Goal: Task Accomplishment & Management: Use online tool/utility

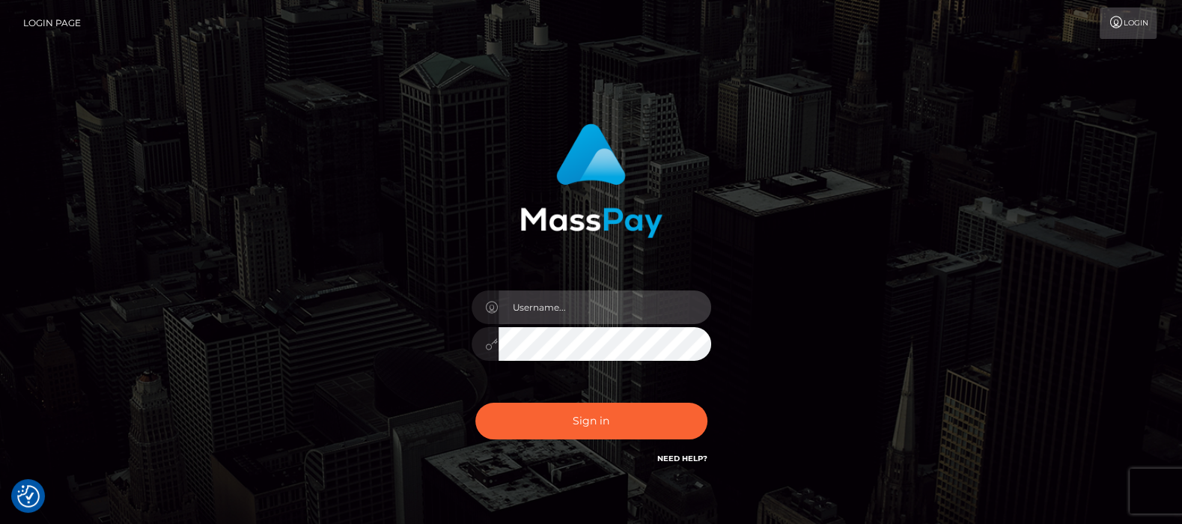
click at [540, 302] on input "text" at bounding box center [604, 307] width 213 height 34
type input "[DOMAIN_NAME]"
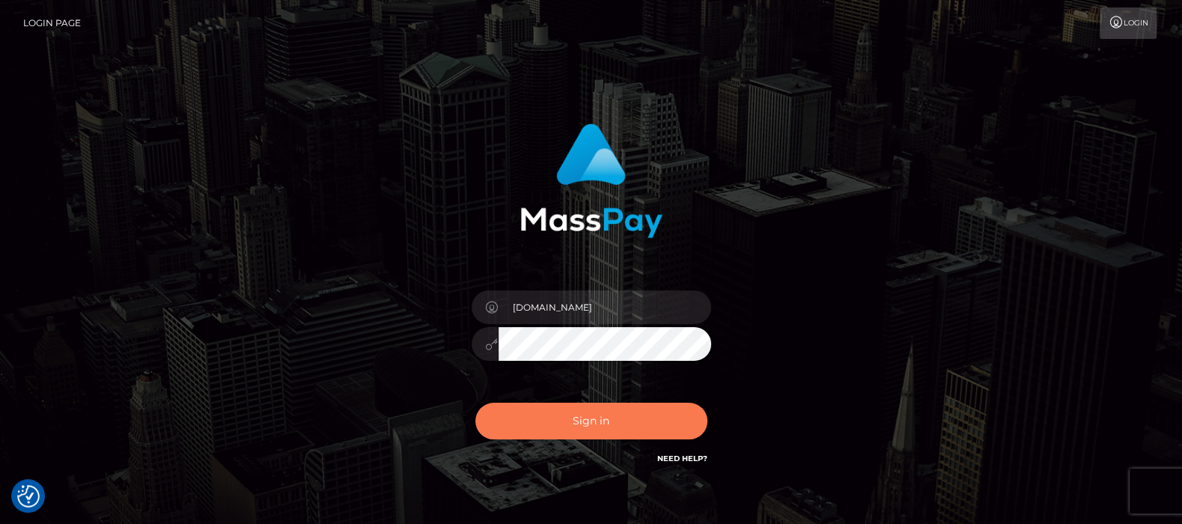
click at [587, 419] on button "Sign in" at bounding box center [591, 421] width 232 height 37
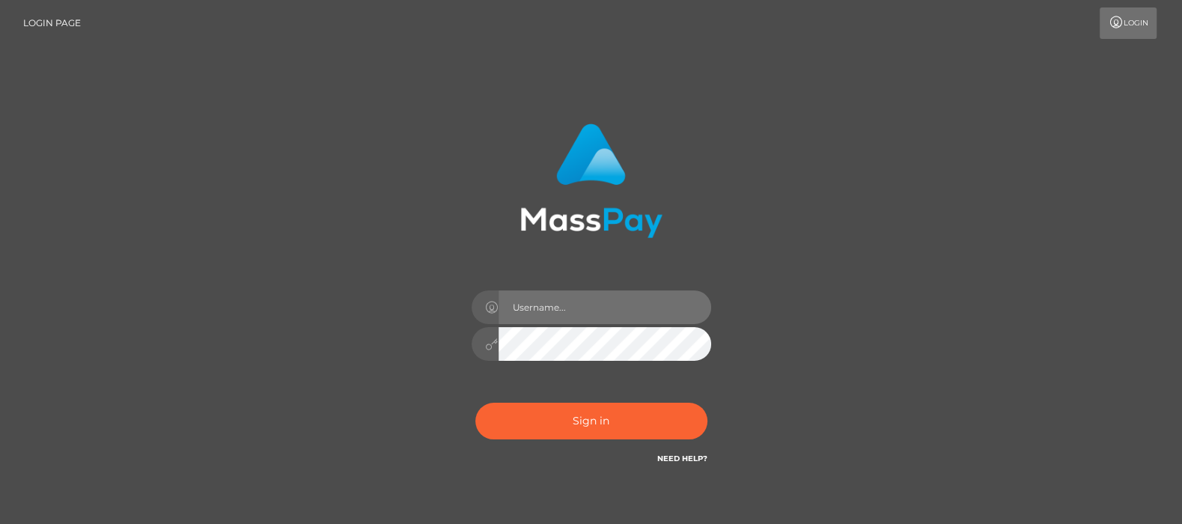
click at [555, 309] on input "text" at bounding box center [604, 307] width 213 height 34
type input "df.es"
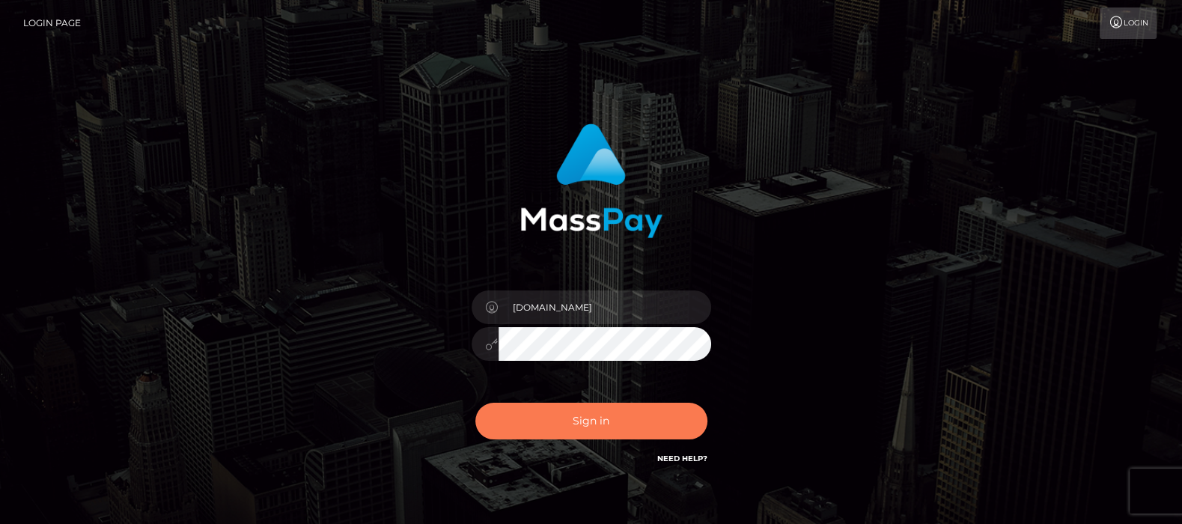
click at [599, 412] on button "Sign in" at bounding box center [591, 421] width 232 height 37
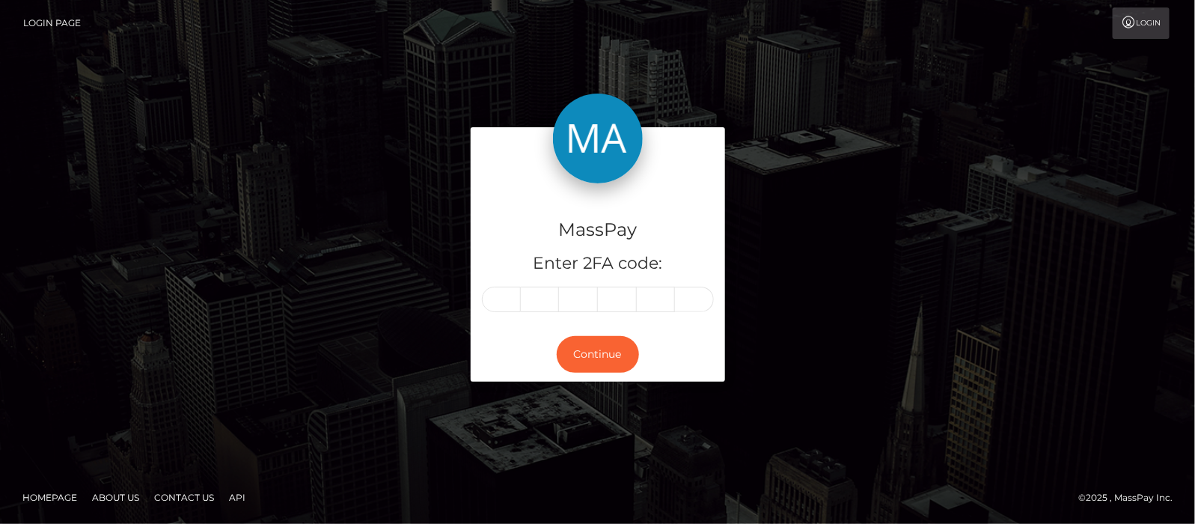
click at [513, 299] on input "text" at bounding box center [501, 299] width 39 height 25
type input "6"
type input "1"
type input "7"
type input "2"
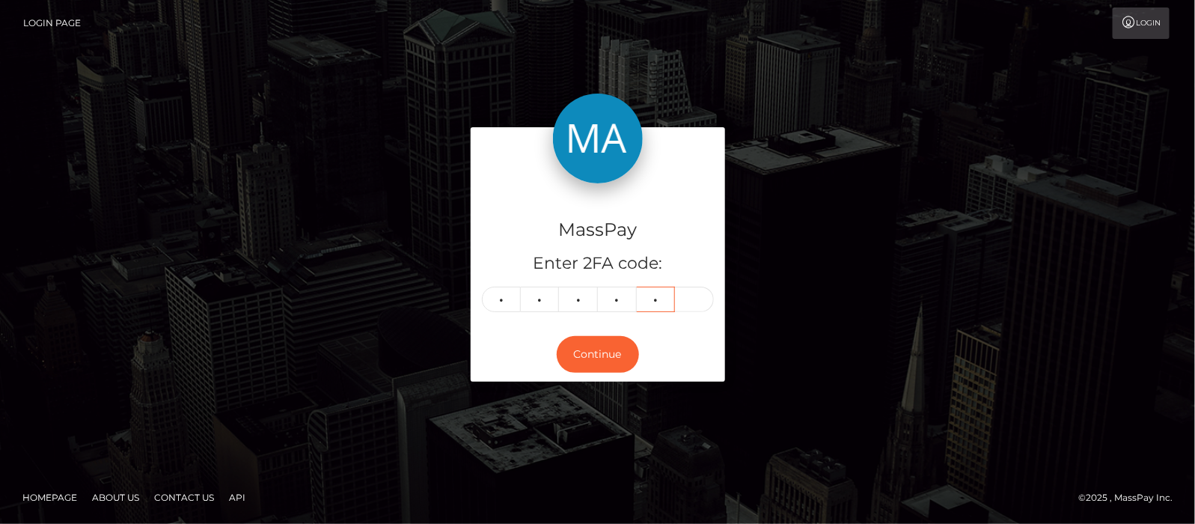
type input "3"
type input "2"
type input "1"
type input "8"
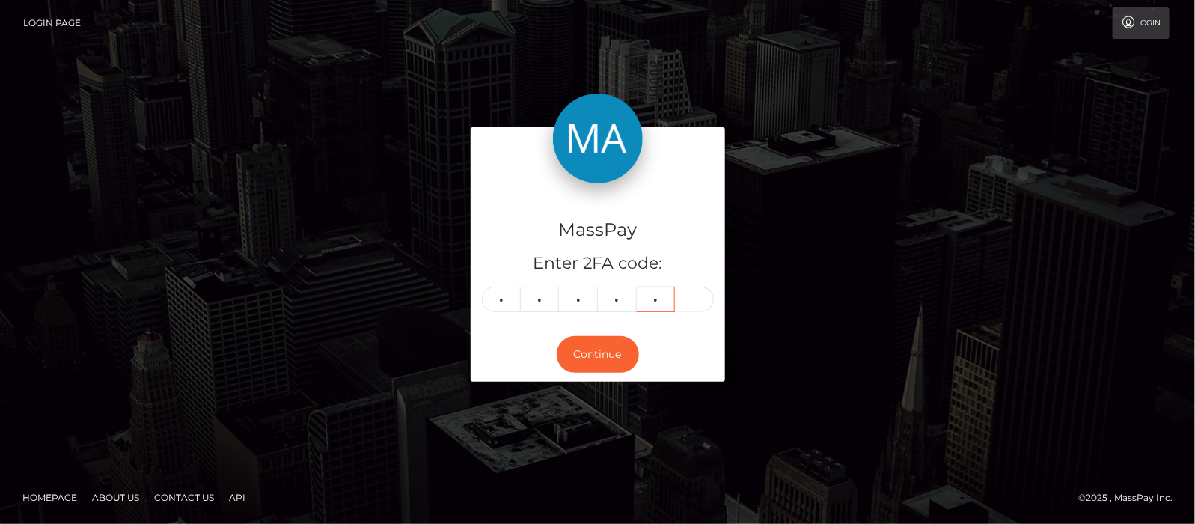
type input "6"
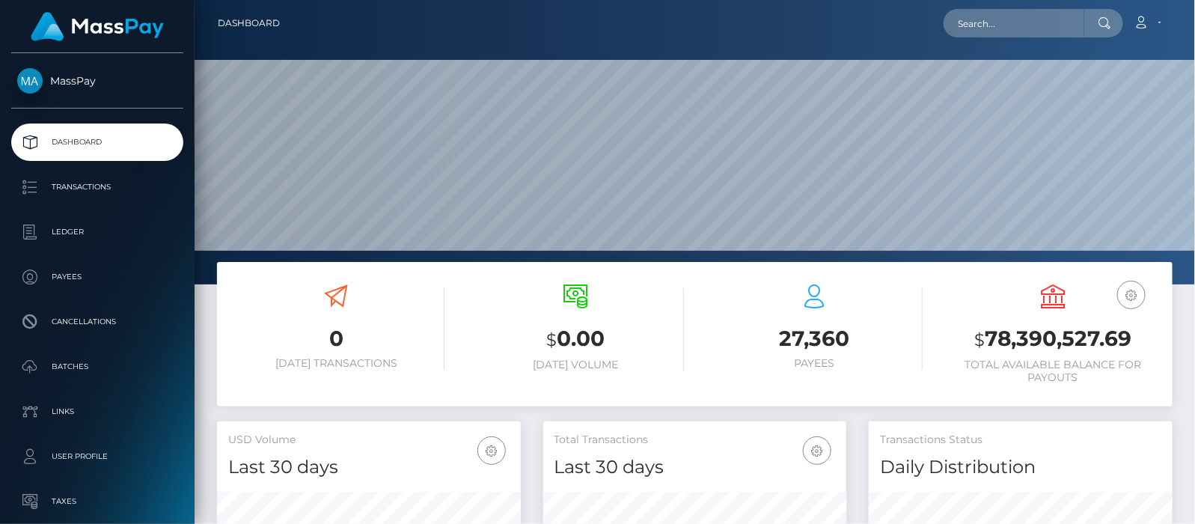
scroll to position [284, 1001]
click at [994, 22] on input "text" at bounding box center [1014, 23] width 141 height 28
paste input "glamlivemodel@gmail.com"
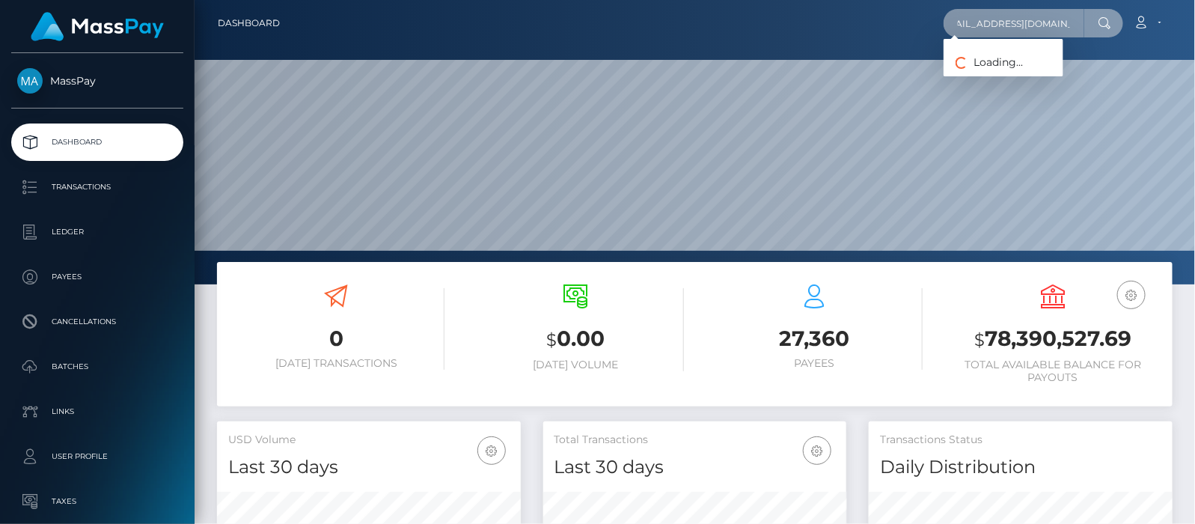
type input "glamlivemodel@gmail.com"
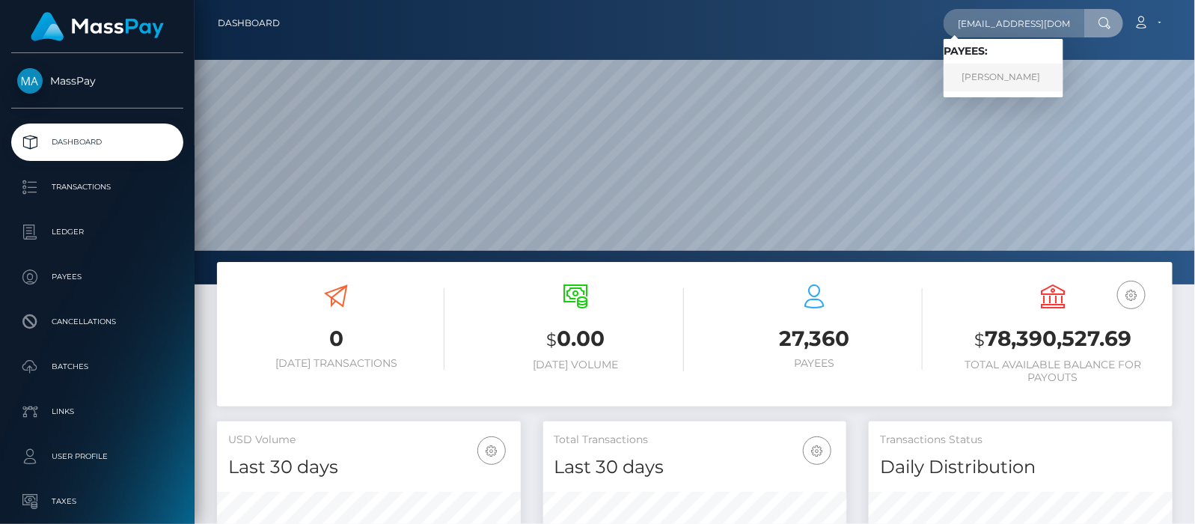
click at [1019, 76] on link "OANA-ROXANA SEVERINCU" at bounding box center [1004, 78] width 120 height 28
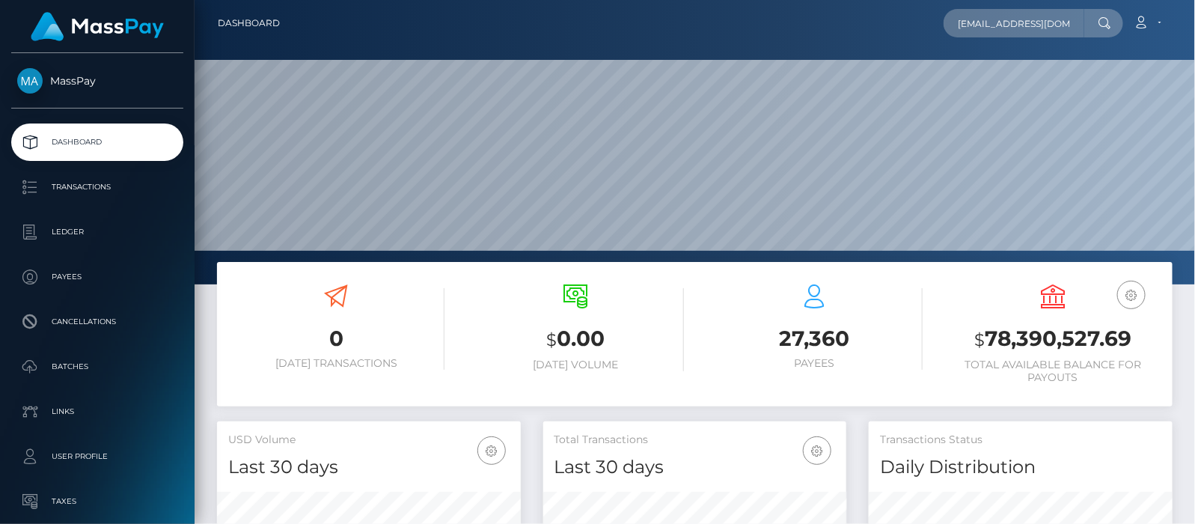
scroll to position [94, 0]
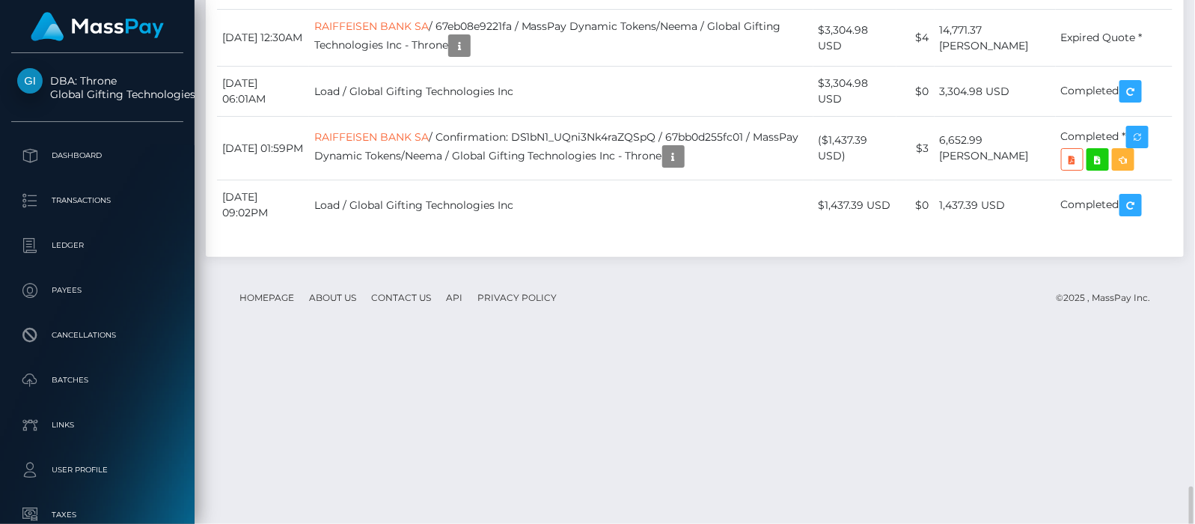
scroll to position [3742, 0]
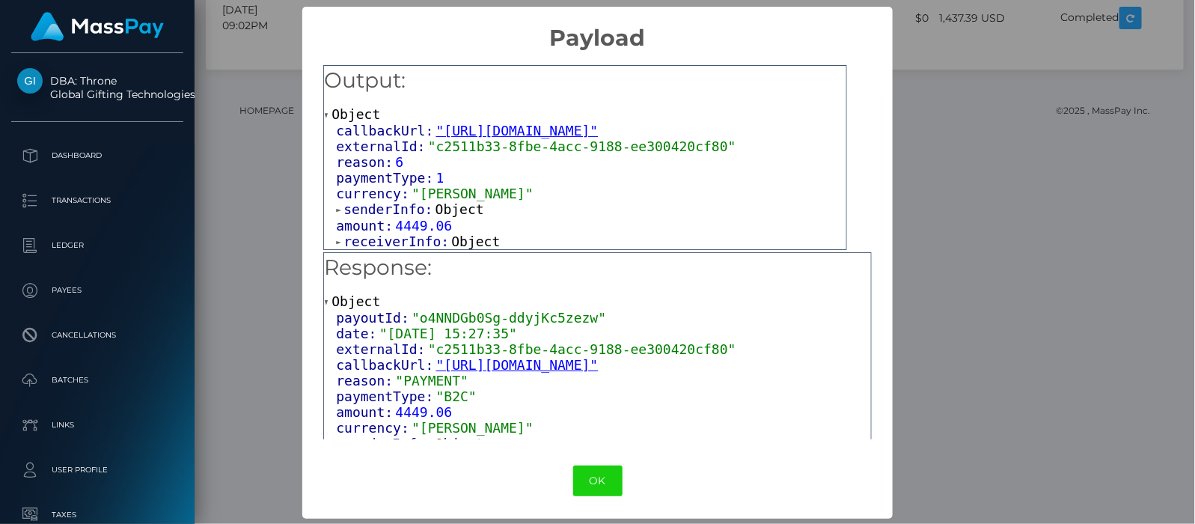
scroll to position [1, 0]
click at [336, 239] on span at bounding box center [339, 241] width 7 height 10
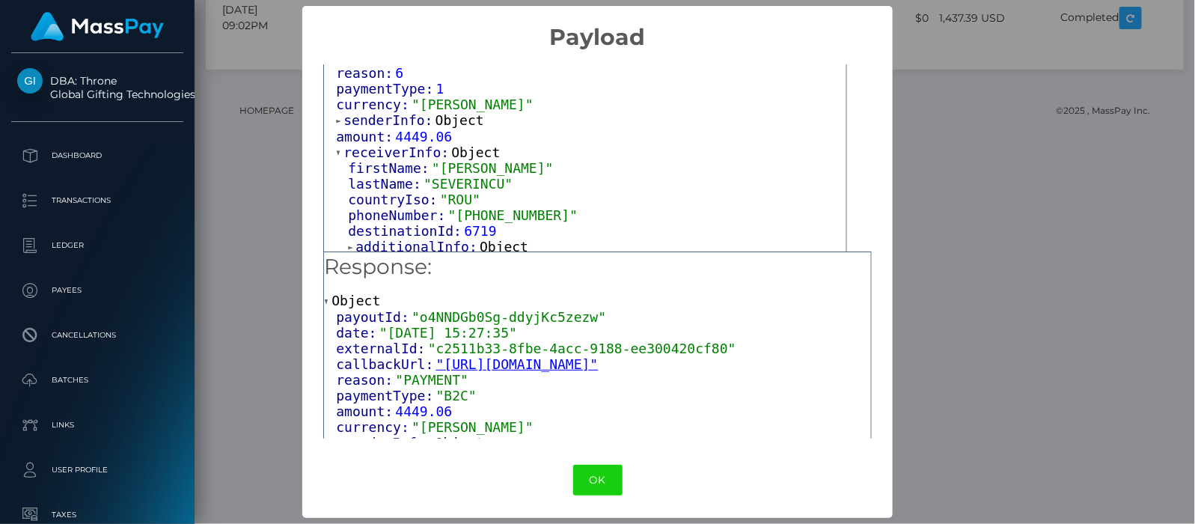
click at [348, 242] on span at bounding box center [351, 247] width 7 height 10
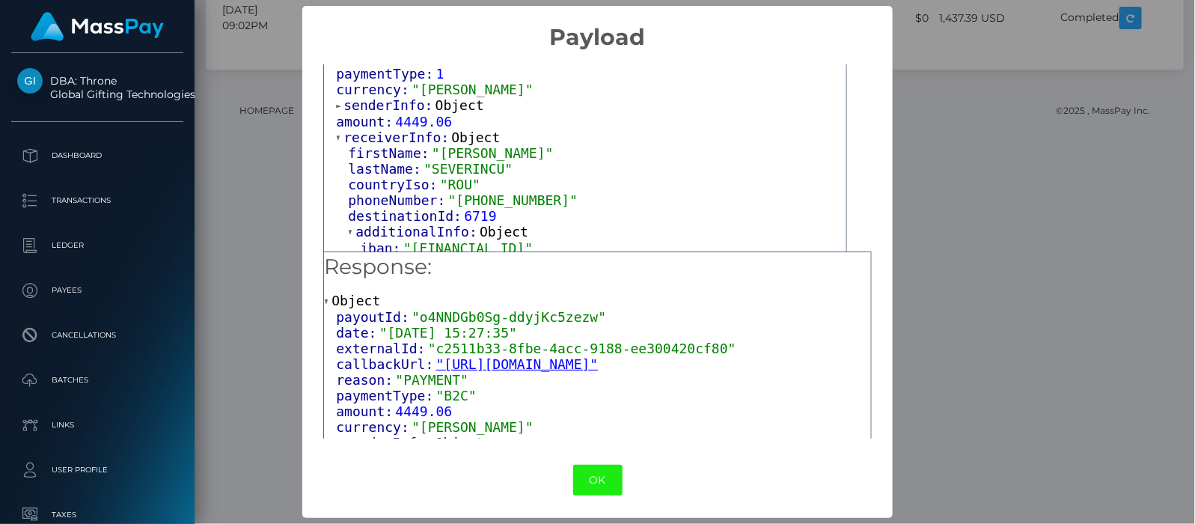
click at [590, 474] on button "OK" at bounding box center [597, 480] width 49 height 31
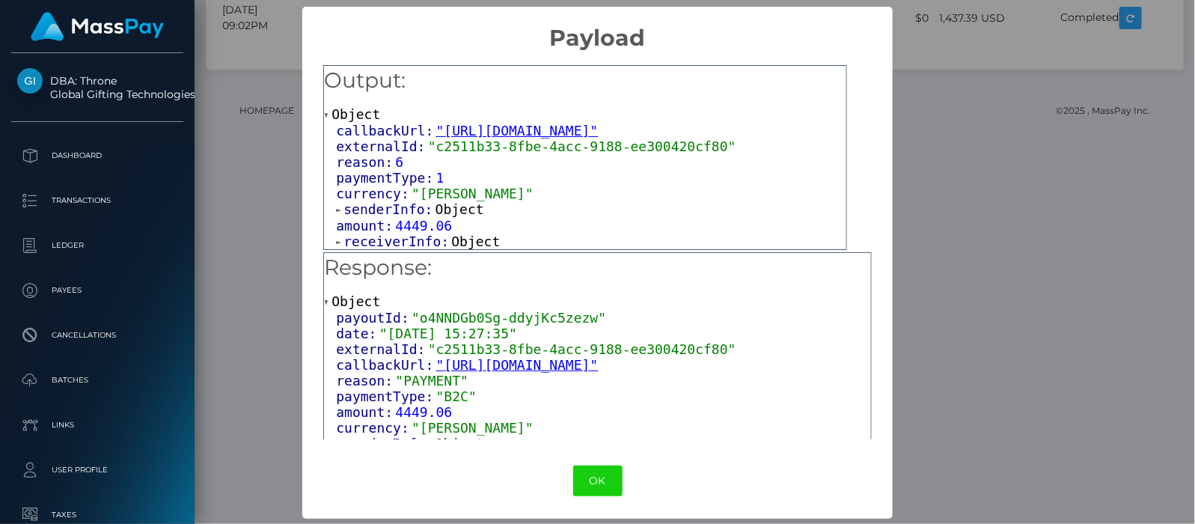
click at [332, 238] on div "callbackUrl: "https://api.masspay.io/v1.0.0/payout/callback/neema" externalId: …" at bounding box center [585, 186] width 522 height 126
click at [336, 237] on span at bounding box center [339, 242] width 7 height 10
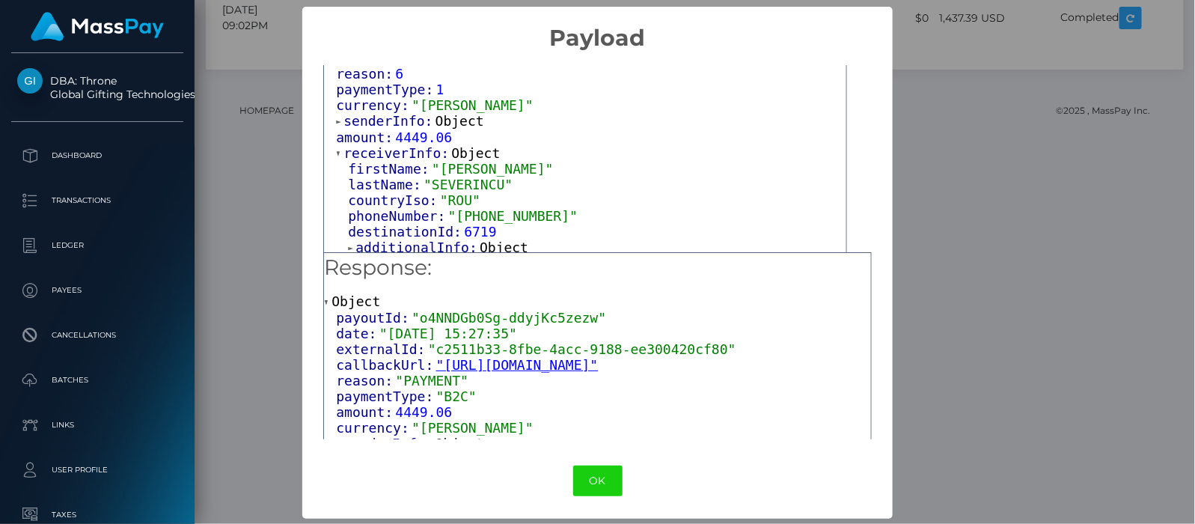
click at [348, 243] on span at bounding box center [351, 248] width 7 height 10
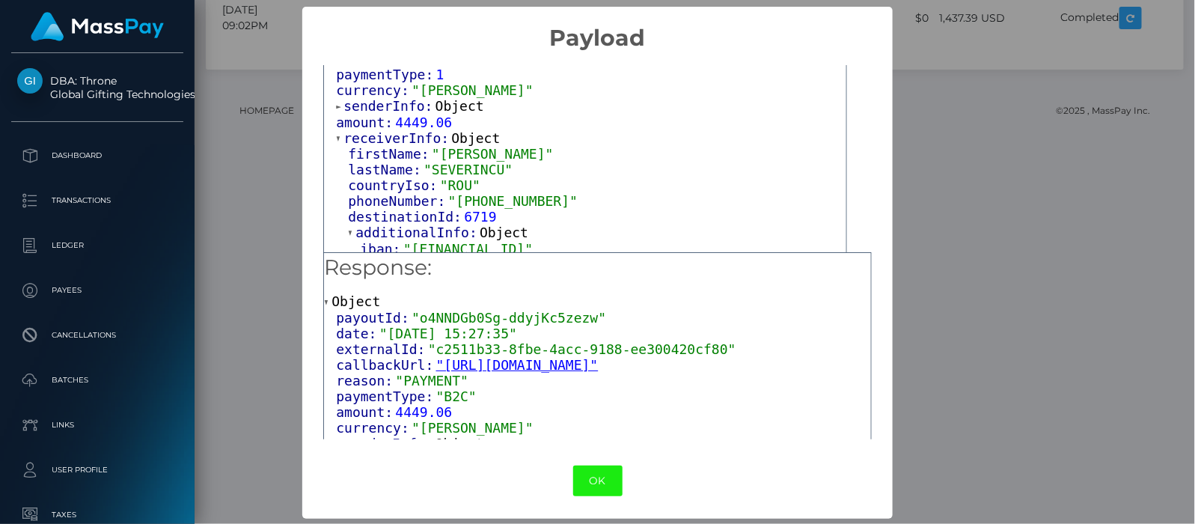
click at [602, 477] on button "OK" at bounding box center [597, 481] width 49 height 31
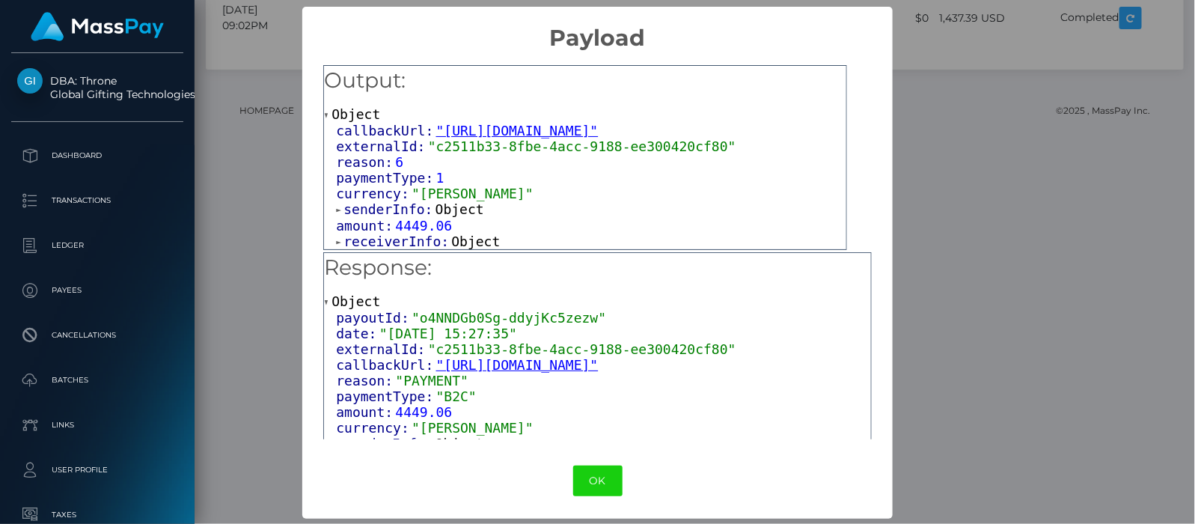
click at [336, 239] on span at bounding box center [339, 242] width 7 height 10
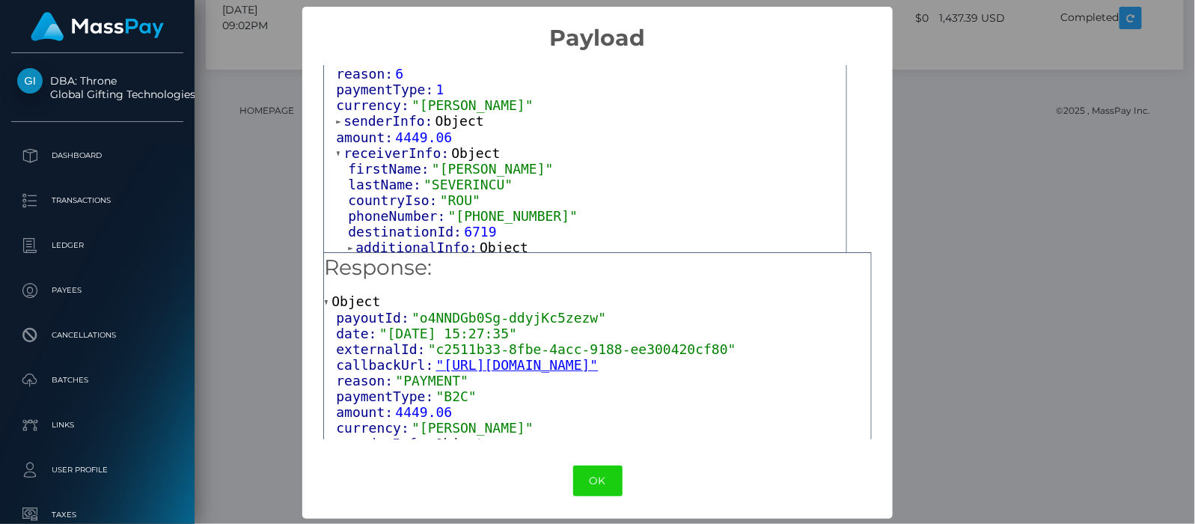
scroll to position [1, 0]
click at [348, 242] on span at bounding box center [351, 247] width 7 height 10
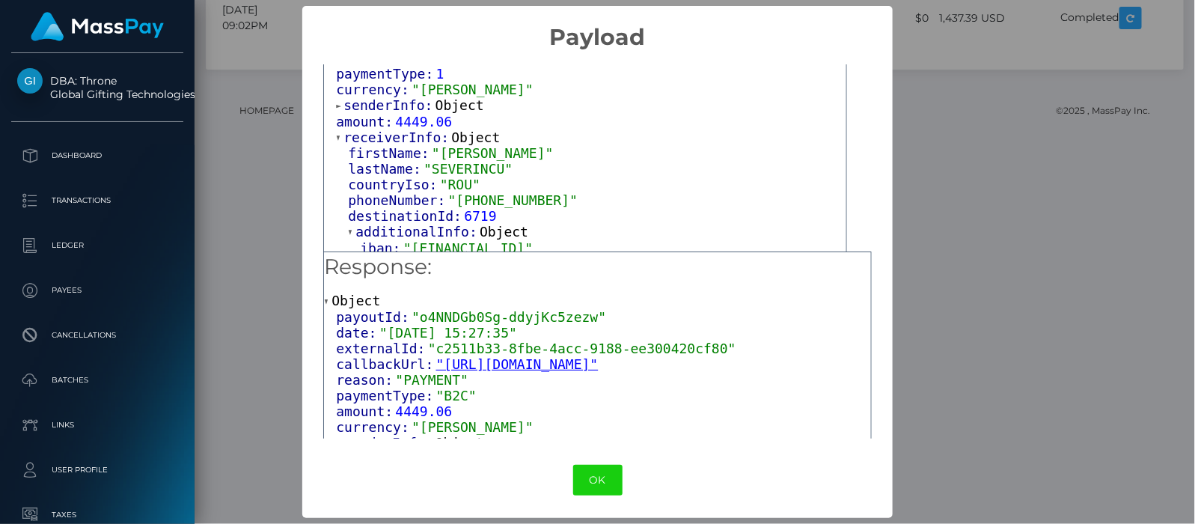
drag, startPoint x: 405, startPoint y: 240, endPoint x: 583, endPoint y: 244, distance: 178.2
click at [533, 244] on span ""RO50BREL0002003536500302"" at bounding box center [467, 248] width 129 height 16
copy span "RO50BREL0002003536500302"
click at [584, 471] on button "OK" at bounding box center [597, 480] width 49 height 31
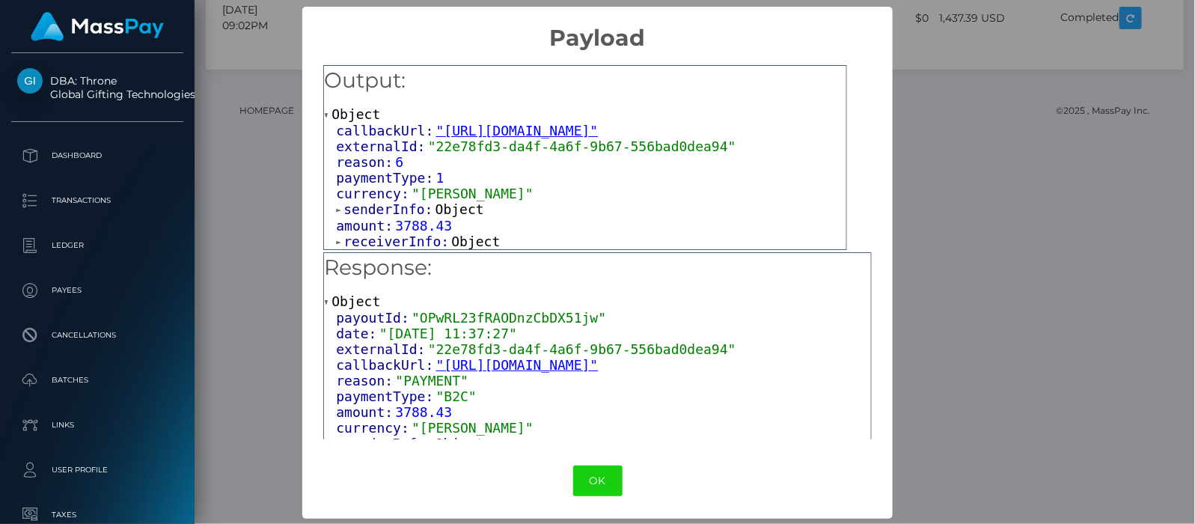
click at [336, 239] on span at bounding box center [339, 242] width 7 height 10
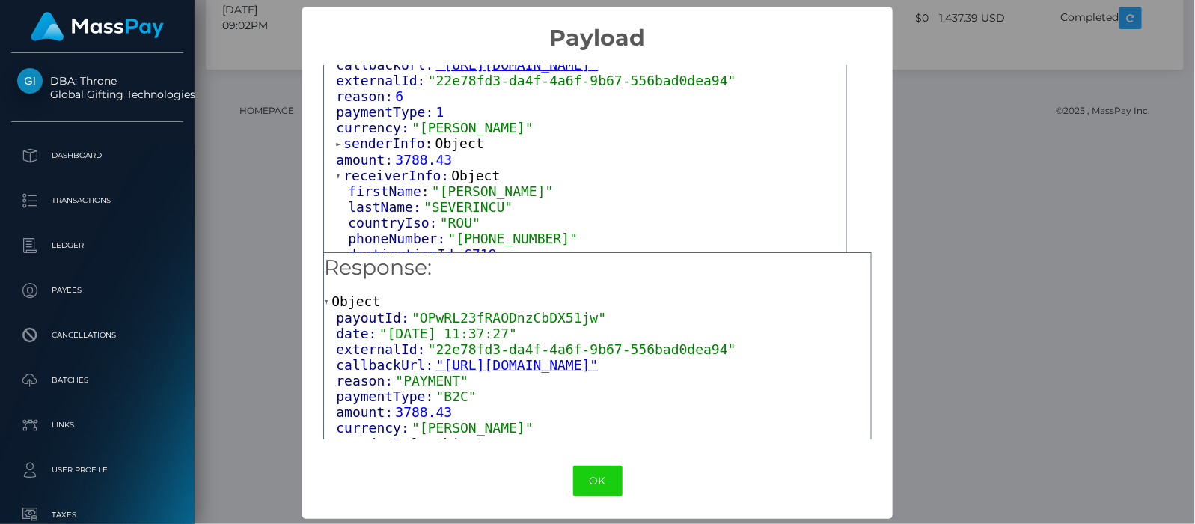
scroll to position [88, 0]
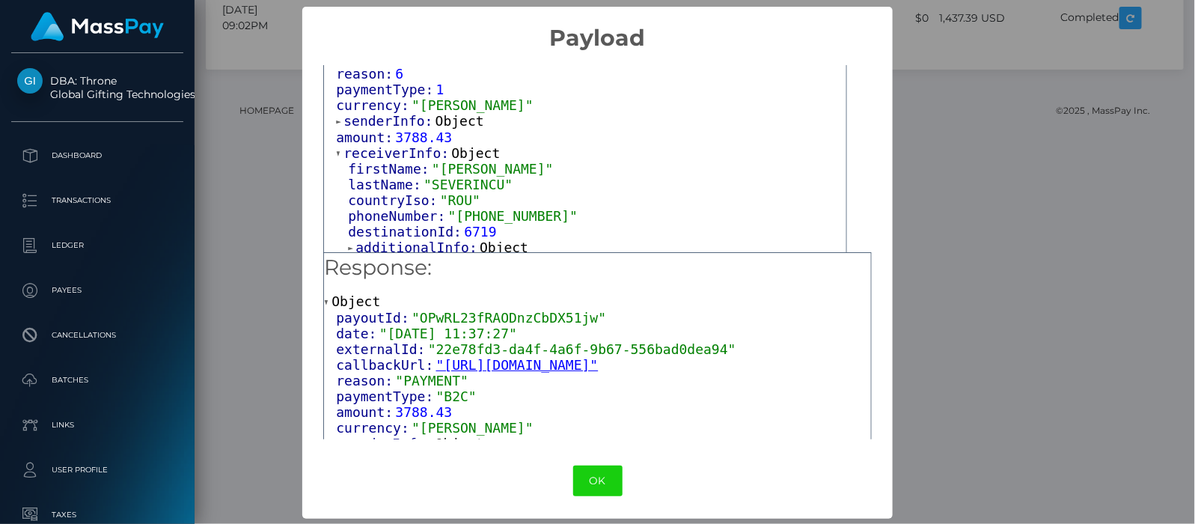
click at [348, 244] on span at bounding box center [351, 248] width 7 height 10
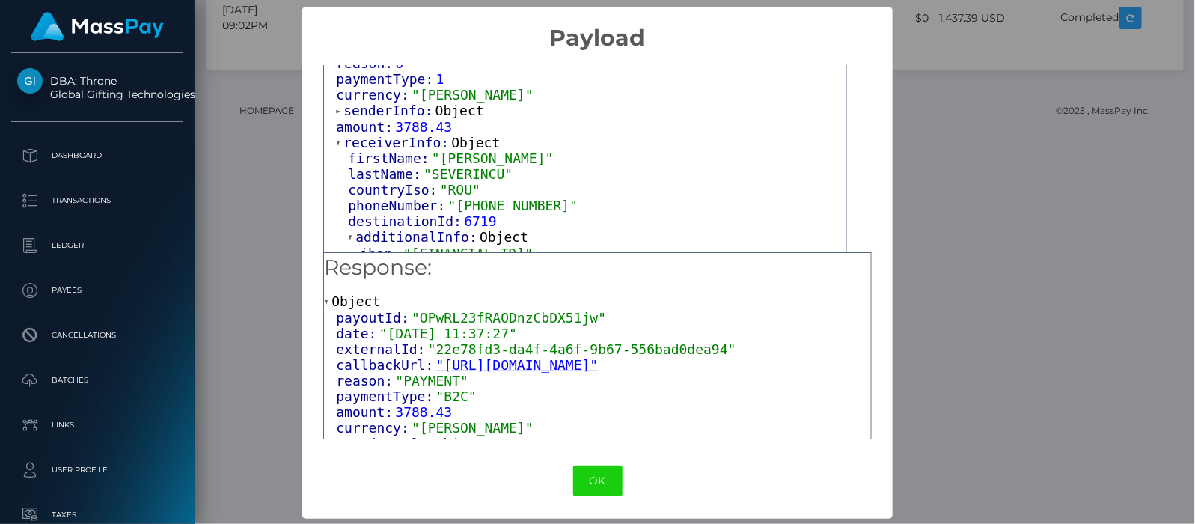
scroll to position [103, 0]
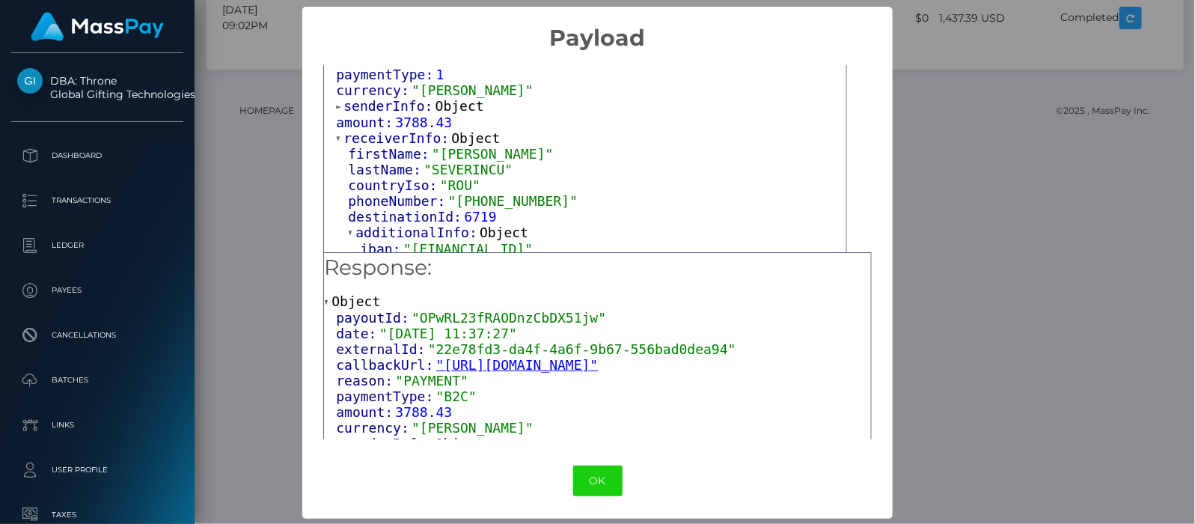
drag, startPoint x: 581, startPoint y: 245, endPoint x: 404, endPoint y: 244, distance: 176.6
click at [404, 244] on span ""RO14RZBR0000060022611229"" at bounding box center [467, 249] width 129 height 16
copy span "RO14RZBR0000060022611229"
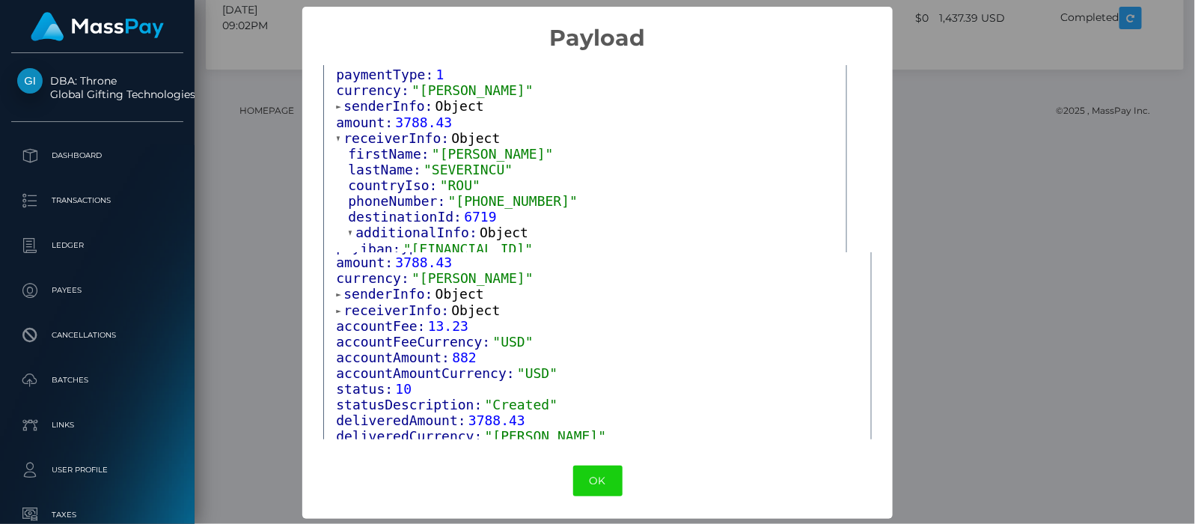
scroll to position [1, 0]
click at [336, 308] on span at bounding box center [339, 310] width 7 height 10
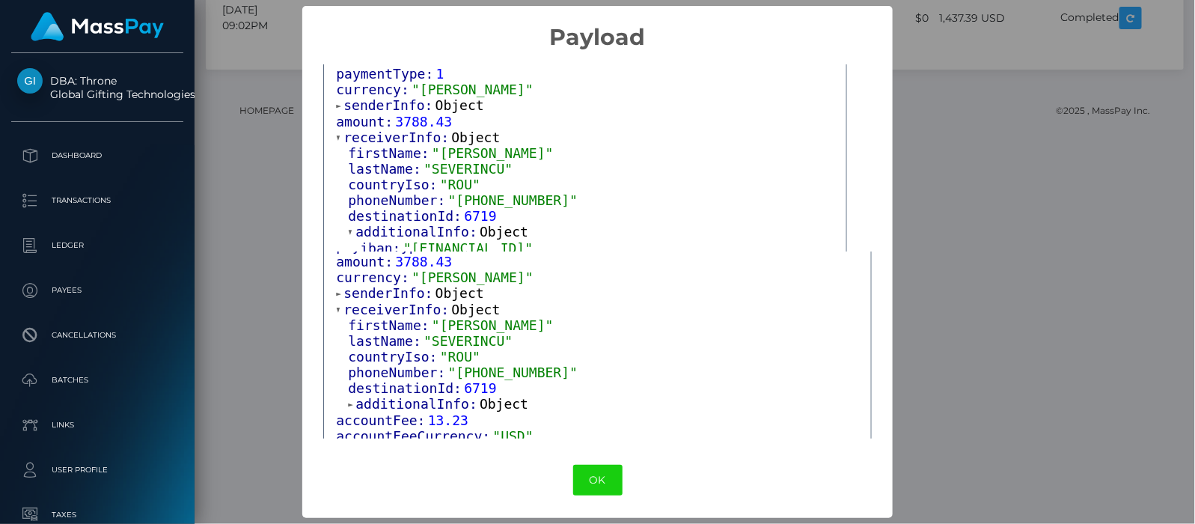
click at [348, 400] on span at bounding box center [351, 405] width 7 height 10
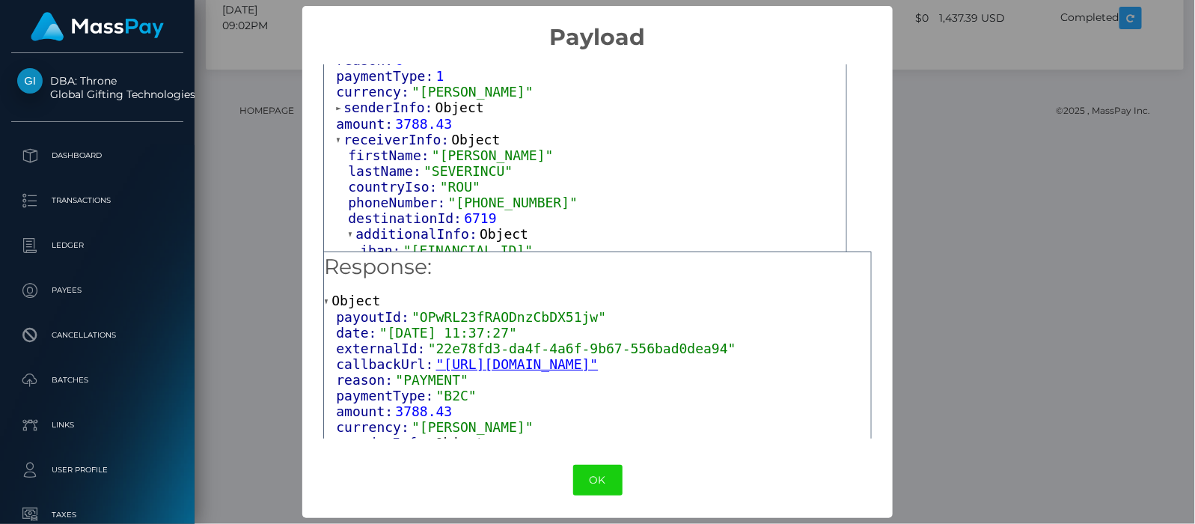
scroll to position [103, 0]
drag, startPoint x: 580, startPoint y: 239, endPoint x: 405, endPoint y: 244, distance: 175.2
click at [405, 244] on span ""RO14RZBR0000060022611229"" at bounding box center [467, 248] width 129 height 16
copy span "RO14RZBR0000060022611229"
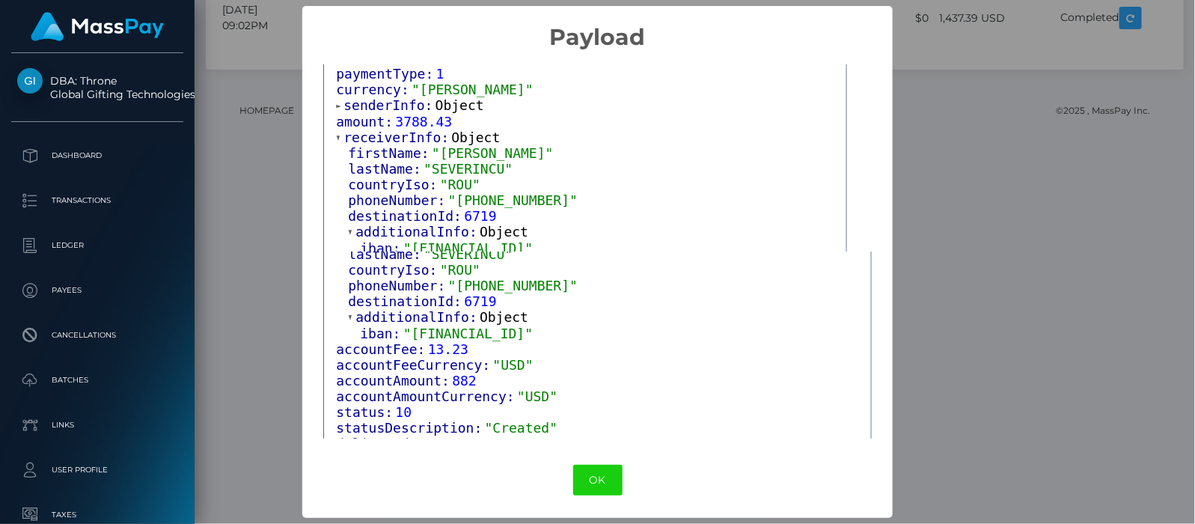
scroll to position [258, 0]
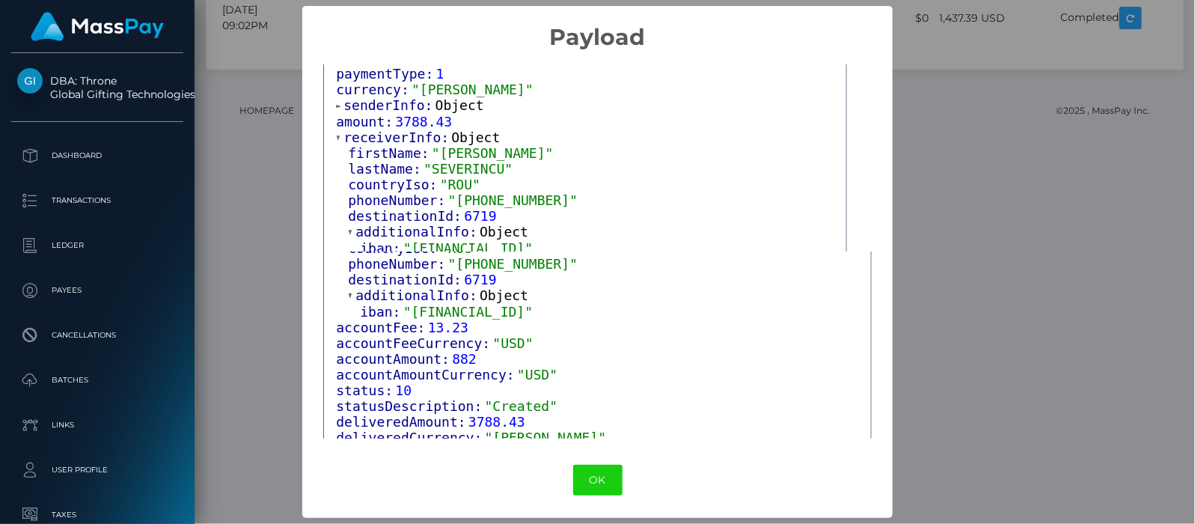
click at [212, 277] on div "× Payload Output: Object callbackUrl: "https://api.masspay.io/v1.0.0/payout/cal…" at bounding box center [597, 262] width 1195 height 524
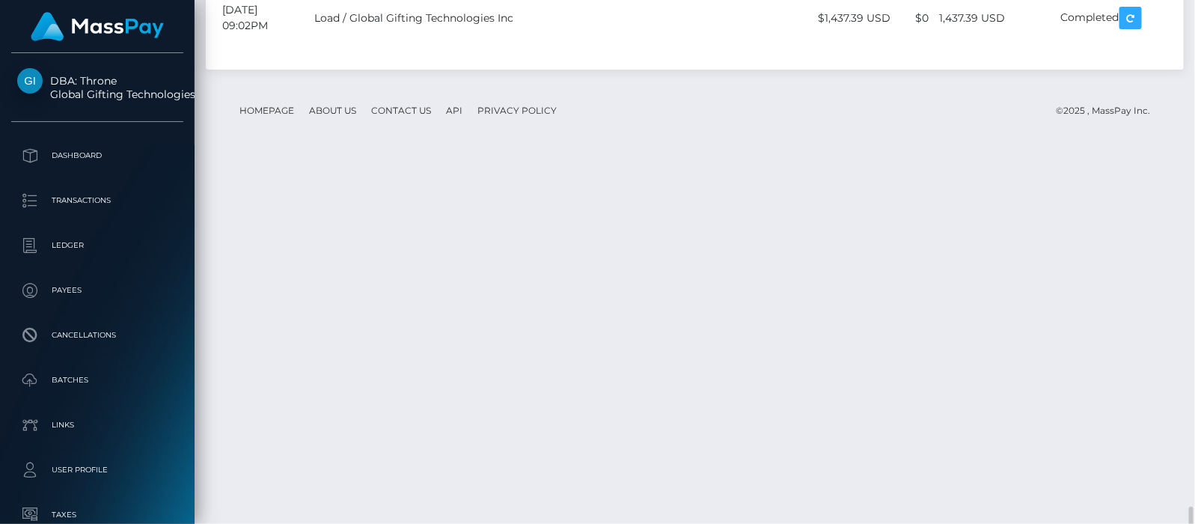
scroll to position [3836, 0]
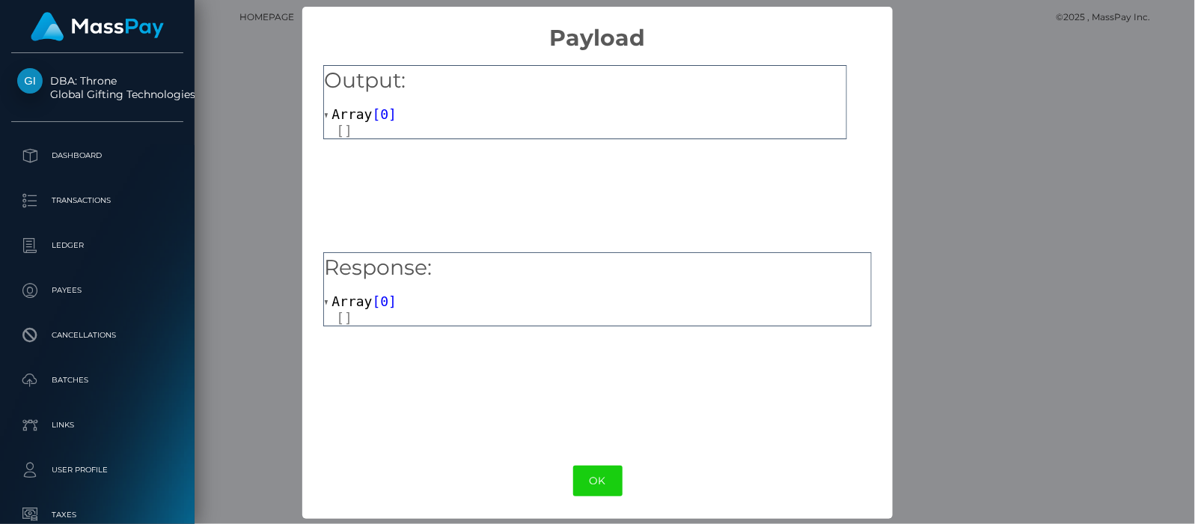
click at [326, 112] on span at bounding box center [327, 116] width 7 height 10
click at [324, 296] on link "Array [ 0 ]" at bounding box center [360, 301] width 73 height 16
click at [325, 299] on span at bounding box center [327, 303] width 7 height 10
click at [588, 478] on button "OK" at bounding box center [597, 481] width 49 height 31
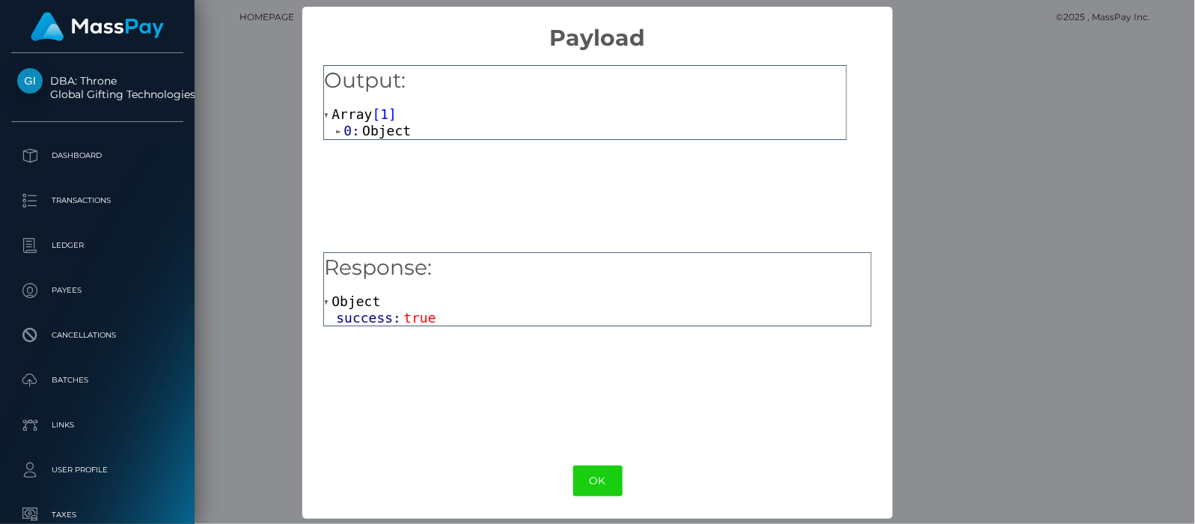
click at [324, 305] on span at bounding box center [327, 303] width 7 height 10
click at [338, 132] on span at bounding box center [339, 131] width 7 height 10
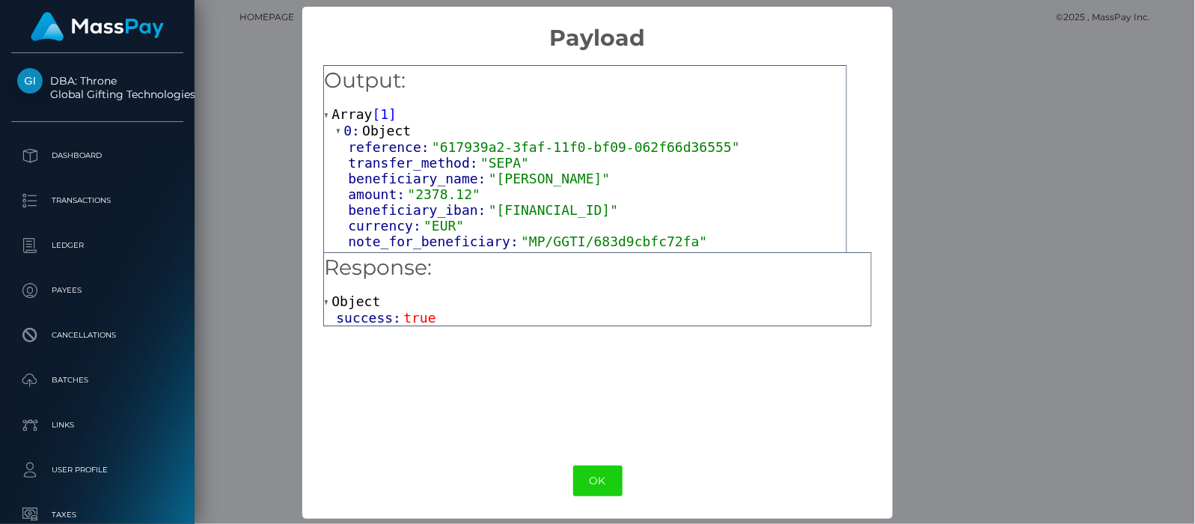
drag, startPoint x: 481, startPoint y: 207, endPoint x: 657, endPoint y: 211, distance: 175.9
click at [618, 211] on span ""RO61BREL0002003536500201"" at bounding box center [553, 210] width 129 height 16
copy span "RO61BREL0002003536500201"
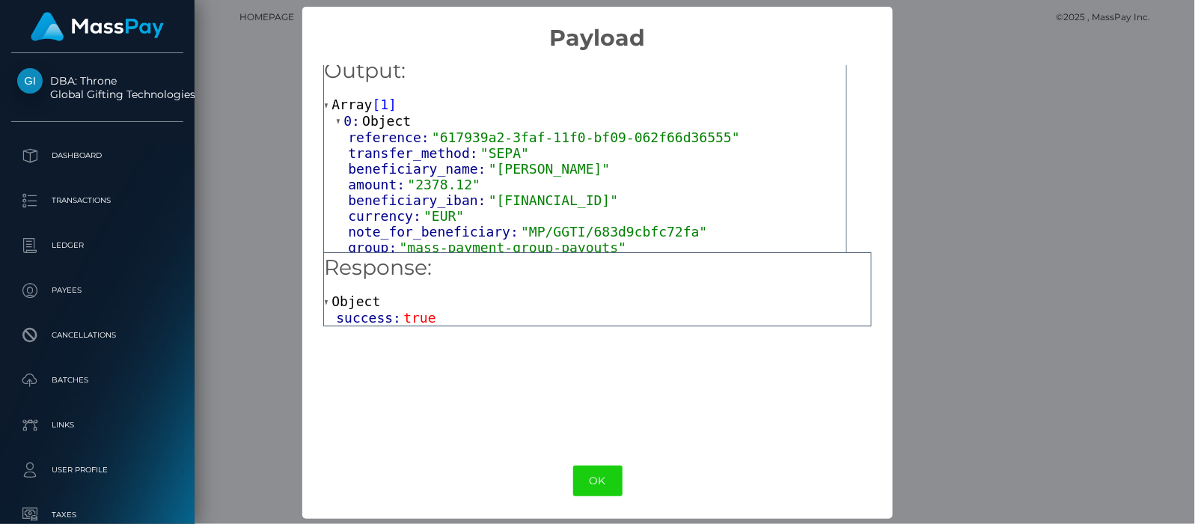
scroll to position [1, 0]
click at [601, 474] on button "OK" at bounding box center [597, 480] width 49 height 31
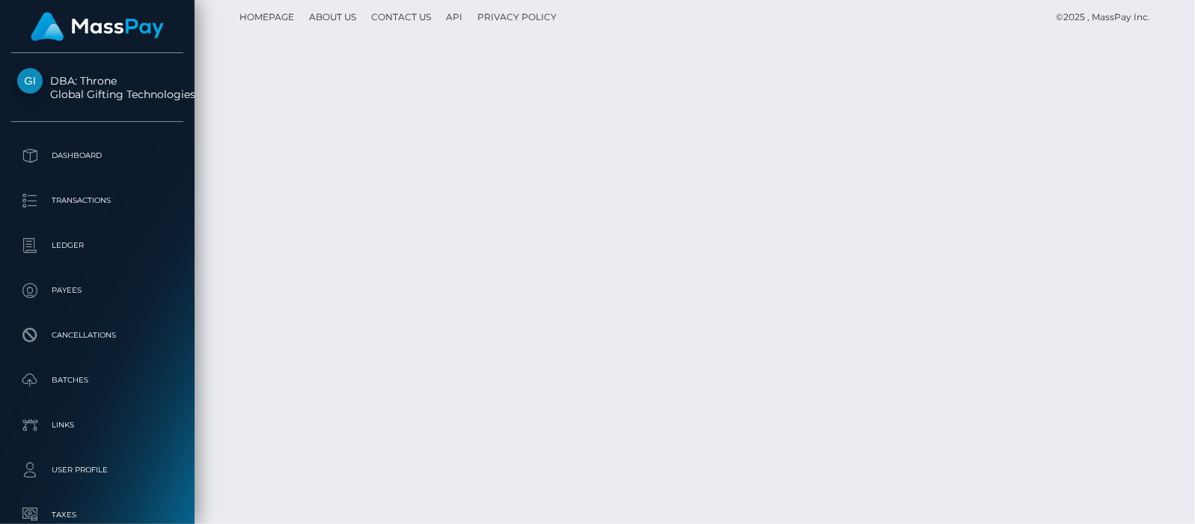
scroll to position [3929, 0]
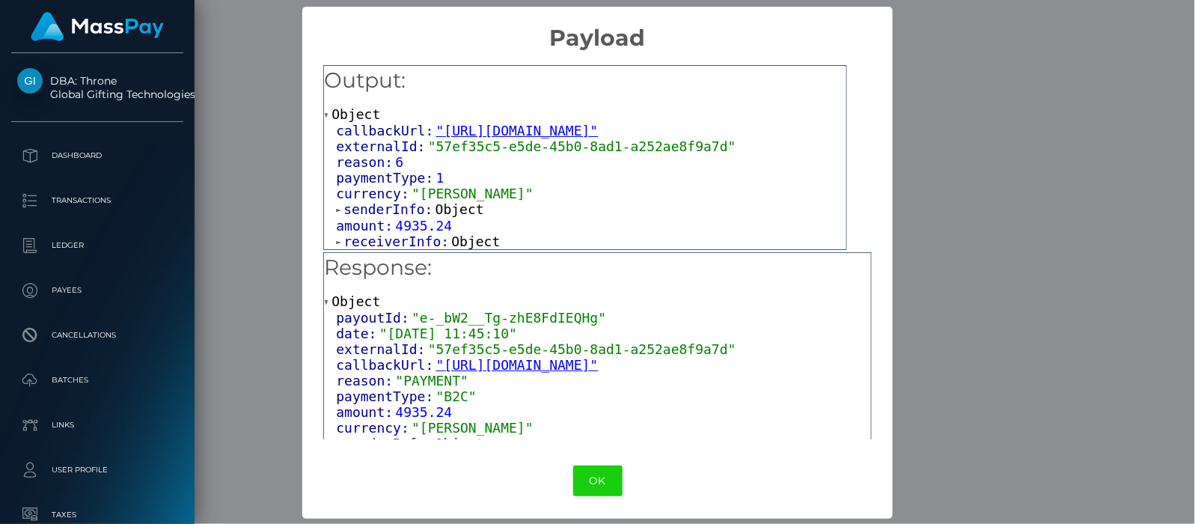
click at [336, 237] on span at bounding box center [339, 242] width 7 height 10
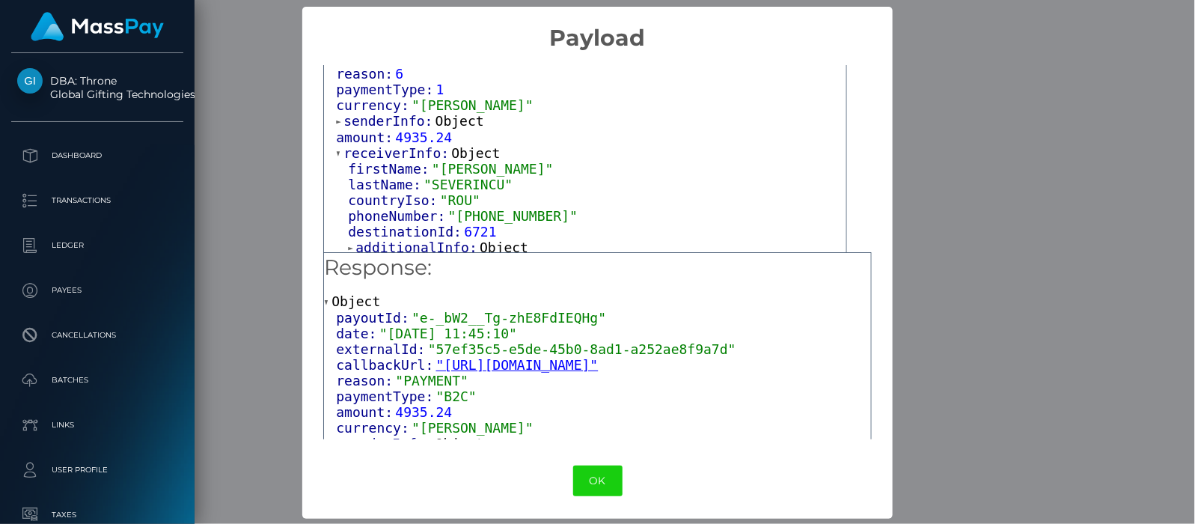
scroll to position [1, 0]
click at [348, 242] on span at bounding box center [351, 247] width 7 height 10
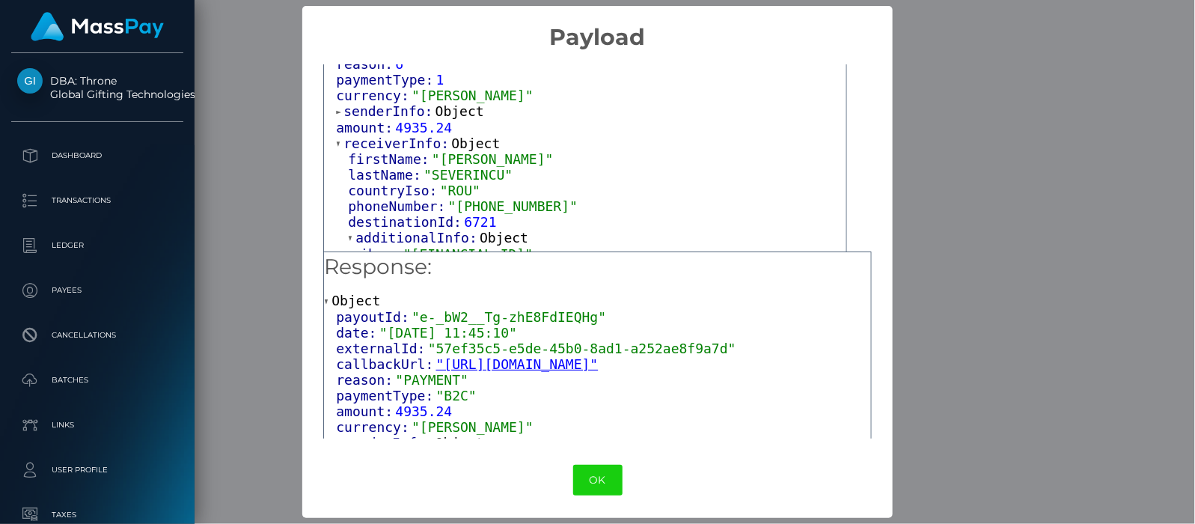
scroll to position [103, 0]
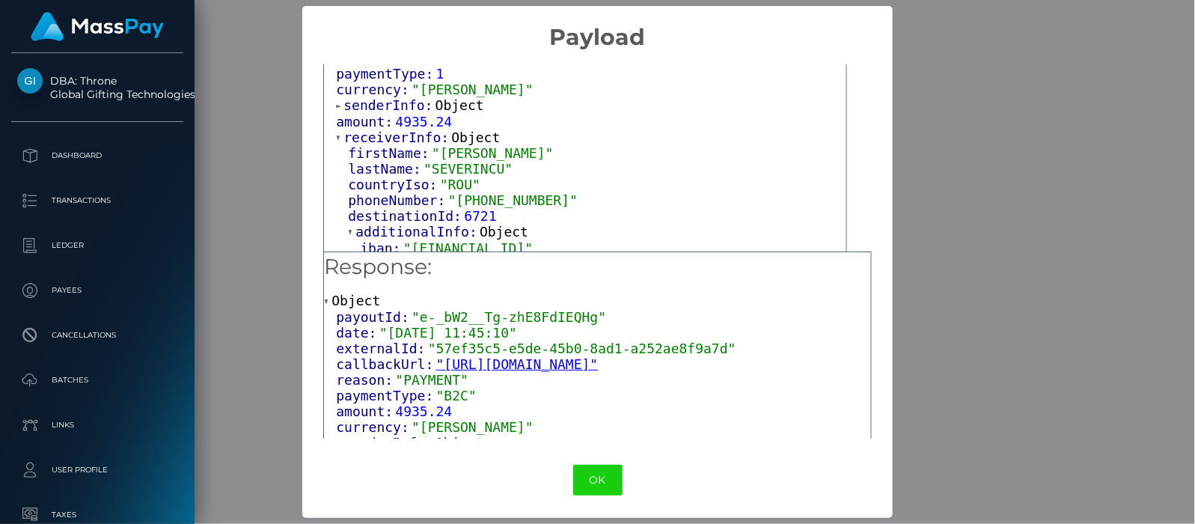
drag, startPoint x: 577, startPoint y: 243, endPoint x: 406, endPoint y: 242, distance: 170.6
click at [406, 242] on span ""RO50BREL0002003536500302"" at bounding box center [467, 248] width 129 height 16
copy span "RO50BREL0002003536500302"
click at [605, 471] on button "OK" at bounding box center [597, 480] width 49 height 31
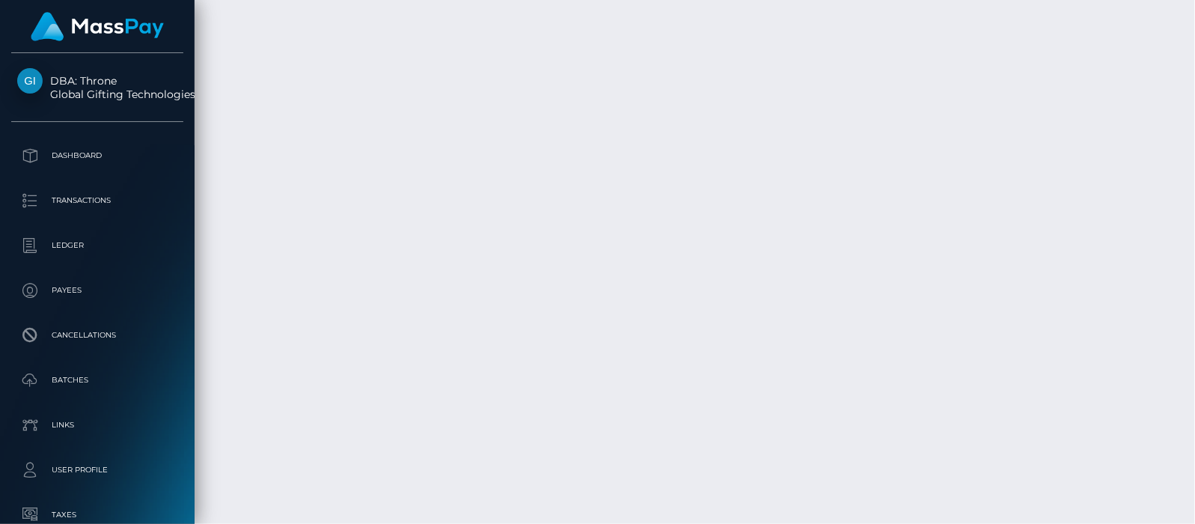
scroll to position [4210, 0]
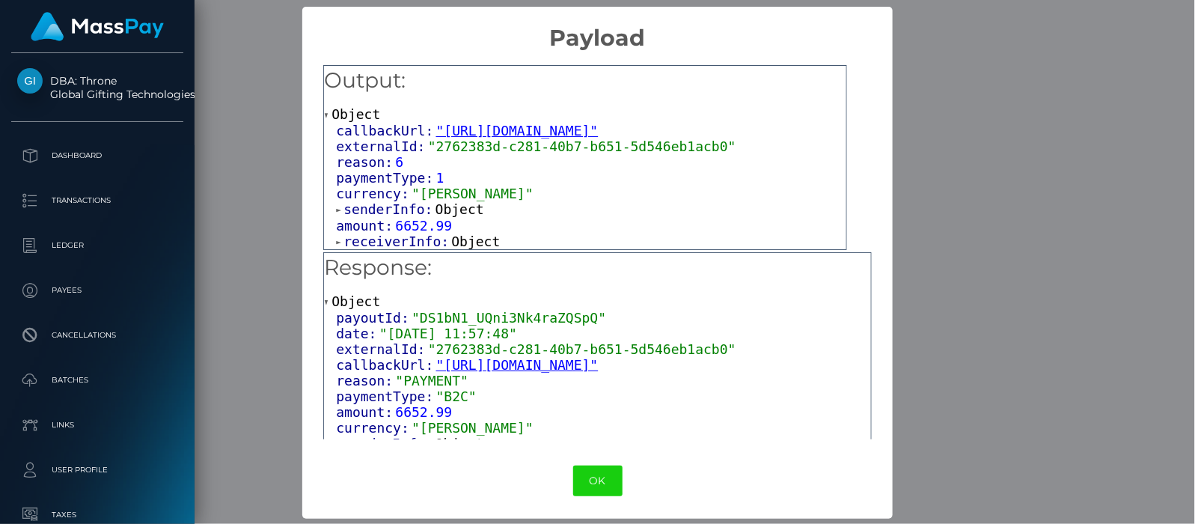
click at [338, 239] on span at bounding box center [339, 242] width 7 height 10
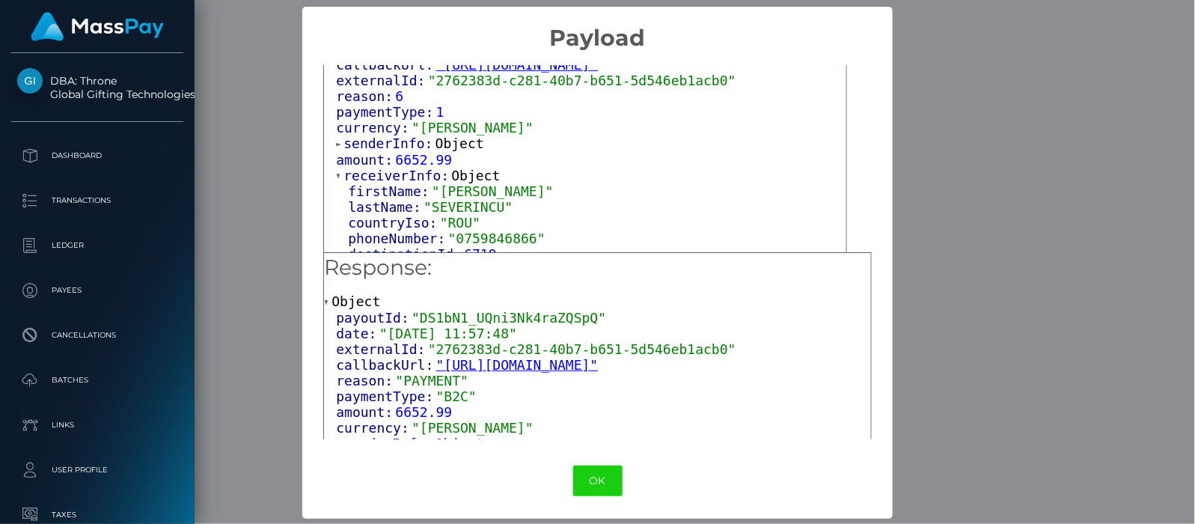
scroll to position [88, 0]
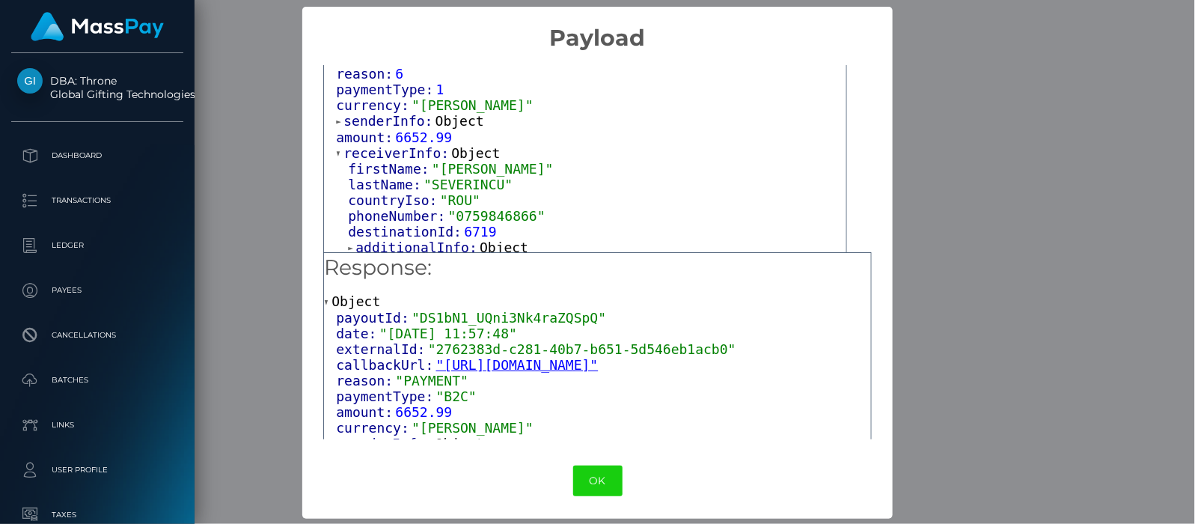
click at [351, 245] on span at bounding box center [351, 248] width 7 height 10
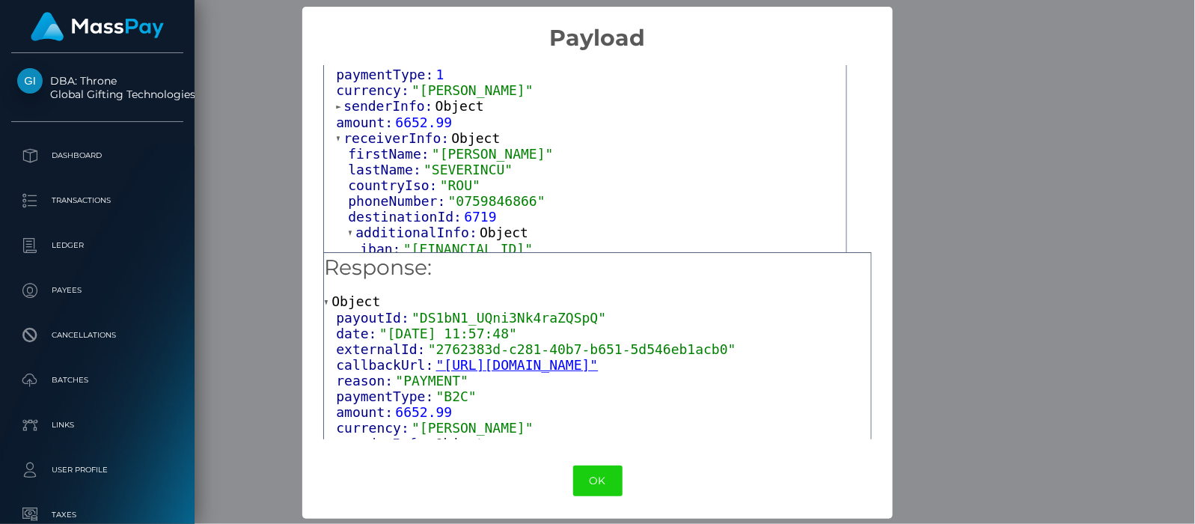
drag, startPoint x: 580, startPoint y: 242, endPoint x: 406, endPoint y: 242, distance: 173.6
click at [406, 242] on span ""RO14RZBR0000060022611229"" at bounding box center [467, 249] width 129 height 16
copy span "RO14RZBR0000060022611229"
click at [597, 475] on button "OK" at bounding box center [597, 481] width 49 height 31
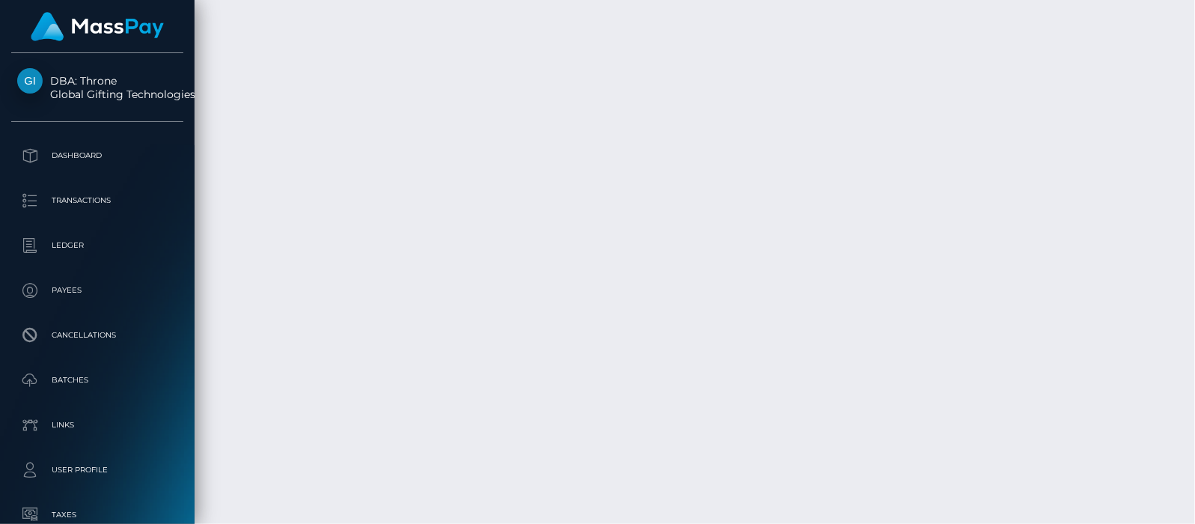
scroll to position [4335, 0]
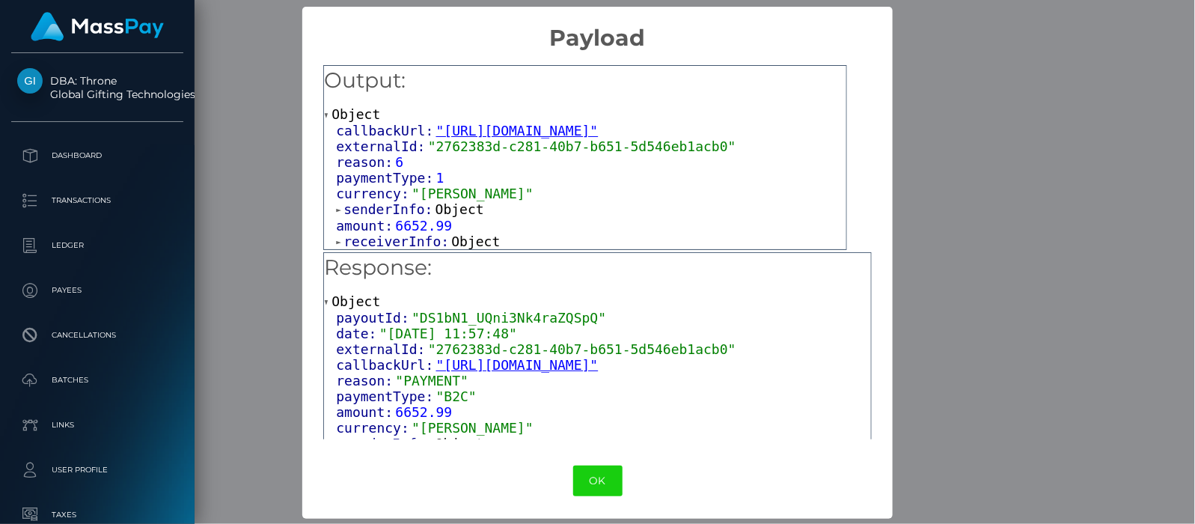
click at [336, 238] on span at bounding box center [339, 242] width 7 height 10
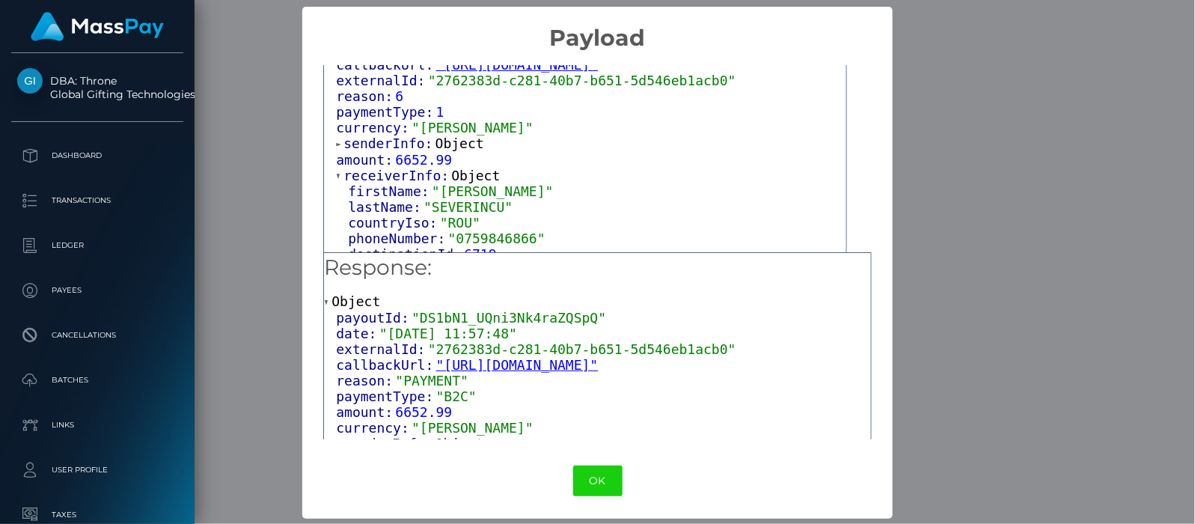
scroll to position [88, 0]
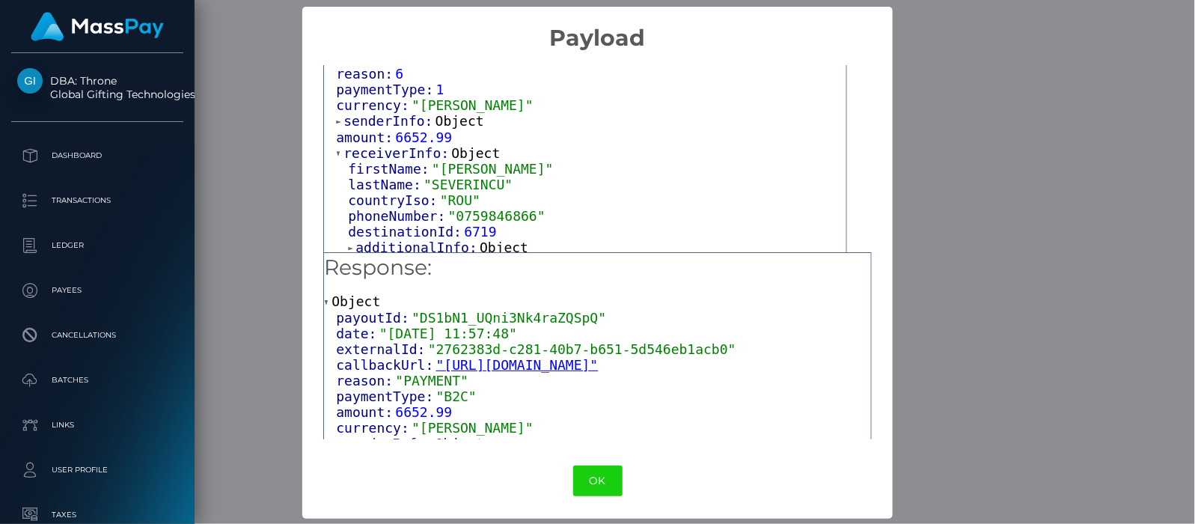
click at [348, 245] on span at bounding box center [351, 248] width 7 height 10
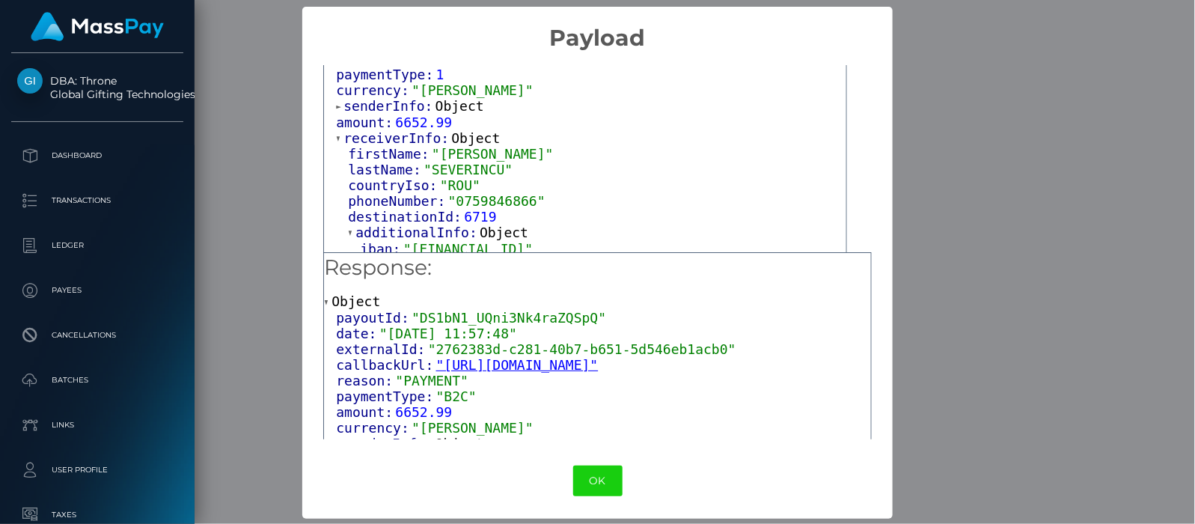
drag, startPoint x: 406, startPoint y: 240, endPoint x: 580, endPoint y: 237, distance: 173.7
click at [533, 241] on span ""RO14RZBR0000060022611229"" at bounding box center [467, 249] width 129 height 16
copy span "RO14RZBR0000060022611229"
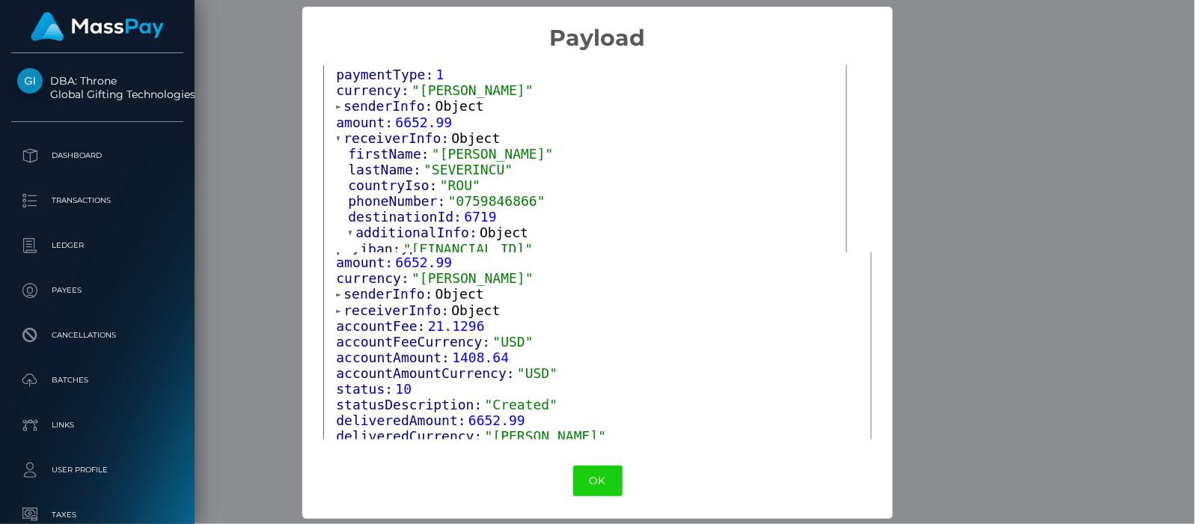
scroll to position [1, 0]
click at [337, 308] on span at bounding box center [339, 310] width 7 height 10
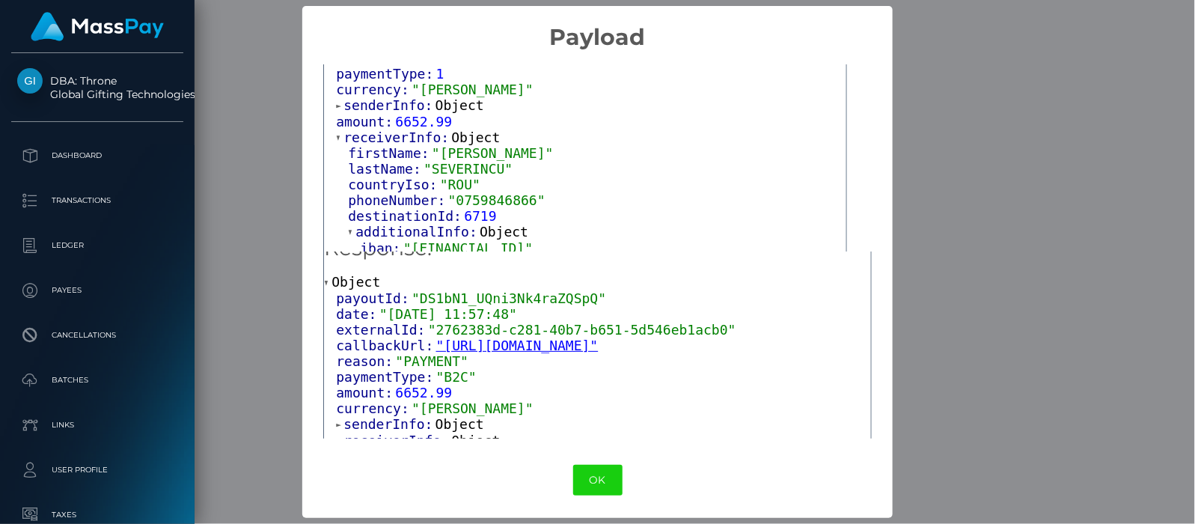
scroll to position [0, 0]
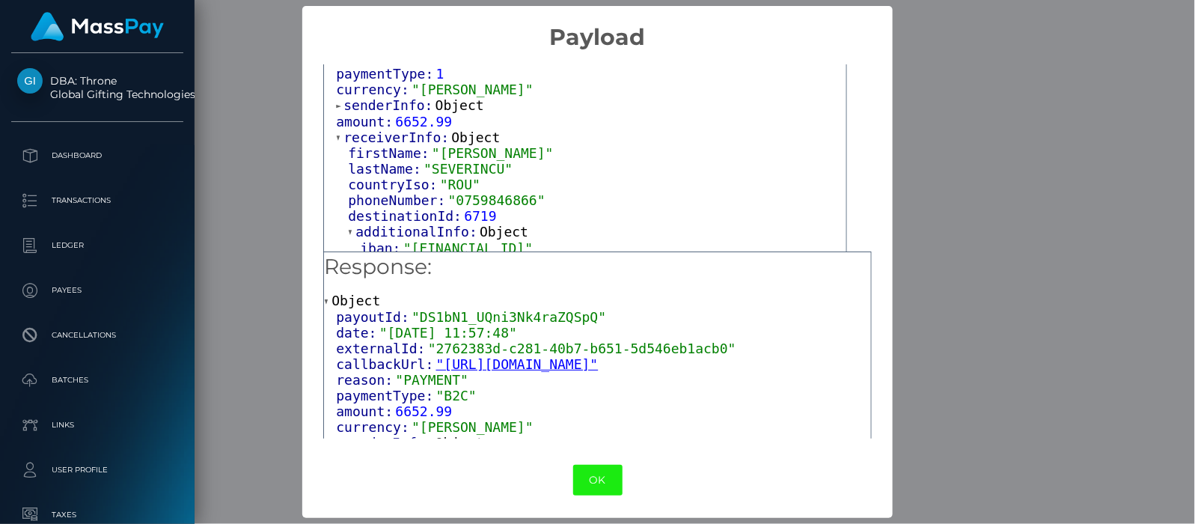
click at [598, 483] on button "OK" at bounding box center [597, 480] width 49 height 31
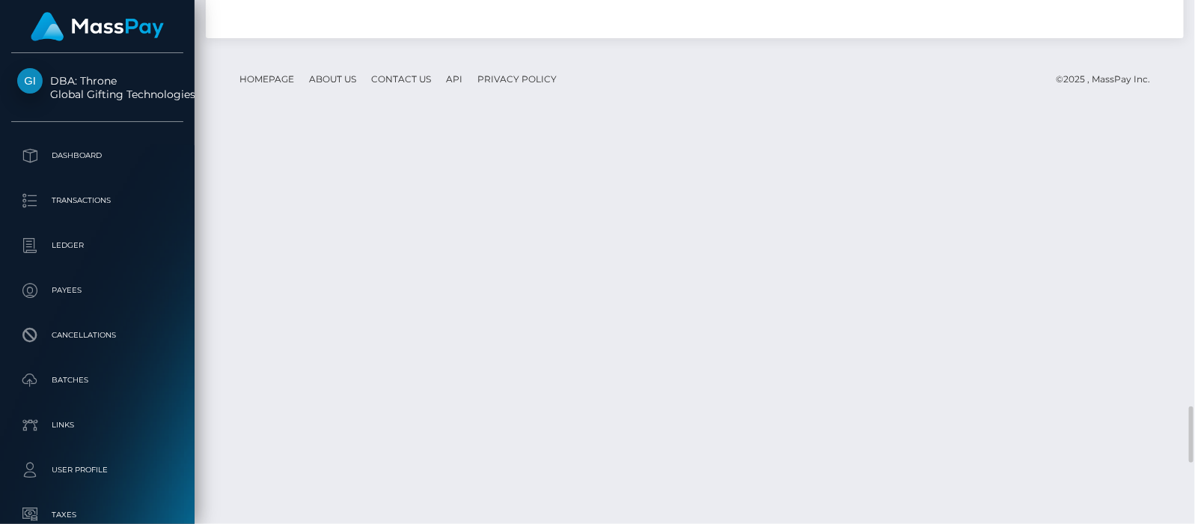
scroll to position [3680, 0]
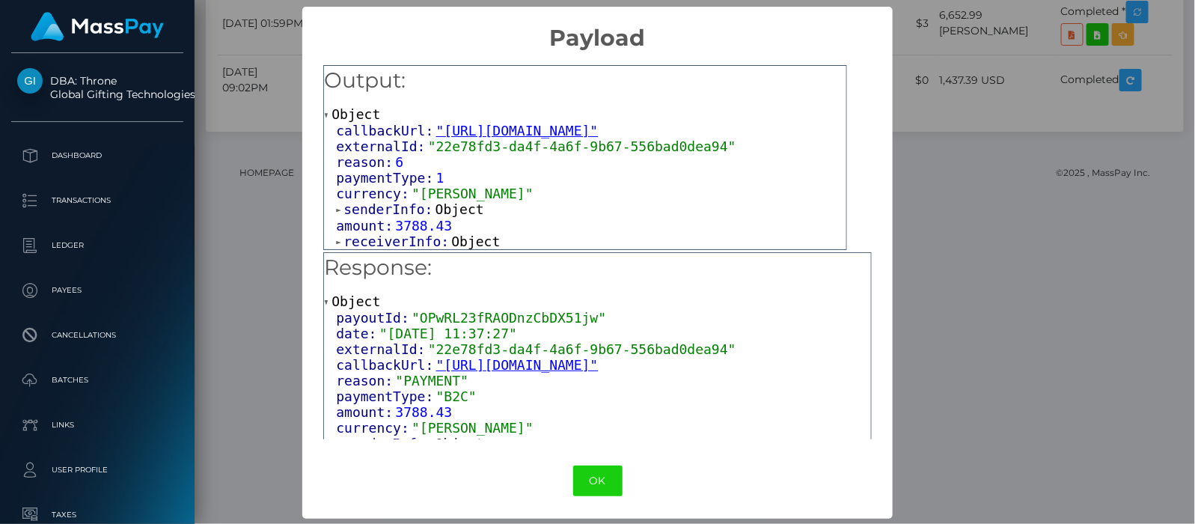
click at [336, 240] on span at bounding box center [339, 242] width 7 height 10
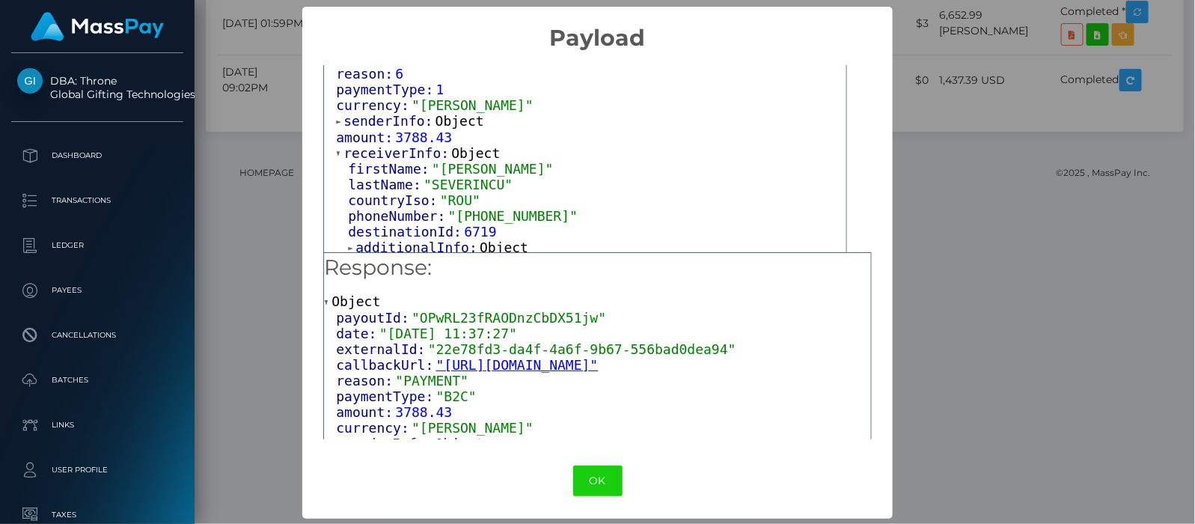
scroll to position [1, 0]
click at [348, 242] on span at bounding box center [351, 247] width 7 height 10
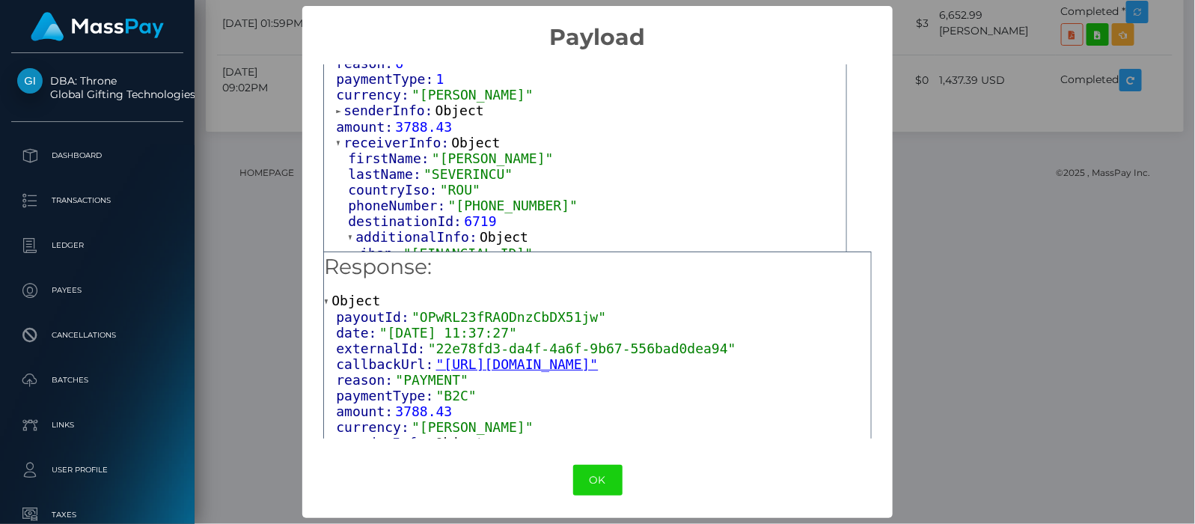
scroll to position [103, 0]
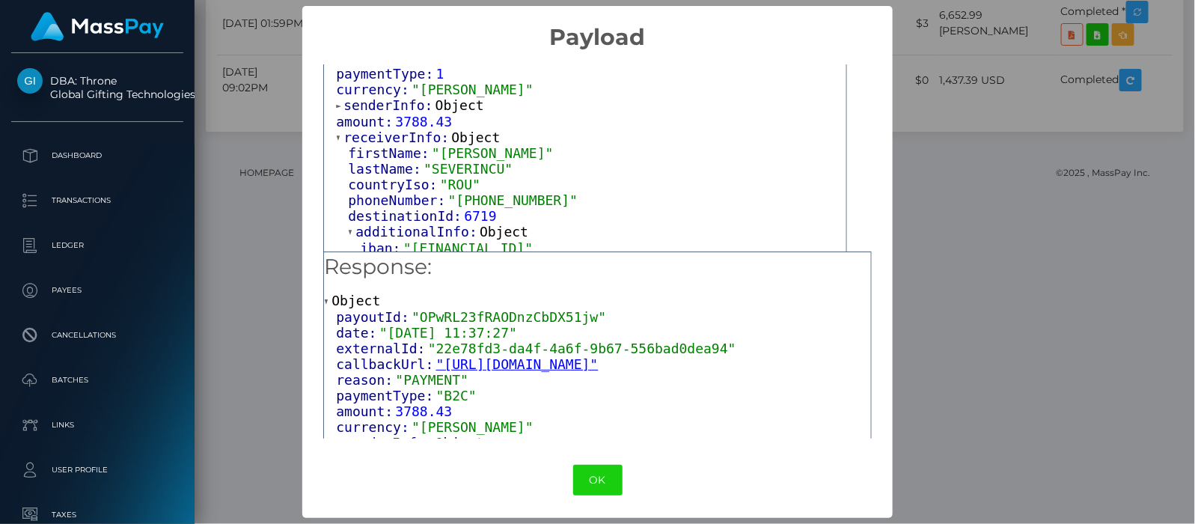
click at [218, 63] on div "× Payload Output: Object callbackUrl: "https://api.masspay.io/v1.0.0/payout/cal…" at bounding box center [597, 262] width 1195 height 524
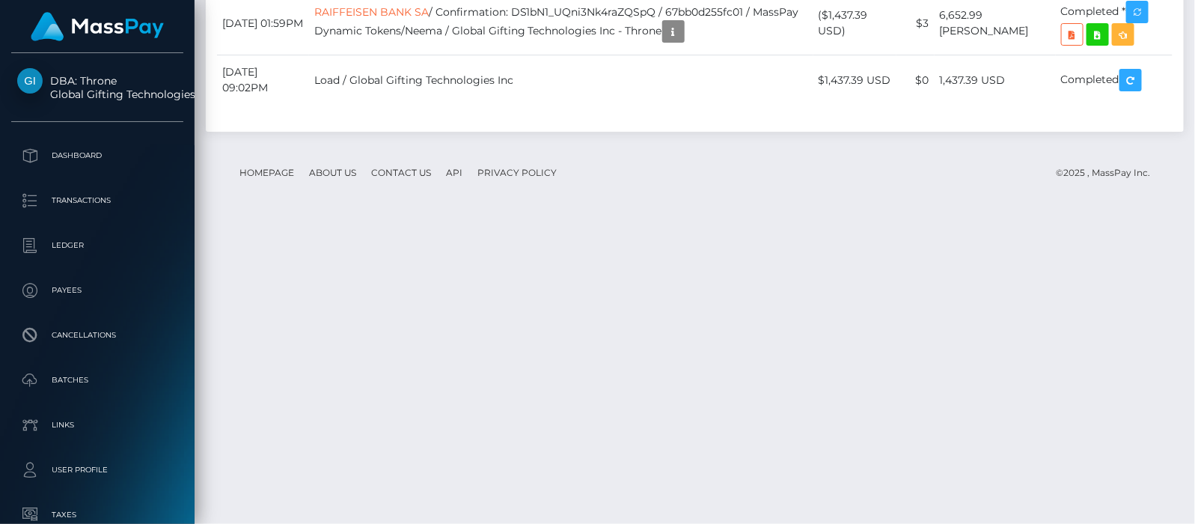
drag, startPoint x: 453, startPoint y: 123, endPoint x: 336, endPoint y: 128, distance: 116.8
copy td "RAIFFEISEN BANK SA"
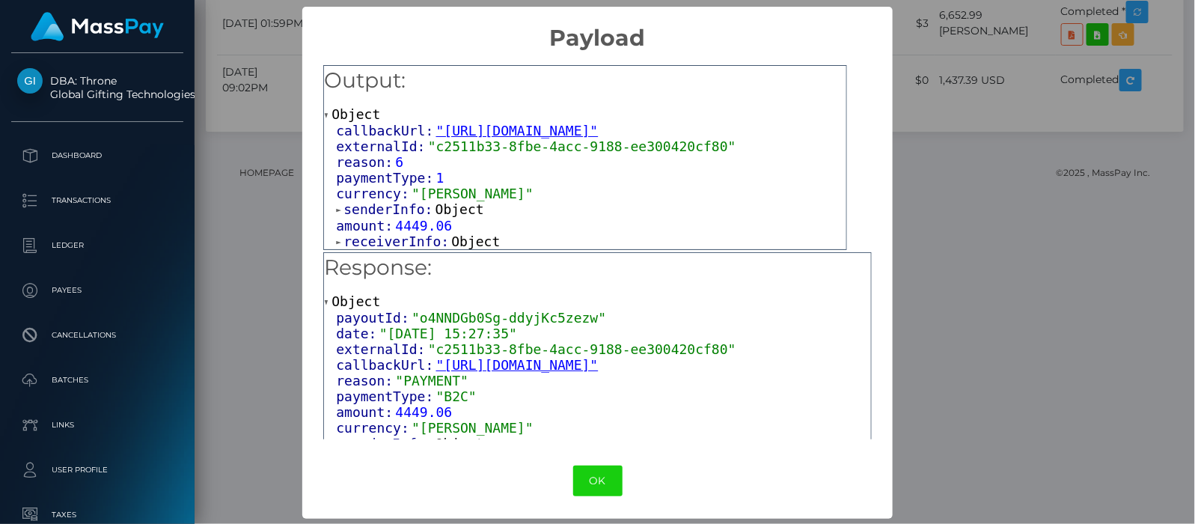
click at [330, 236] on div "callbackUrl: "https://api.masspay.io/v1.0.0/payout/callback/neema" externalId: …" at bounding box center [585, 186] width 522 height 126
click at [336, 242] on span at bounding box center [339, 242] width 7 height 10
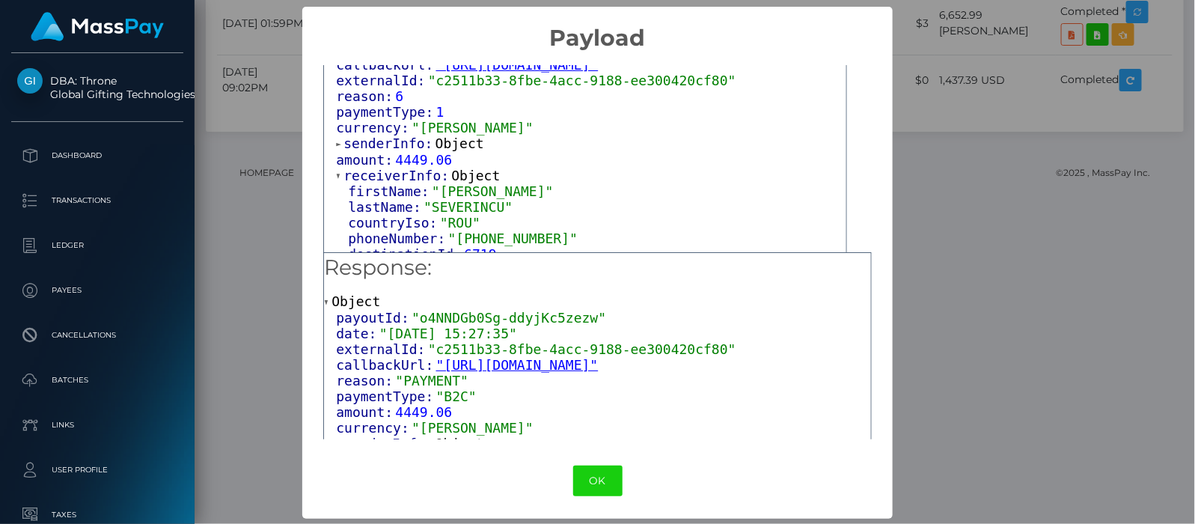
scroll to position [88, 0]
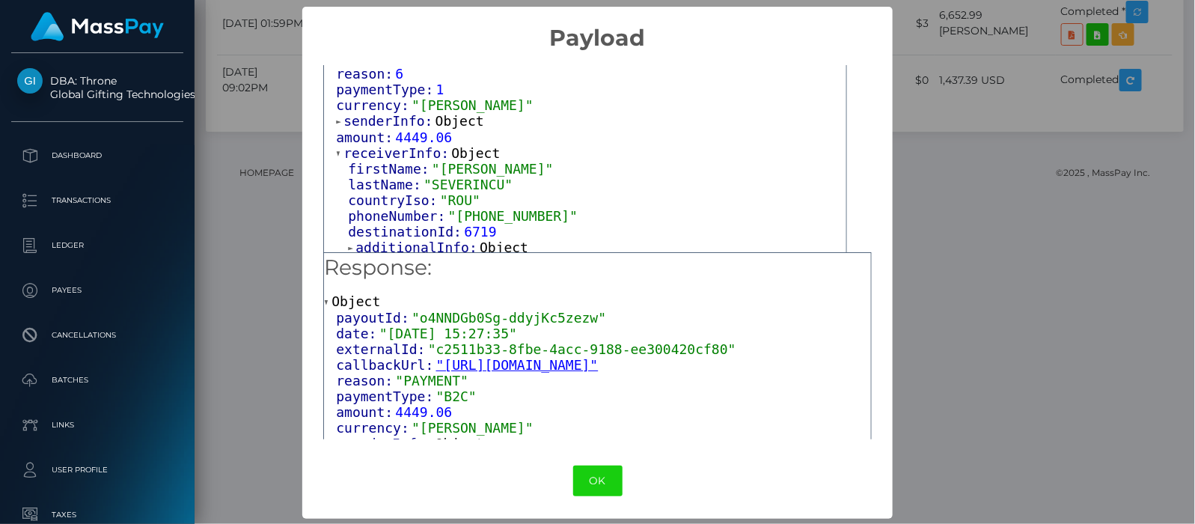
click at [348, 245] on span at bounding box center [351, 248] width 7 height 10
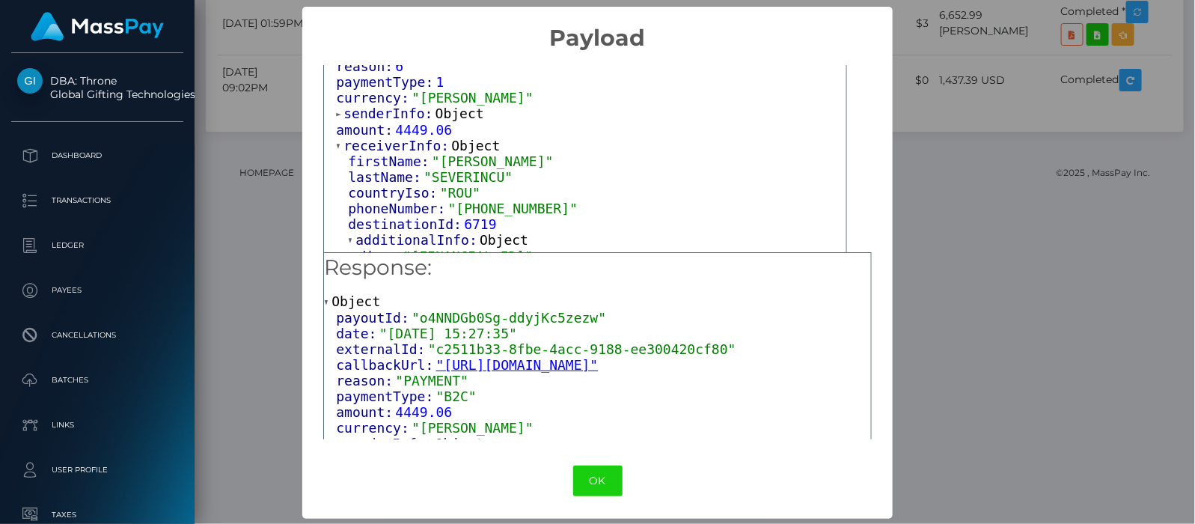
scroll to position [103, 0]
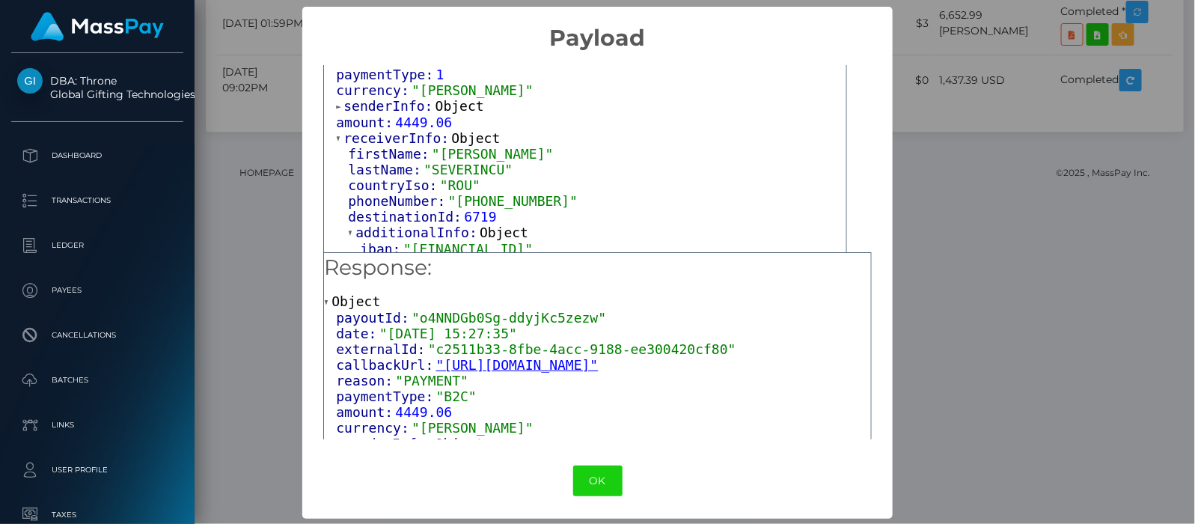
drag, startPoint x: 582, startPoint y: 245, endPoint x: 403, endPoint y: 245, distance: 179.6
click at [403, 245] on span ""RO50BREL0002003536500302"" at bounding box center [467, 249] width 129 height 16
copy span "RO50BREL0002003536500302"
click at [586, 477] on button "OK" at bounding box center [597, 481] width 49 height 31
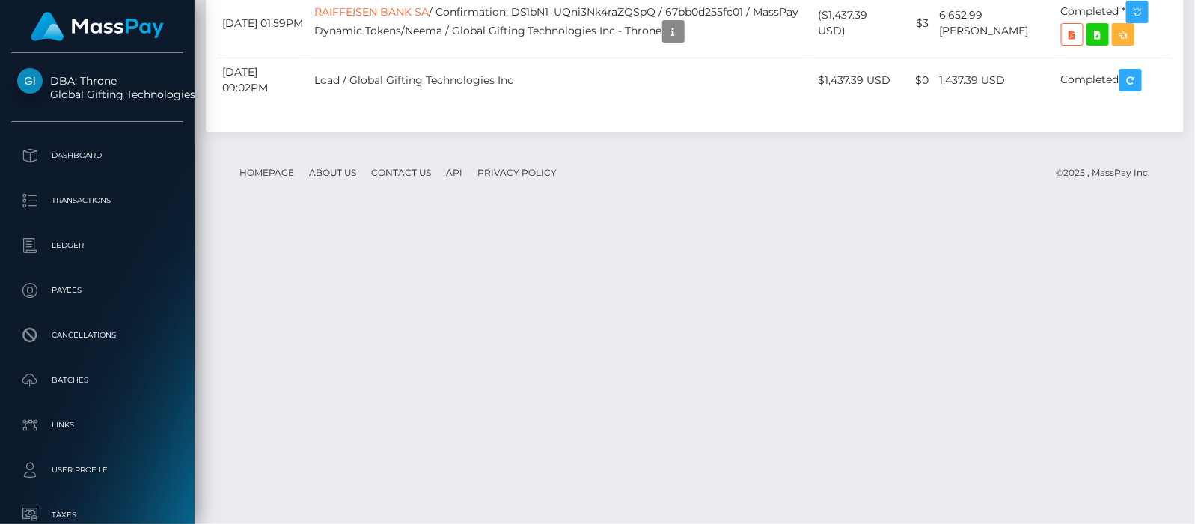
drag, startPoint x: 457, startPoint y: 352, endPoint x: 341, endPoint y: 354, distance: 116.8
copy td "RAIFFEISEN BANK SA"
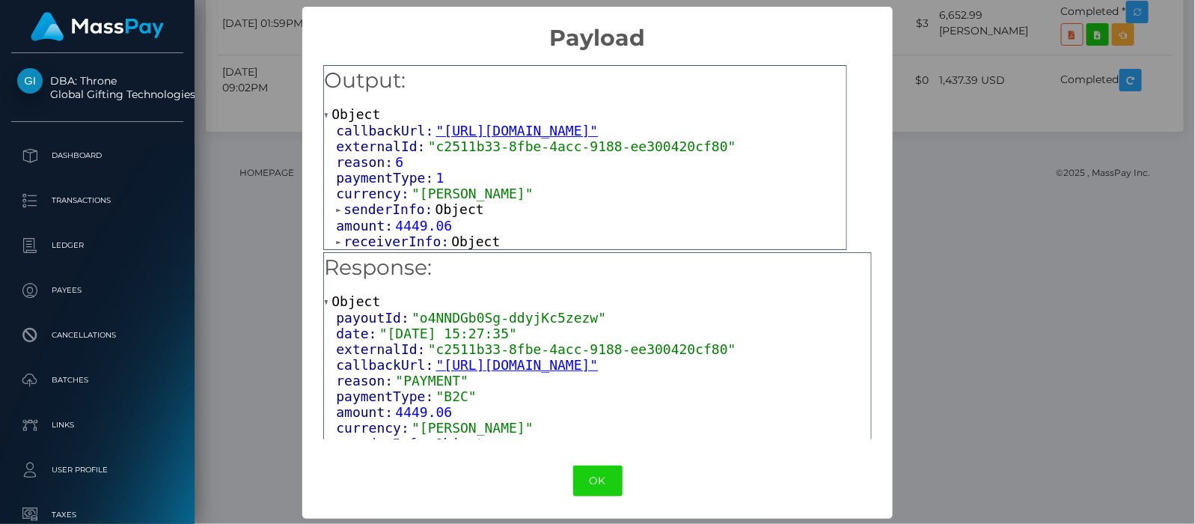
click at [336, 242] on span at bounding box center [339, 242] width 7 height 10
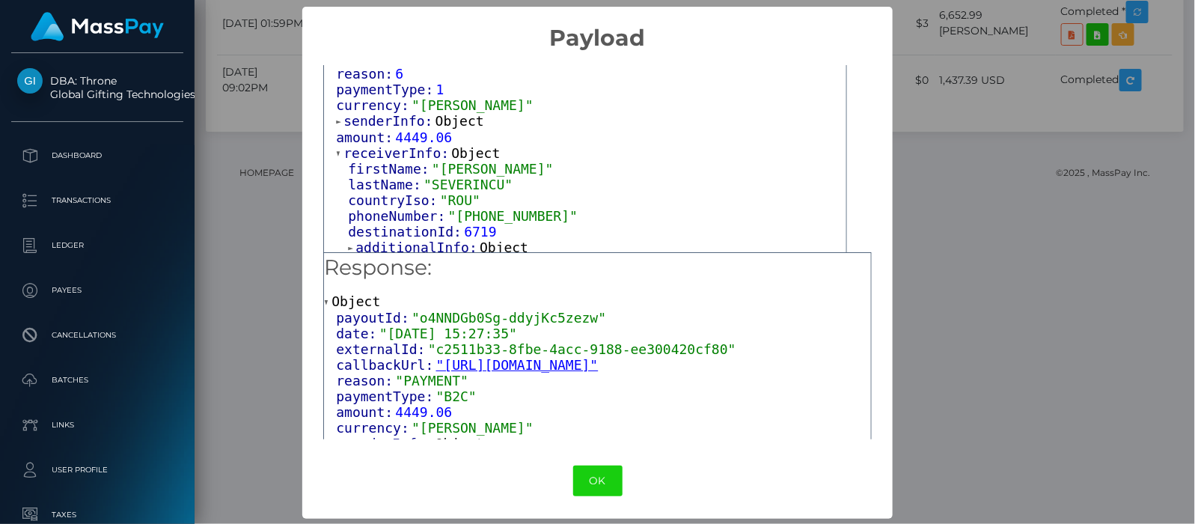
click at [348, 246] on span at bounding box center [351, 248] width 7 height 10
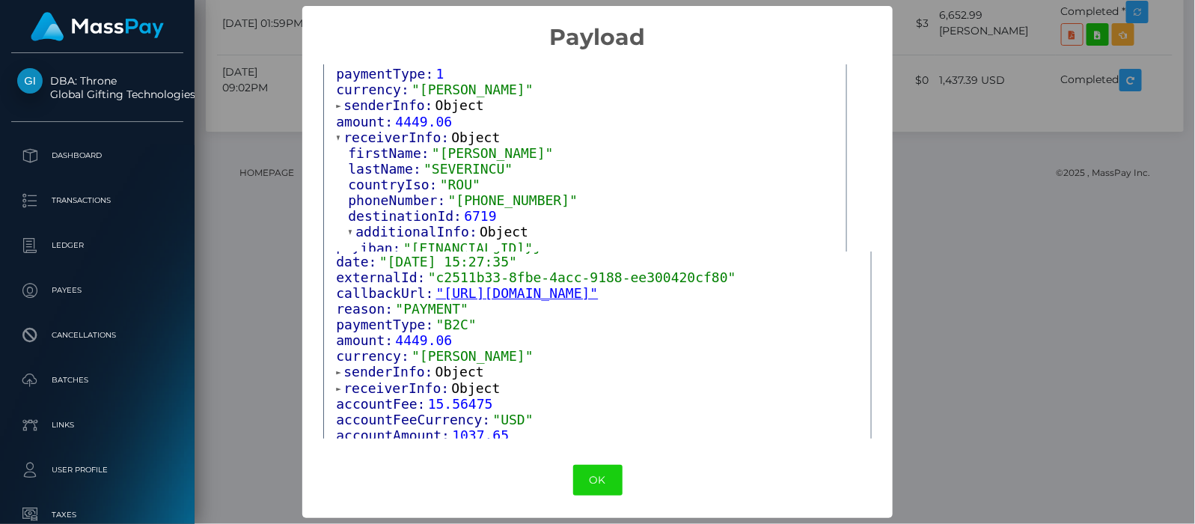
scroll to position [94, 0]
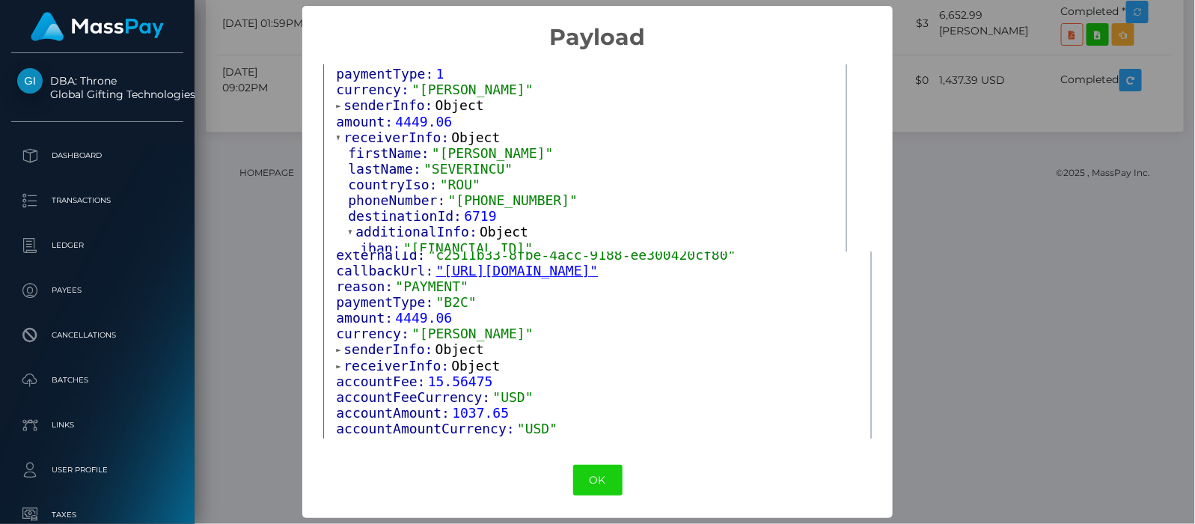
click at [330, 362] on div "payoutId: "o4NNDGb0Sg-ddyjKc5zezw" date: "2025-07-28 15:27:35" externalId: "c25…" at bounding box center [597, 358] width 546 height 284
click at [337, 361] on span at bounding box center [339, 366] width 7 height 10
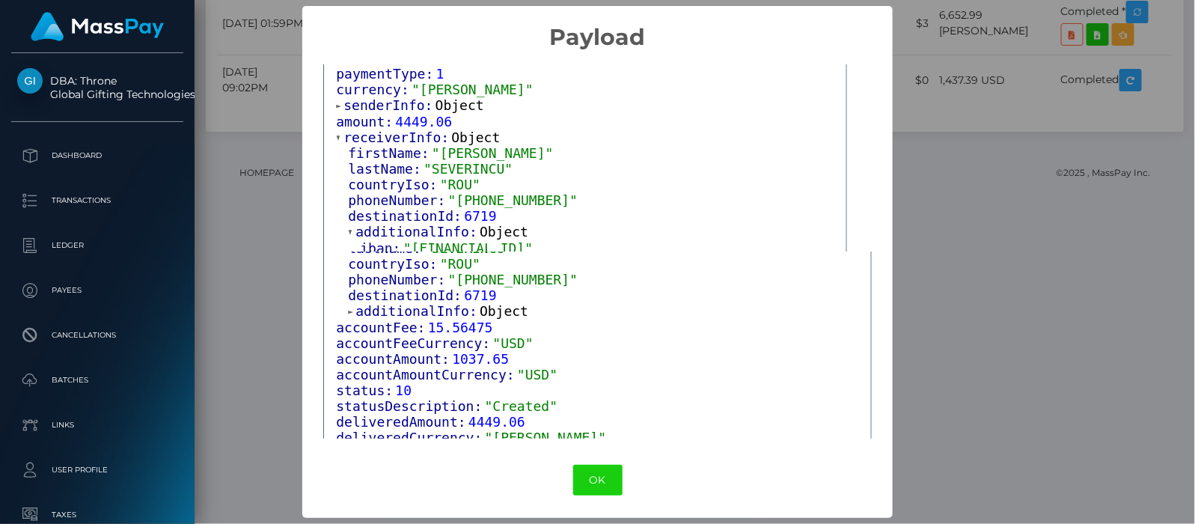
scroll to position [149, 0]
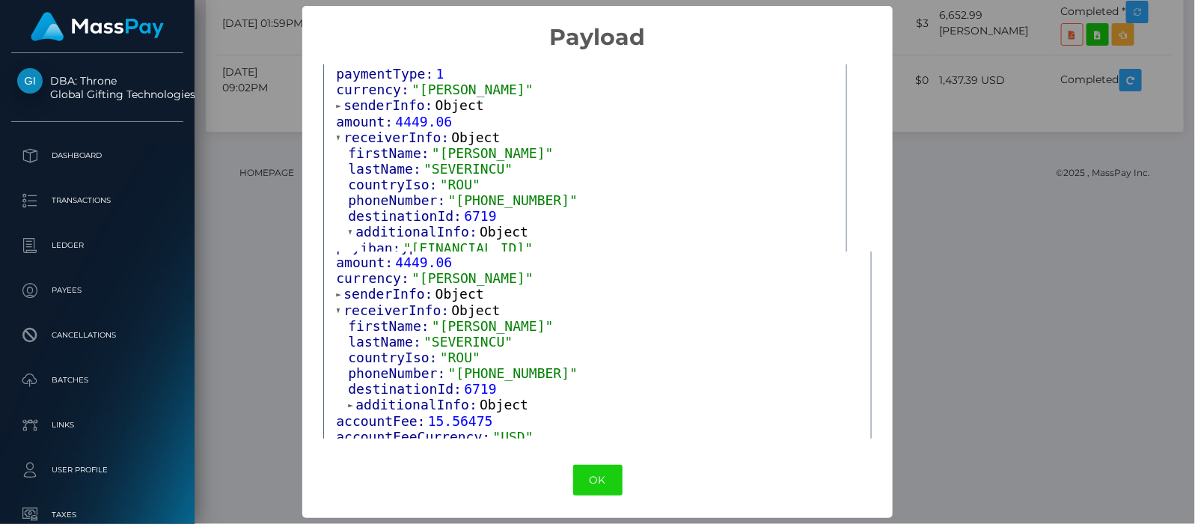
click at [348, 400] on span at bounding box center [351, 405] width 7 height 10
click at [591, 477] on button "OK" at bounding box center [597, 480] width 49 height 31
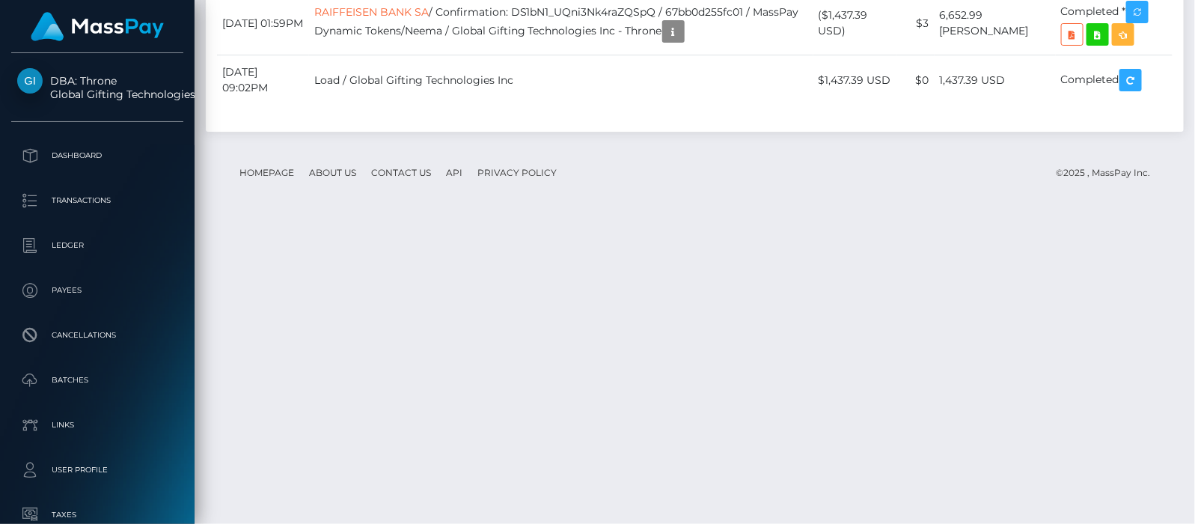
scroll to position [3773, 0]
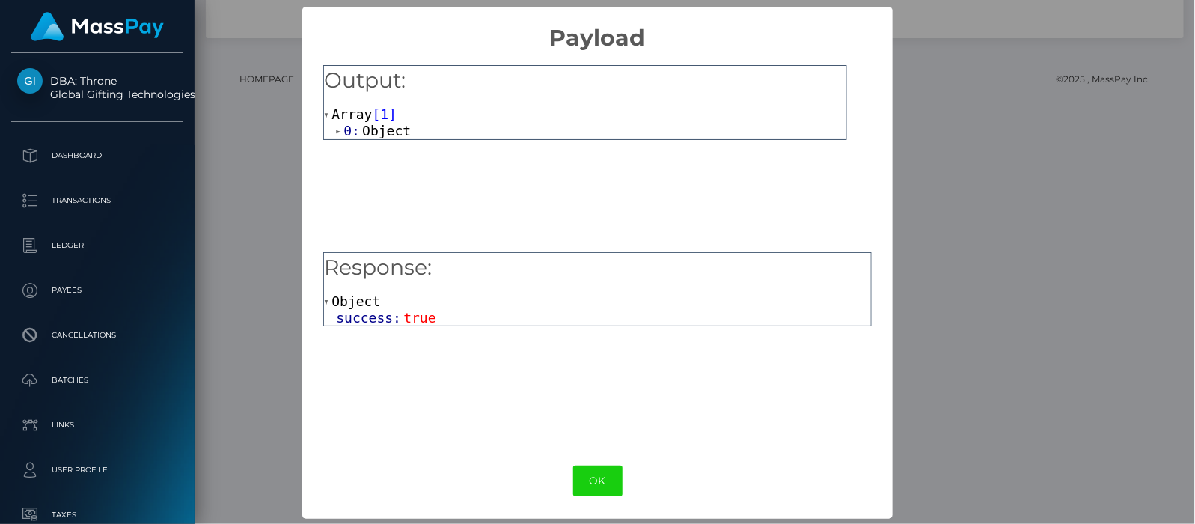
click at [336, 132] on span at bounding box center [339, 131] width 7 height 10
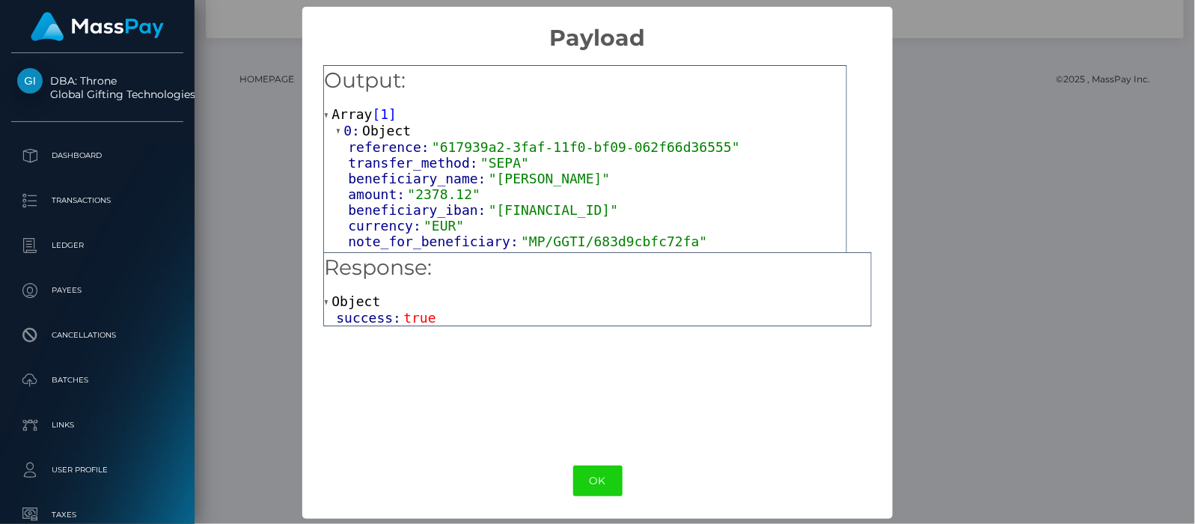
scroll to position [10, 0]
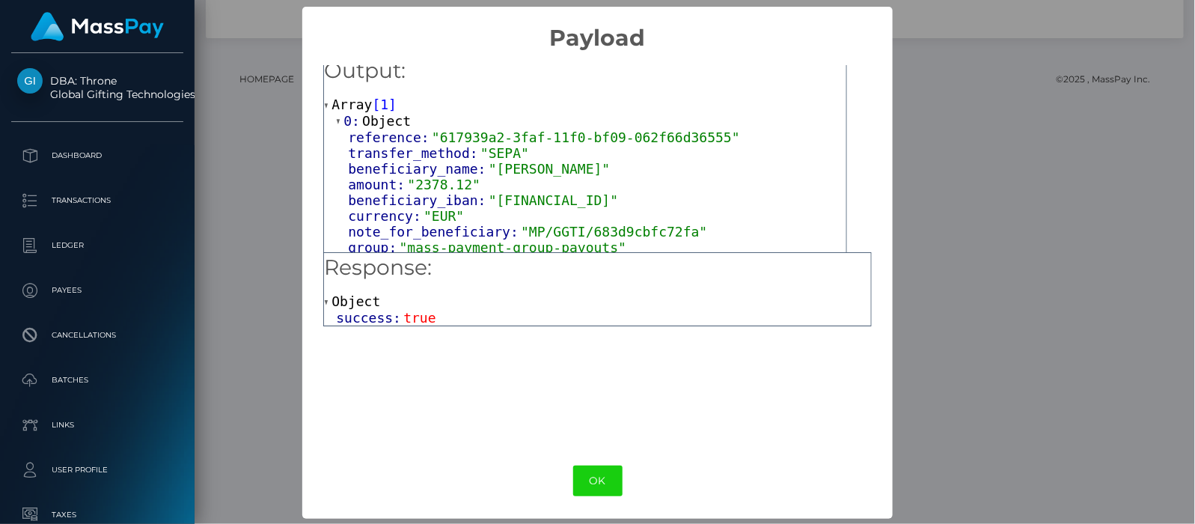
drag, startPoint x: 483, startPoint y: 196, endPoint x: 656, endPoint y: 201, distance: 172.9
click at [618, 201] on span ""RO61BREL0002003536500201"" at bounding box center [553, 200] width 129 height 16
click at [586, 477] on button "OK" at bounding box center [597, 481] width 49 height 31
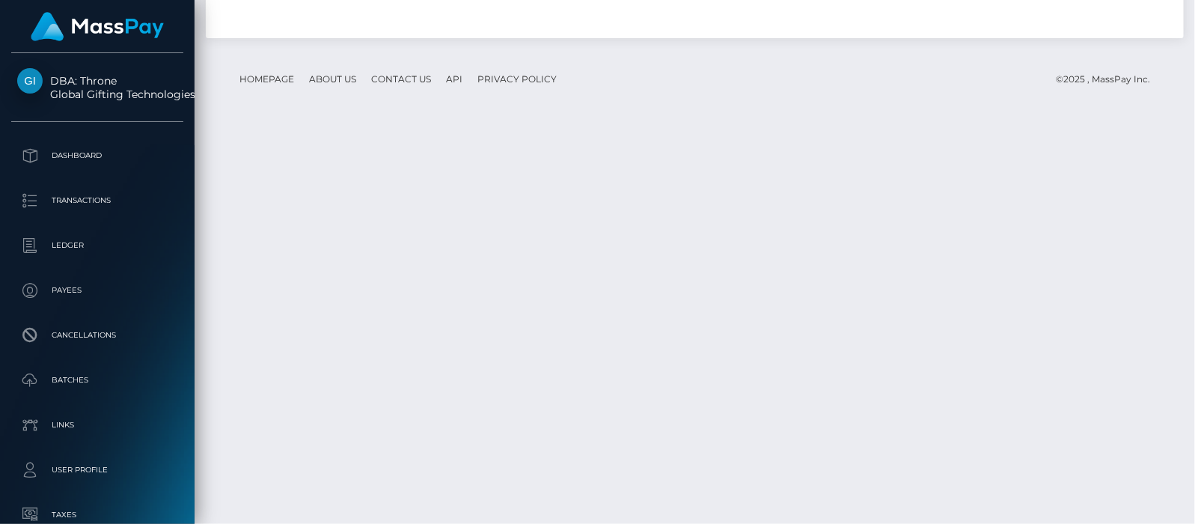
drag, startPoint x: 442, startPoint y: 369, endPoint x: 340, endPoint y: 373, distance: 101.9
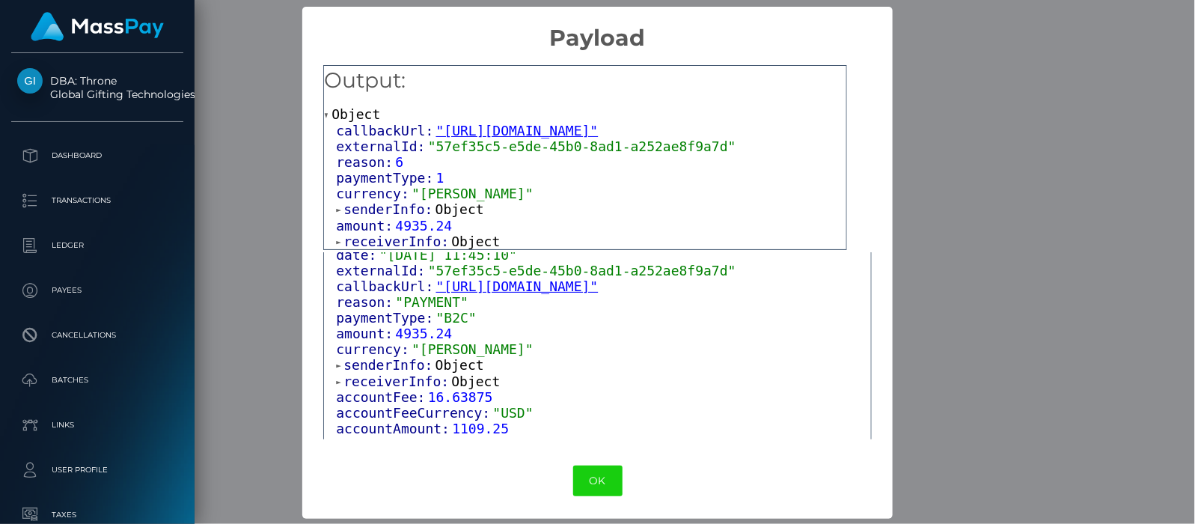
scroll to position [56, 0]
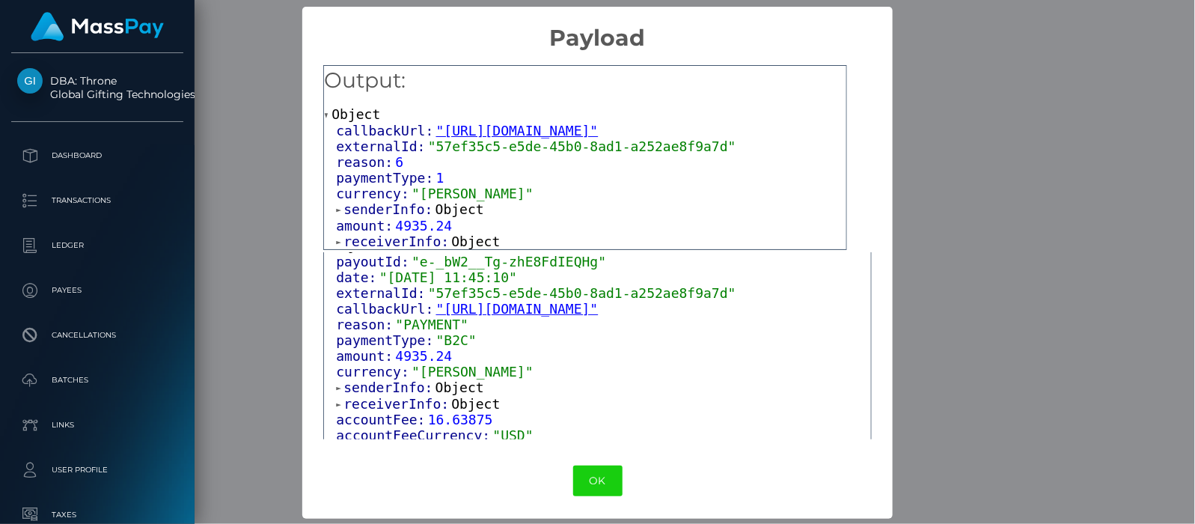
click at [336, 237] on span at bounding box center [339, 242] width 7 height 10
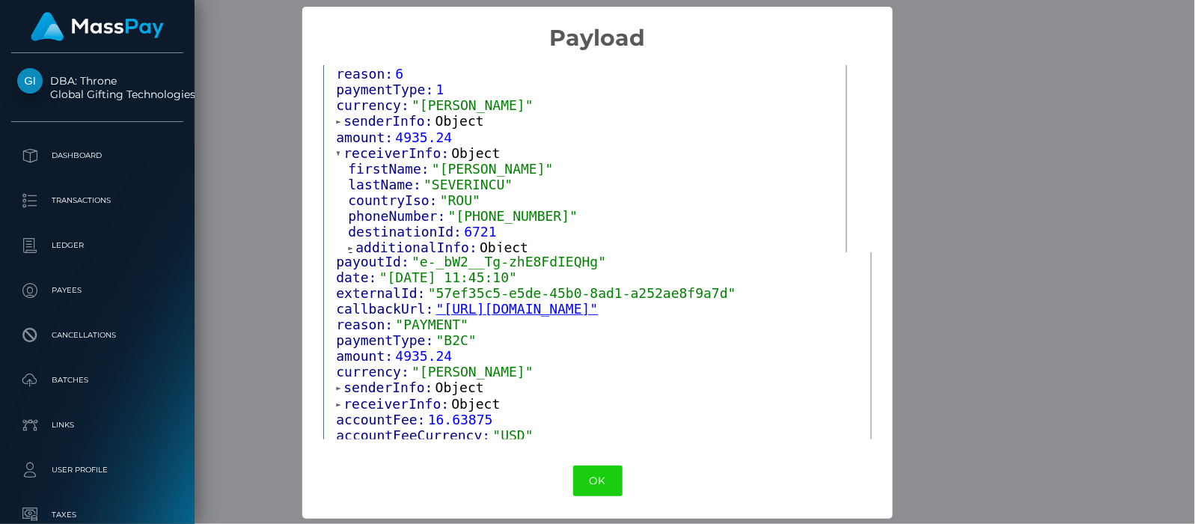
click at [350, 245] on span at bounding box center [351, 248] width 7 height 10
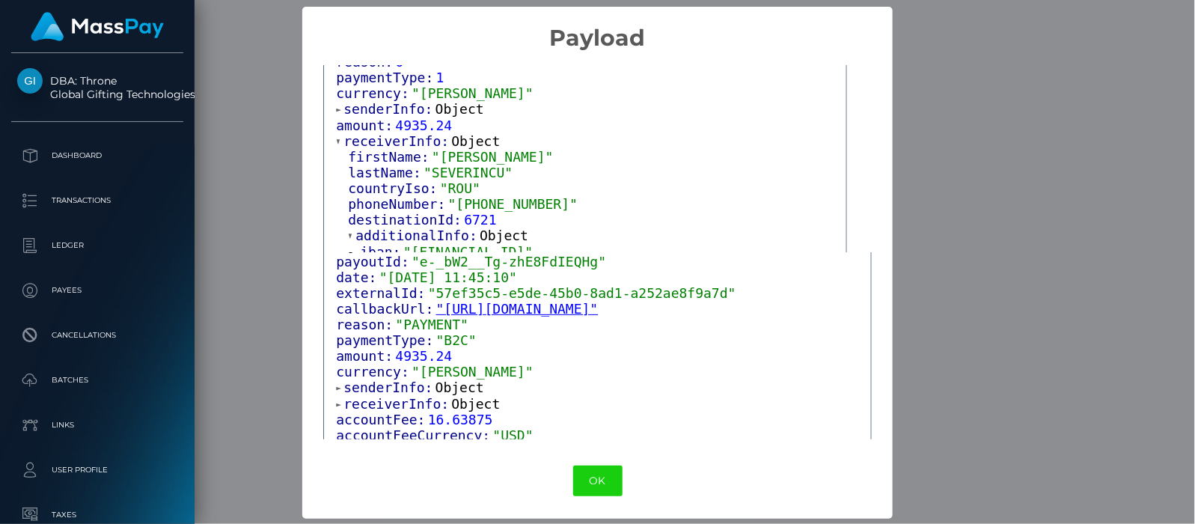
scroll to position [103, 0]
drag, startPoint x: 579, startPoint y: 244, endPoint x: 434, endPoint y: 245, distance: 144.4
click at [434, 245] on span ""RO50BREL0002003536500302"" at bounding box center [467, 249] width 129 height 16
click at [590, 475] on button "OK" at bounding box center [597, 481] width 49 height 31
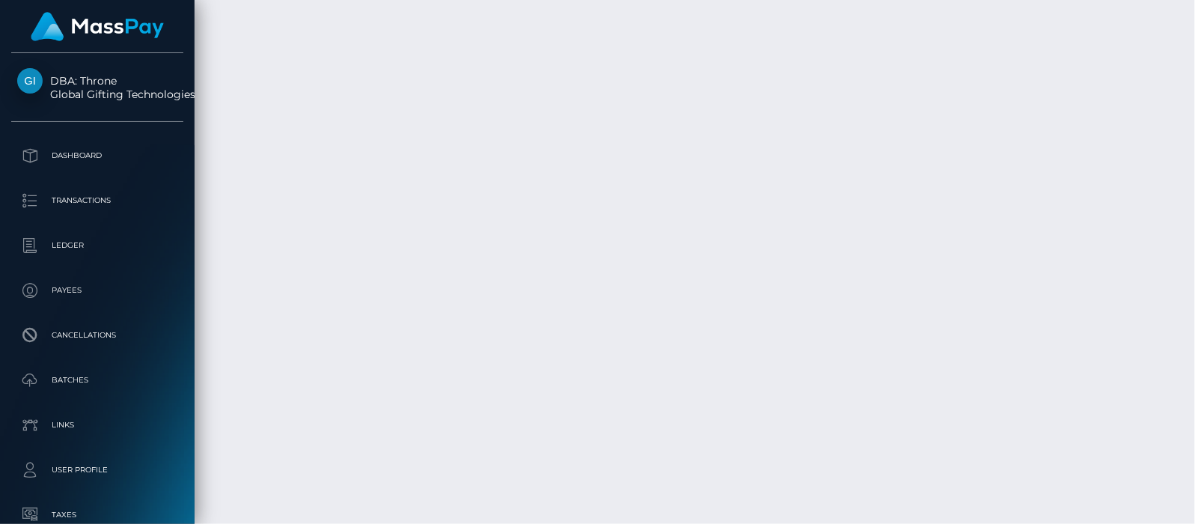
drag, startPoint x: 424, startPoint y: 356, endPoint x: 341, endPoint y: 358, distance: 83.1
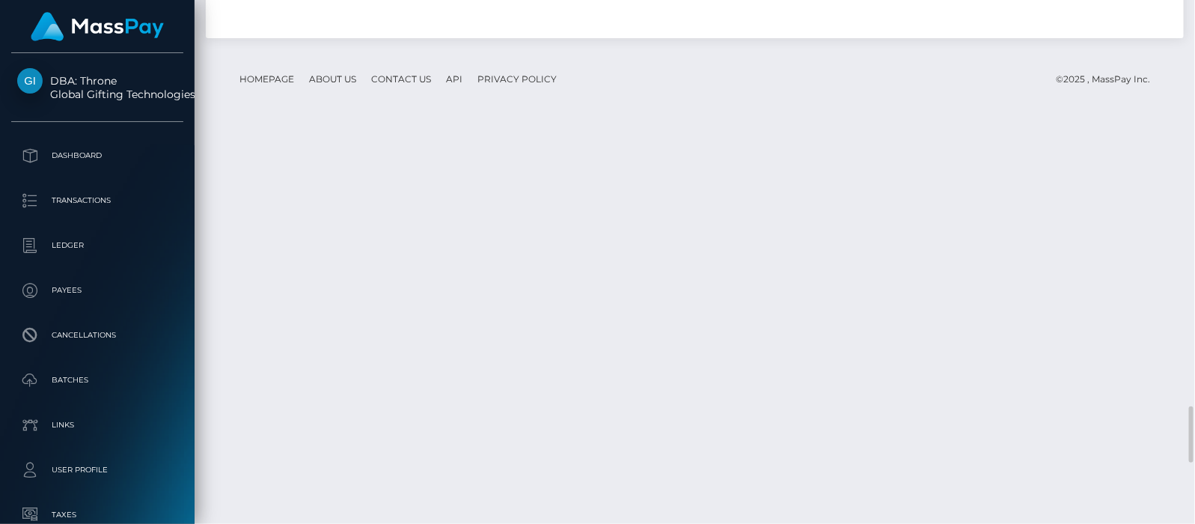
scroll to position [3773, 0]
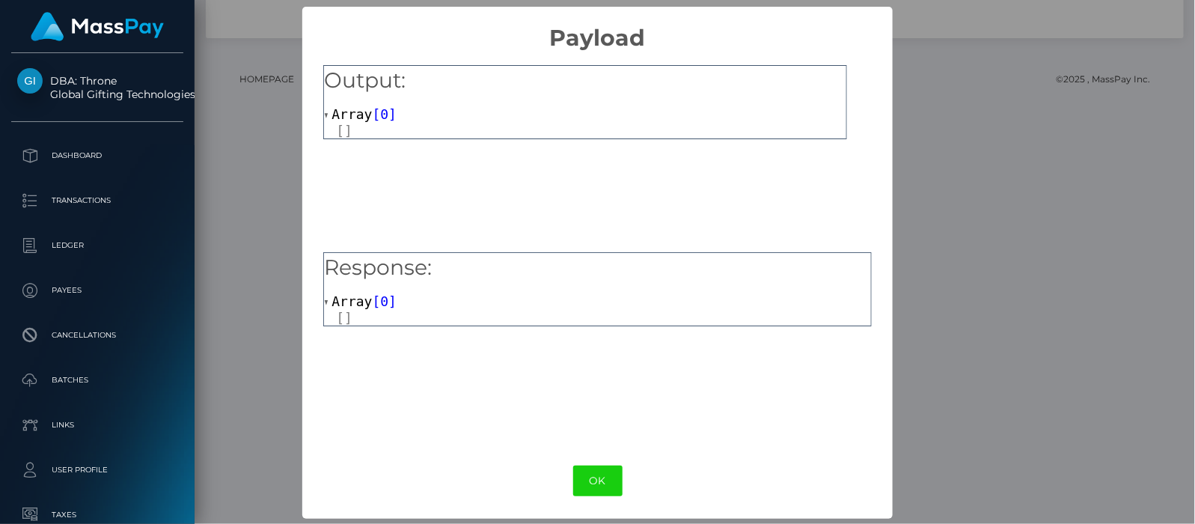
click at [586, 481] on button "OK" at bounding box center [597, 481] width 49 height 31
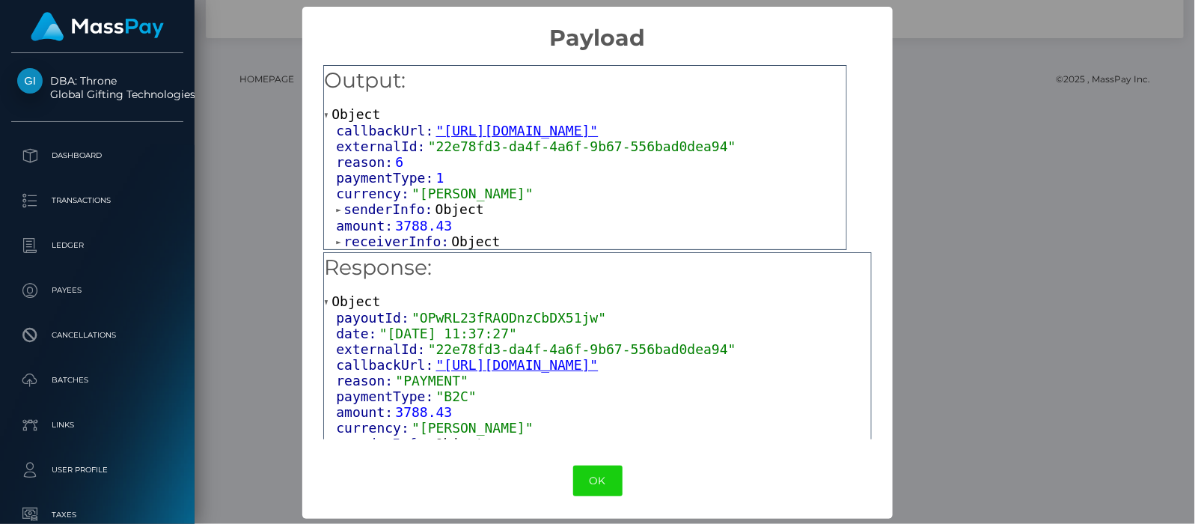
click at [336, 237] on span at bounding box center [339, 242] width 7 height 10
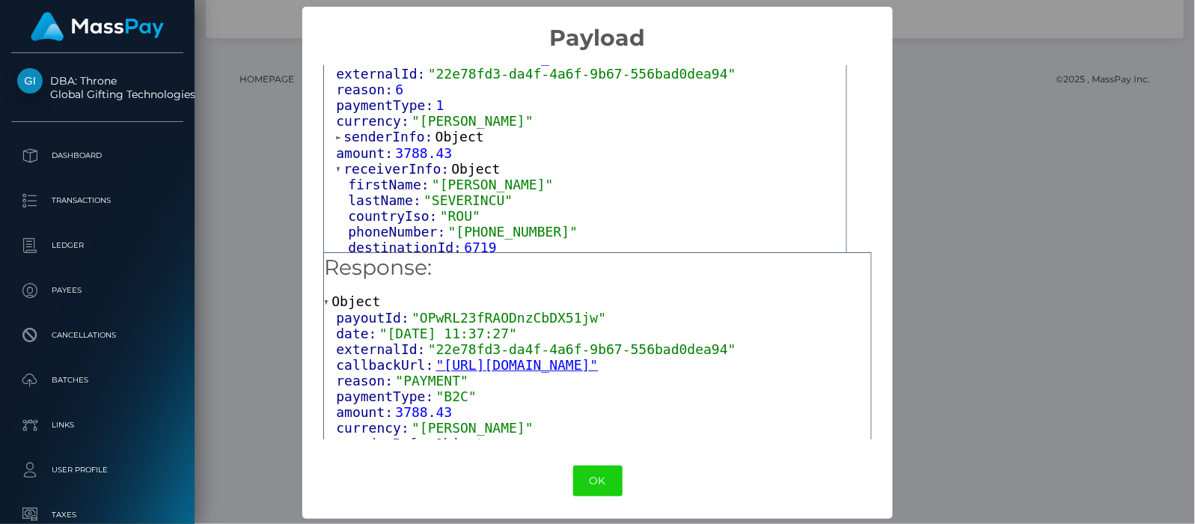
scroll to position [88, 0]
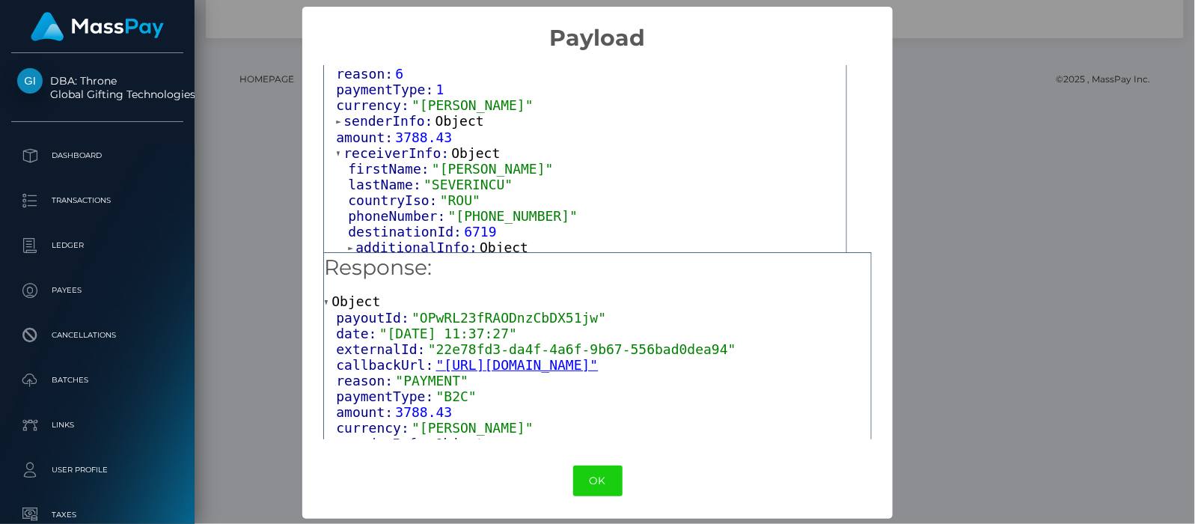
click at [348, 243] on span at bounding box center [351, 248] width 7 height 10
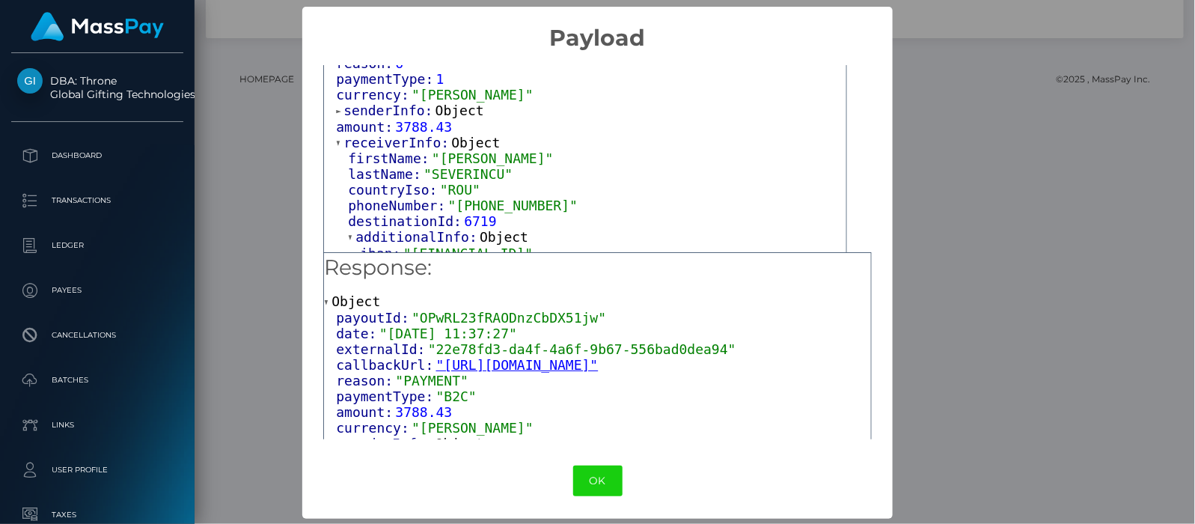
scroll to position [103, 0]
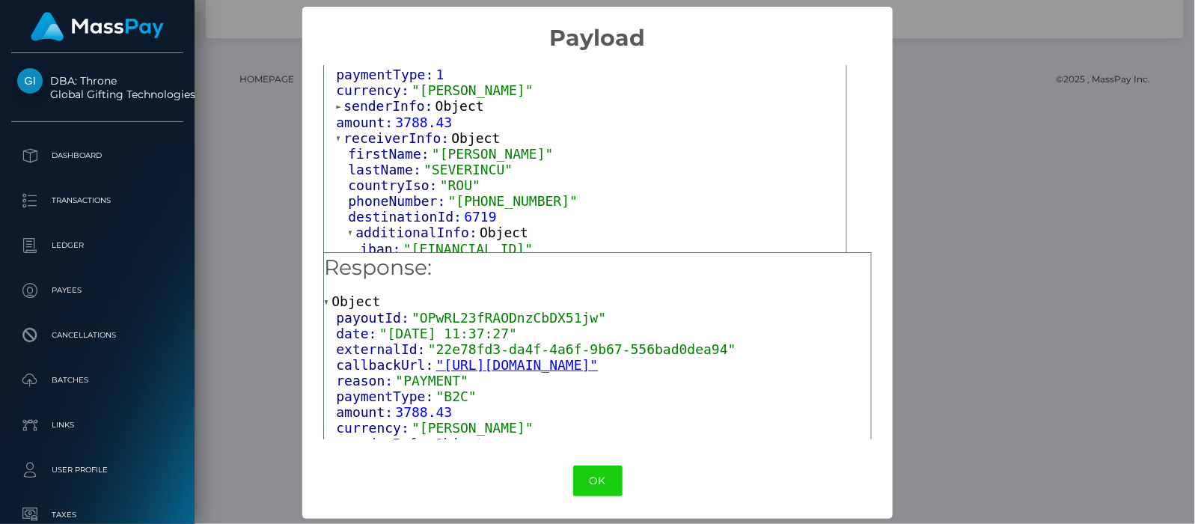
drag, startPoint x: 582, startPoint y: 242, endPoint x: 406, endPoint y: 246, distance: 175.9
click at [406, 246] on span ""RO14RZBR0000060022611229"" at bounding box center [467, 249] width 129 height 16
click at [581, 489] on button "OK" at bounding box center [597, 481] width 49 height 31
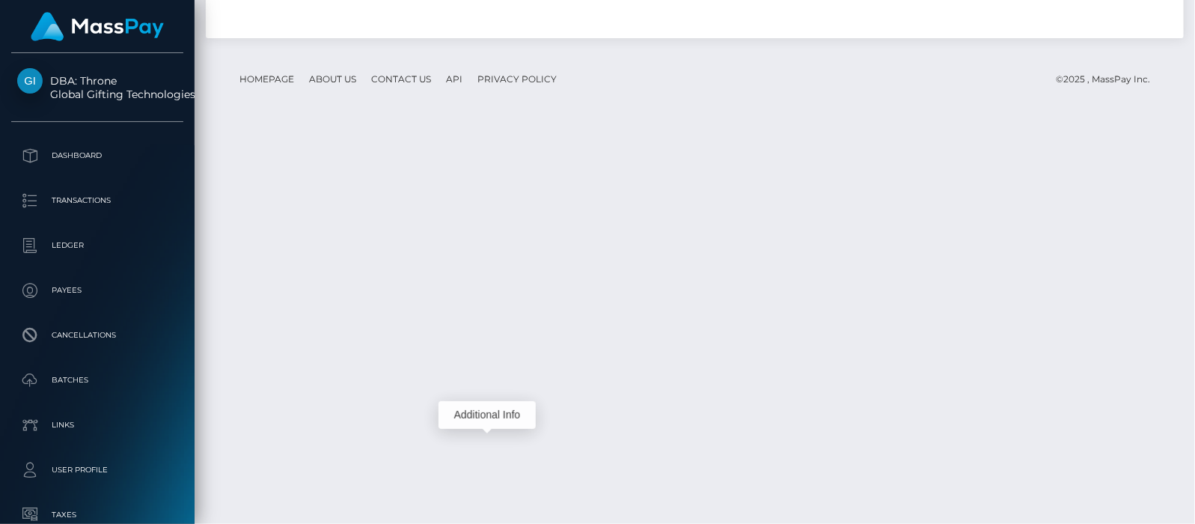
scroll to position [180, 304]
drag, startPoint x: 439, startPoint y: 376, endPoint x: 338, endPoint y: 377, distance: 101.0
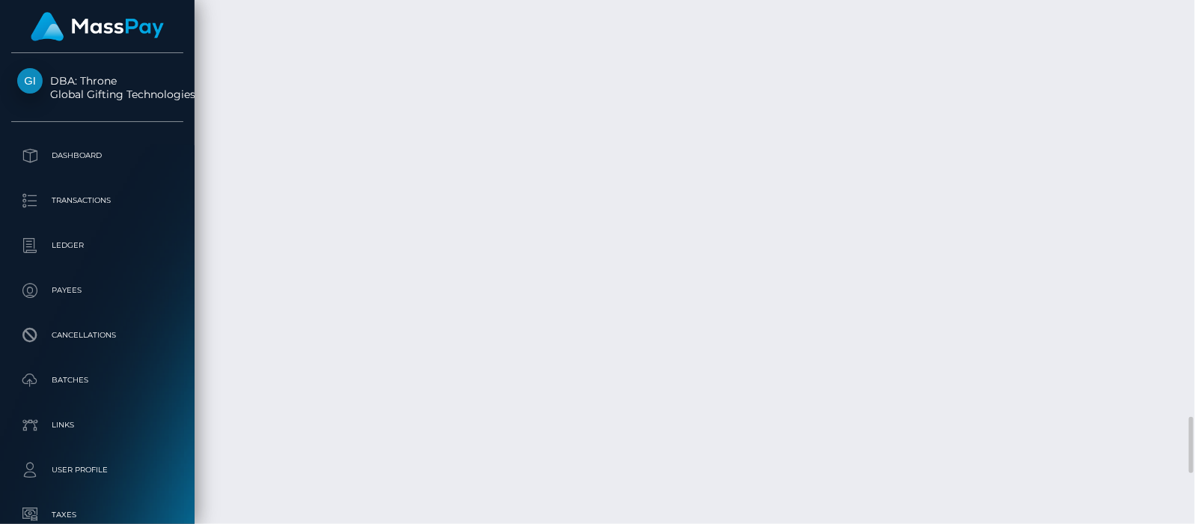
scroll to position [3961, 0]
drag, startPoint x: 424, startPoint y: 358, endPoint x: 335, endPoint y: 360, distance: 88.3
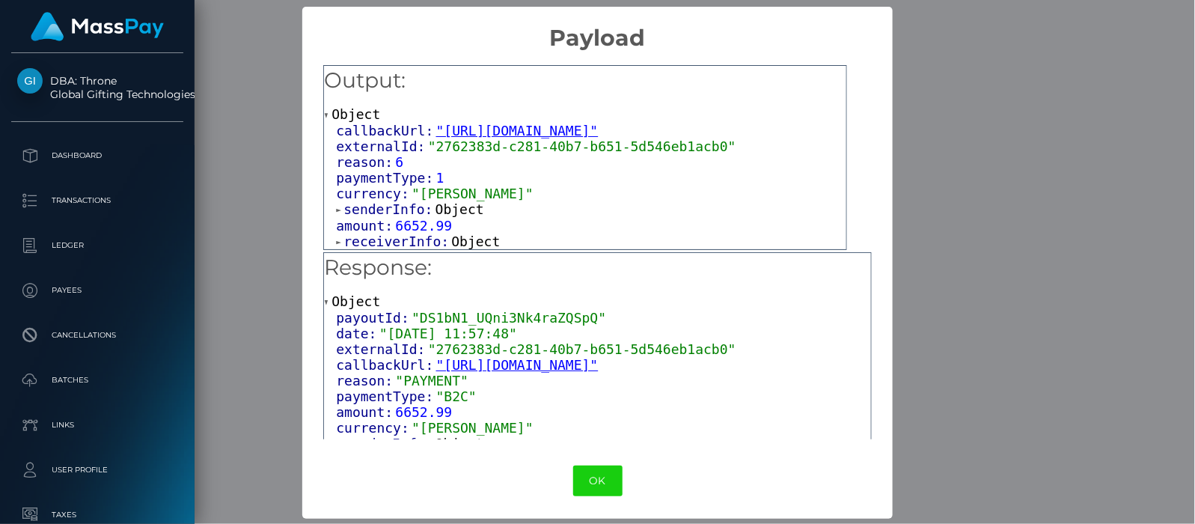
click at [332, 234] on div "callbackUrl: "https://api.masspay.io/v1.0.0/payout/callback/neema" externalId: …" at bounding box center [585, 186] width 522 height 126
click at [336, 241] on span at bounding box center [339, 242] width 7 height 10
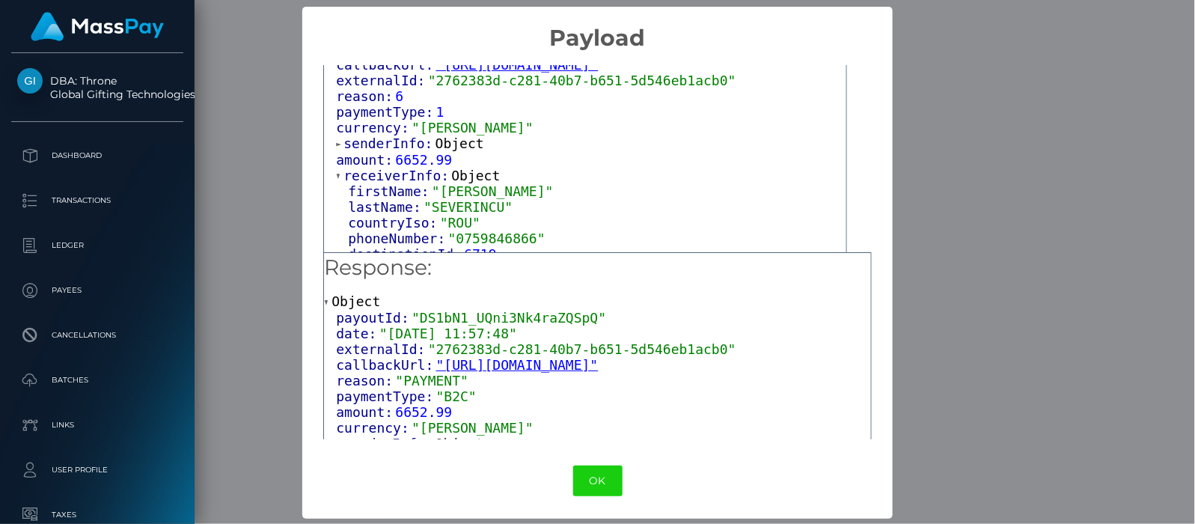
scroll to position [88, 0]
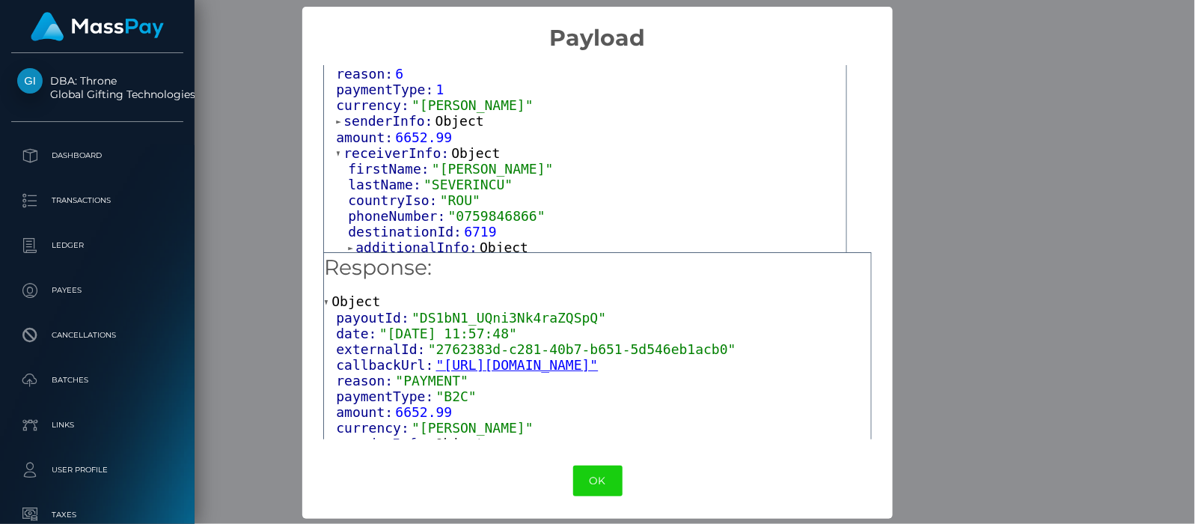
click at [349, 243] on span at bounding box center [351, 248] width 7 height 10
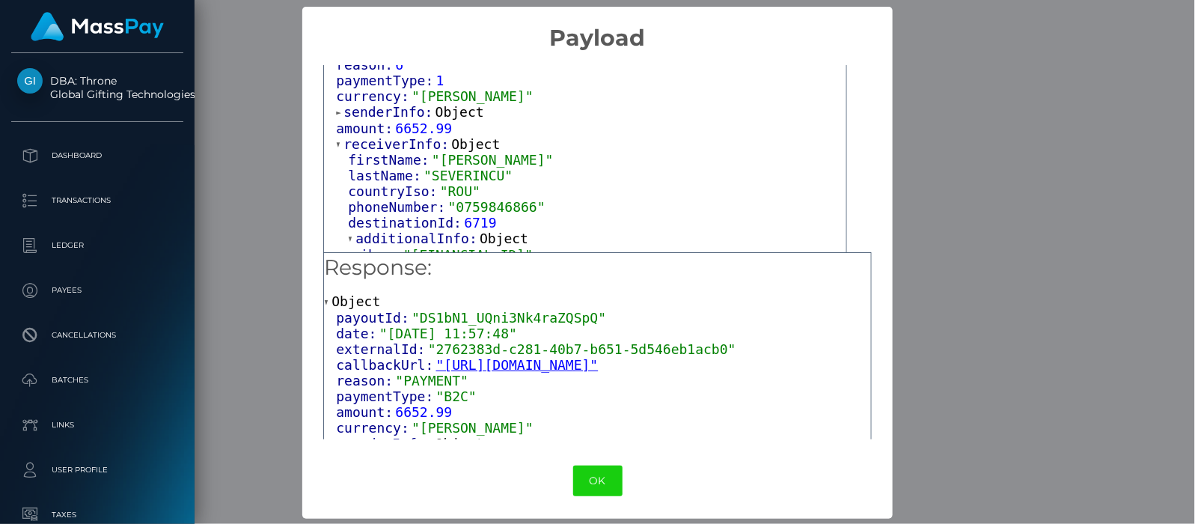
scroll to position [103, 0]
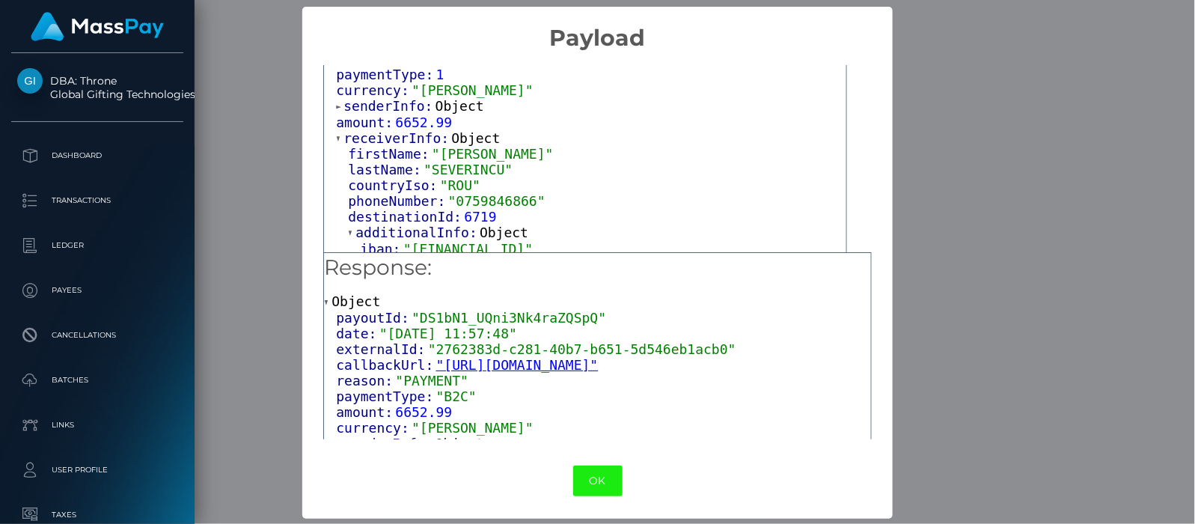
click at [591, 480] on button "OK" at bounding box center [597, 481] width 49 height 31
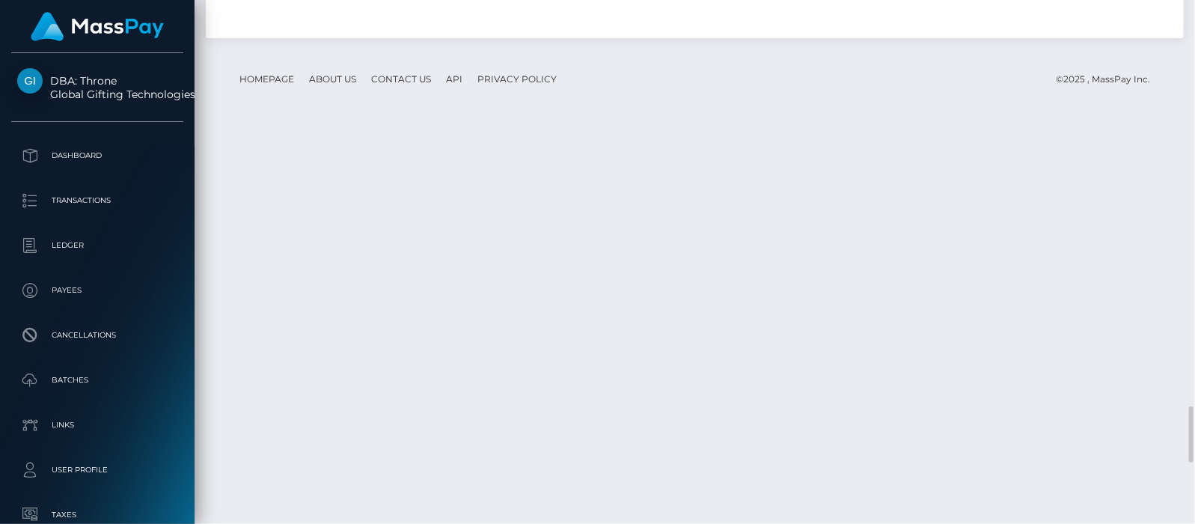
scroll to position [3680, 0]
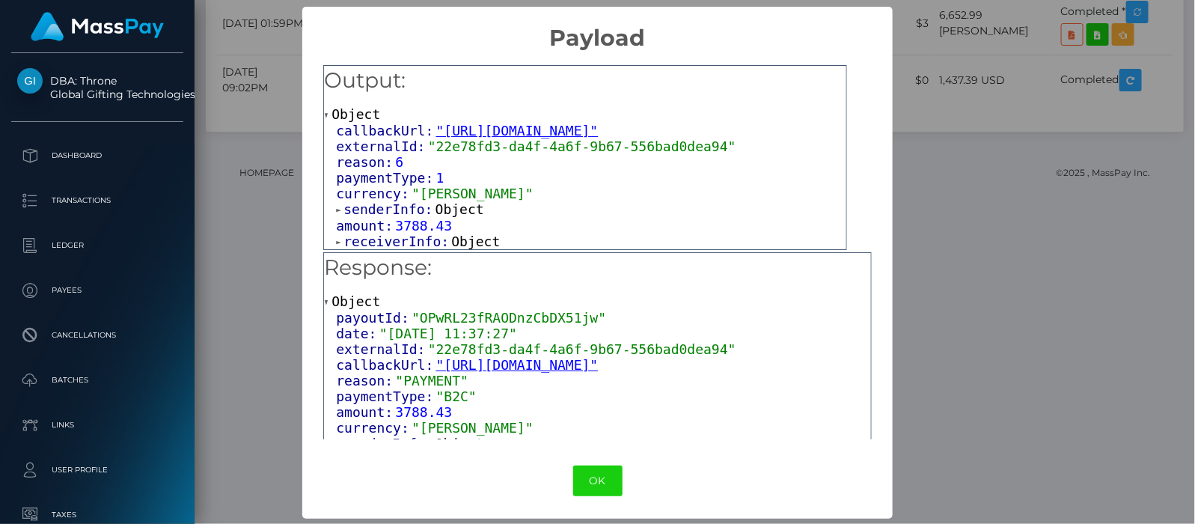
click at [336, 240] on span at bounding box center [339, 242] width 7 height 10
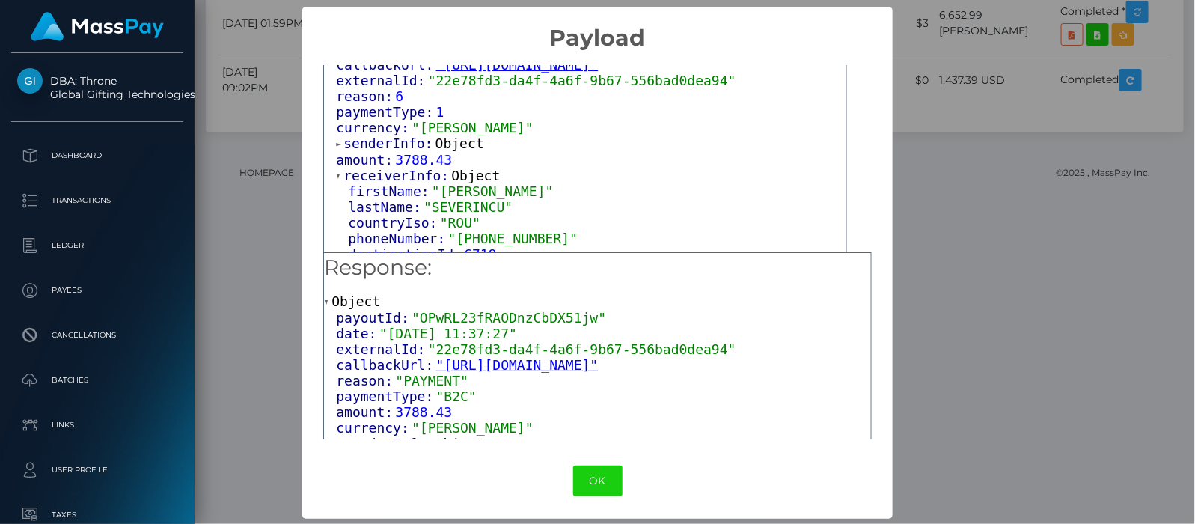
scroll to position [88, 0]
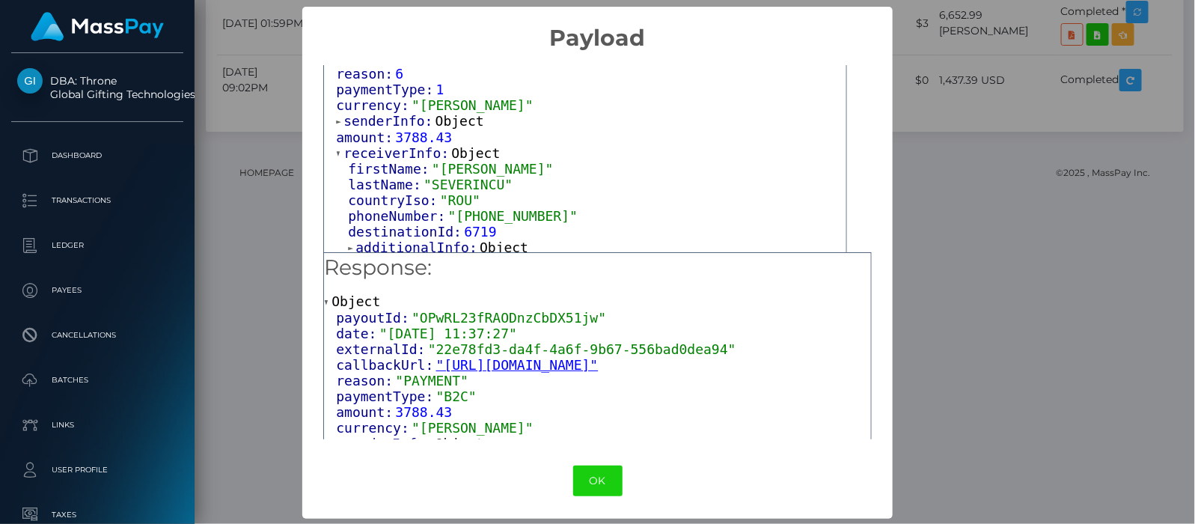
click at [342, 245] on div "firstName: "OANA ROXANA" lastName: "SEVERINCU" countryIso: "ROU" phoneNumber: "…" at bounding box center [591, 208] width 510 height 95
click at [348, 243] on span at bounding box center [351, 248] width 7 height 10
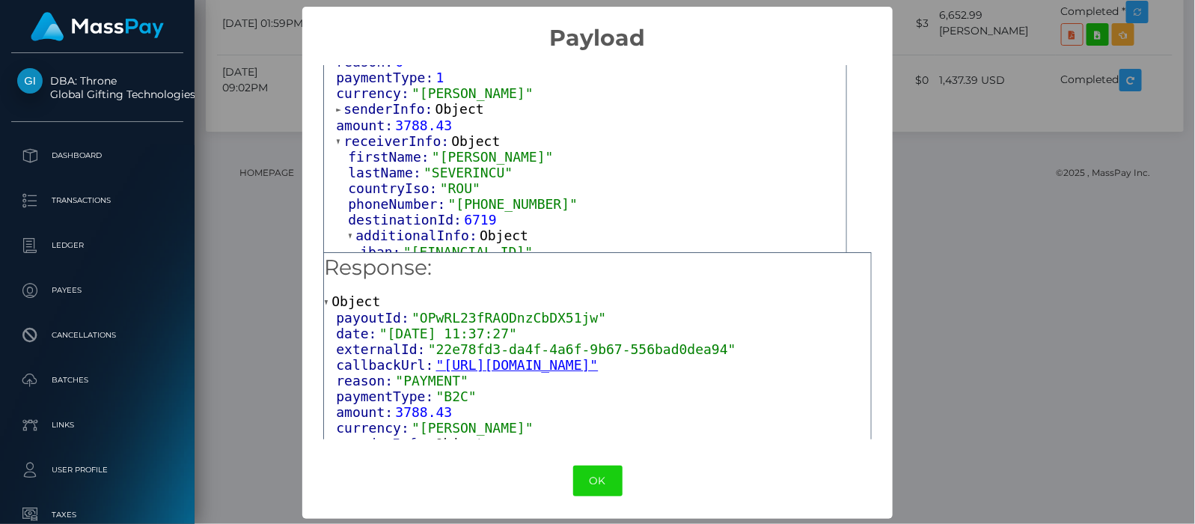
scroll to position [103, 0]
click at [591, 465] on div "OK No Cancel" at bounding box center [597, 481] width 591 height 46
click at [575, 468] on button "OK" at bounding box center [597, 481] width 49 height 31
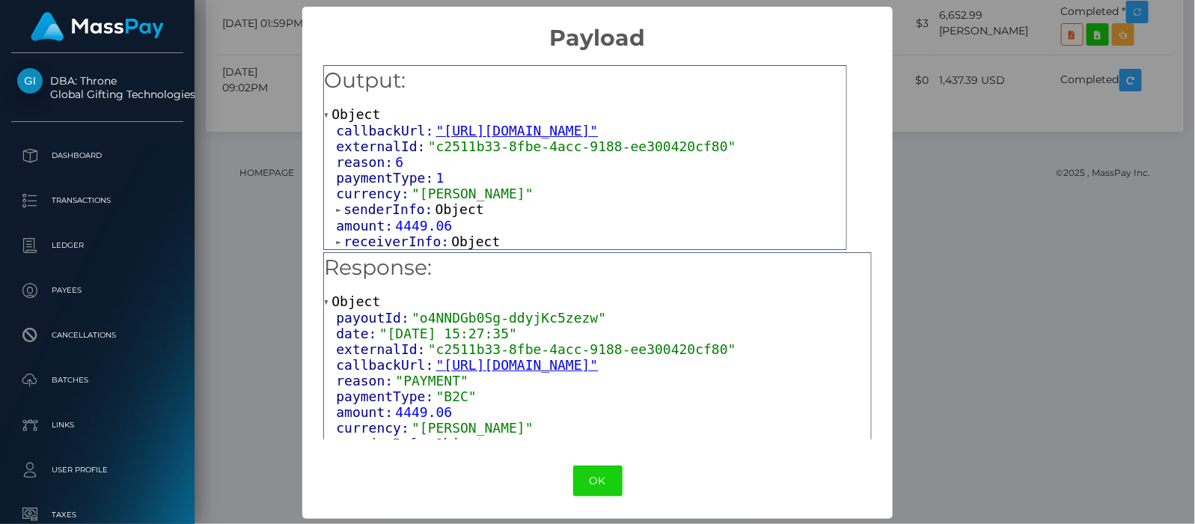
click at [336, 238] on span at bounding box center [339, 242] width 7 height 10
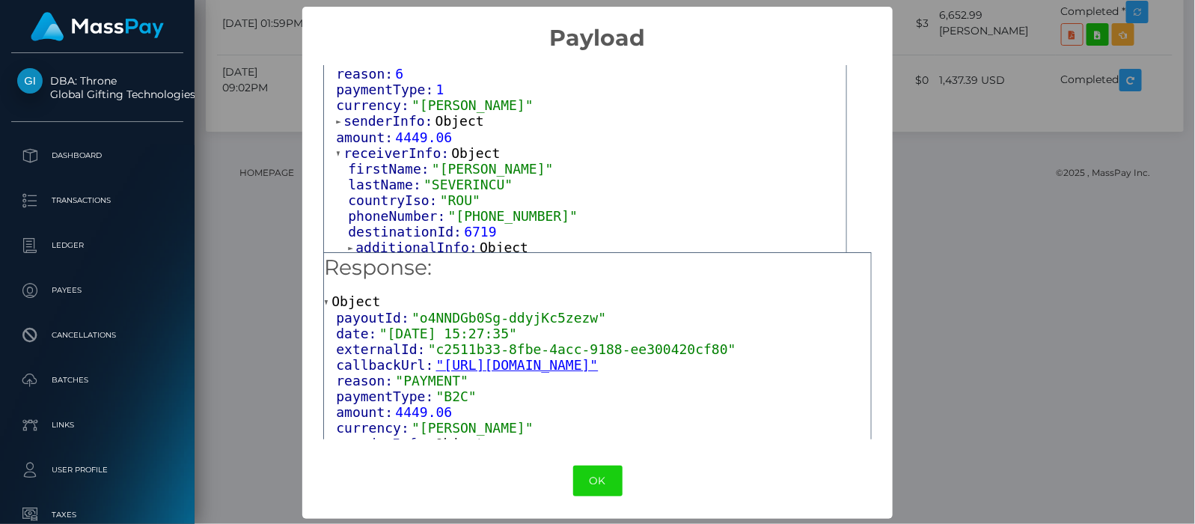
click at [348, 243] on span at bounding box center [351, 248] width 7 height 10
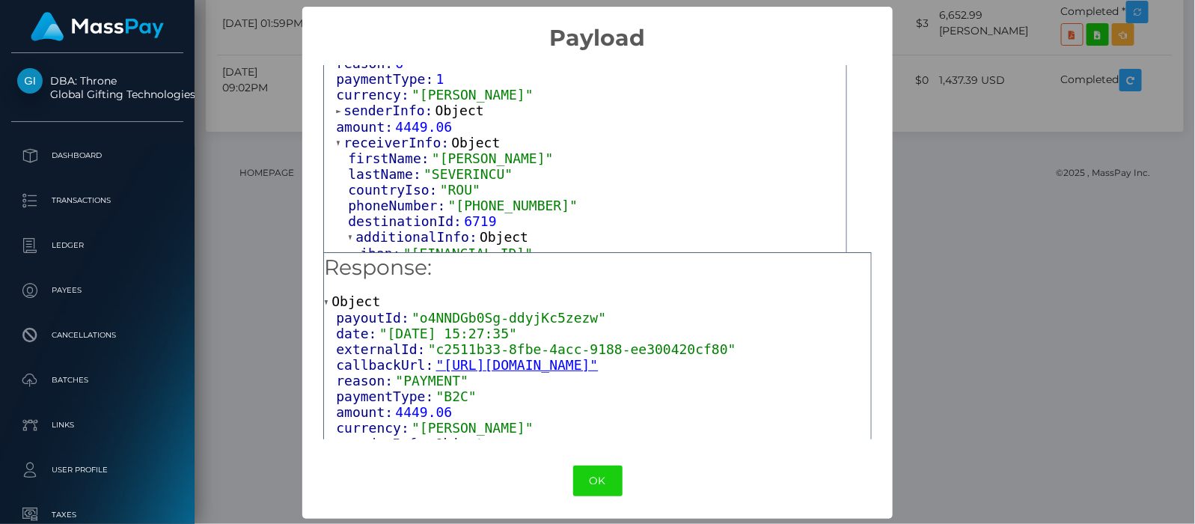
scroll to position [103, 0]
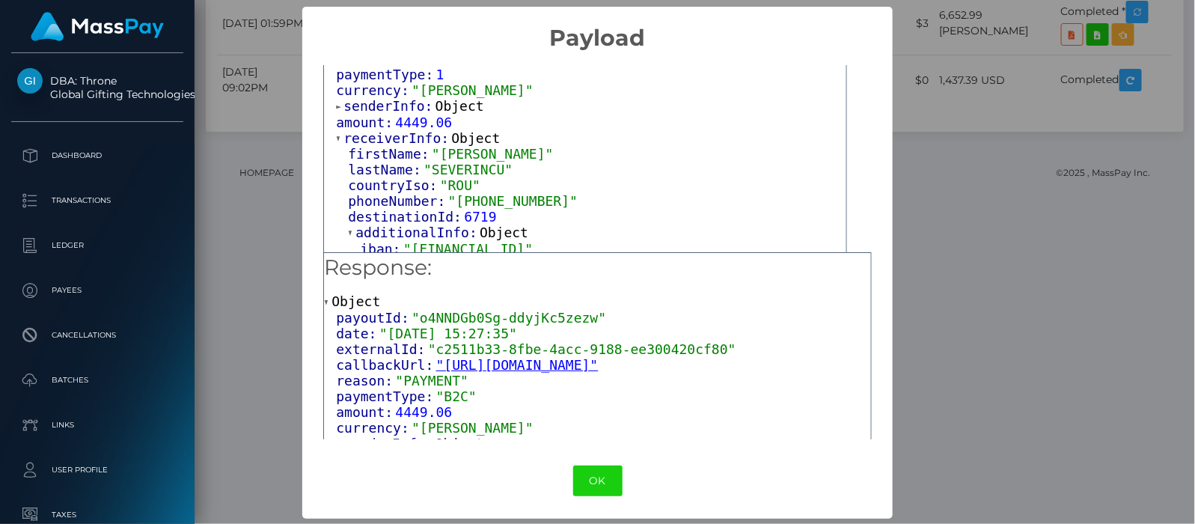
drag, startPoint x: 579, startPoint y: 240, endPoint x: 411, endPoint y: 239, distance: 168.4
click at [411, 241] on span ""RO50BREL0002003536500302"" at bounding box center [467, 249] width 129 height 16
click at [573, 479] on button "OK" at bounding box center [597, 481] width 49 height 31
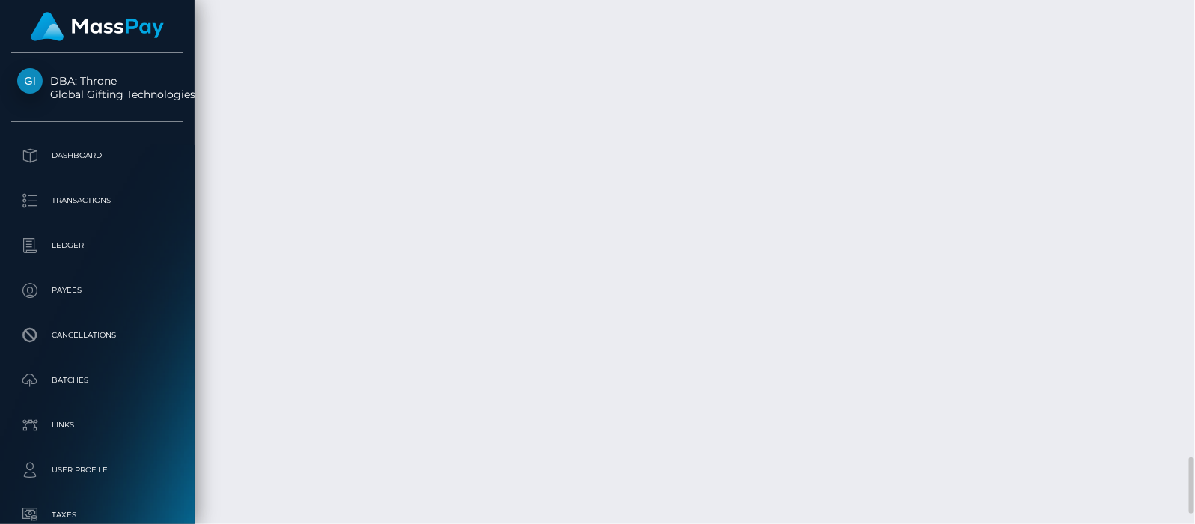
scroll to position [4335, 0]
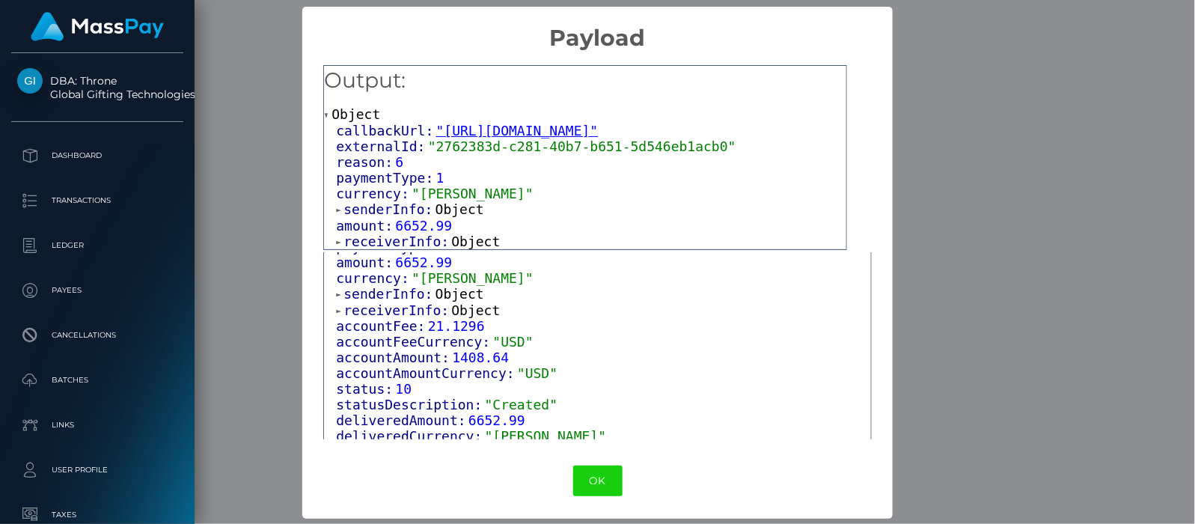
scroll to position [1, 0]
click at [336, 236] on span at bounding box center [339, 241] width 7 height 10
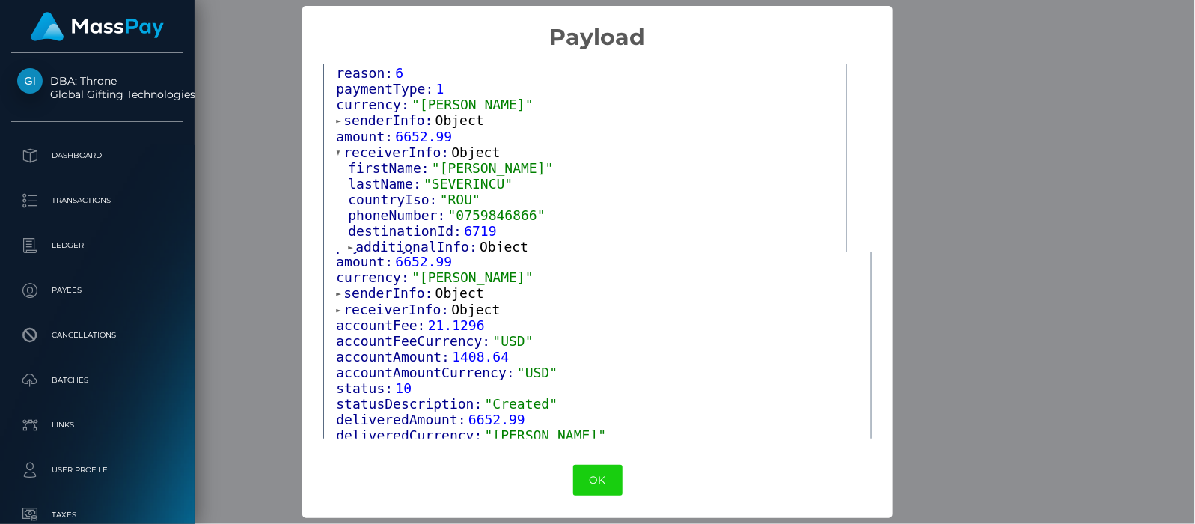
click at [349, 242] on span at bounding box center [351, 247] width 7 height 10
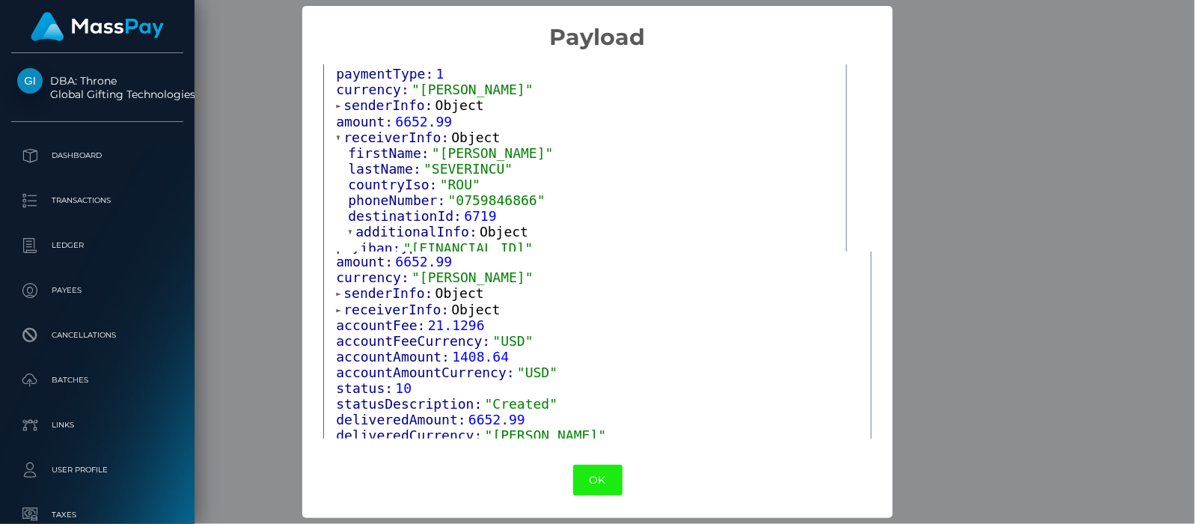
click at [591, 483] on button "OK" at bounding box center [597, 480] width 49 height 31
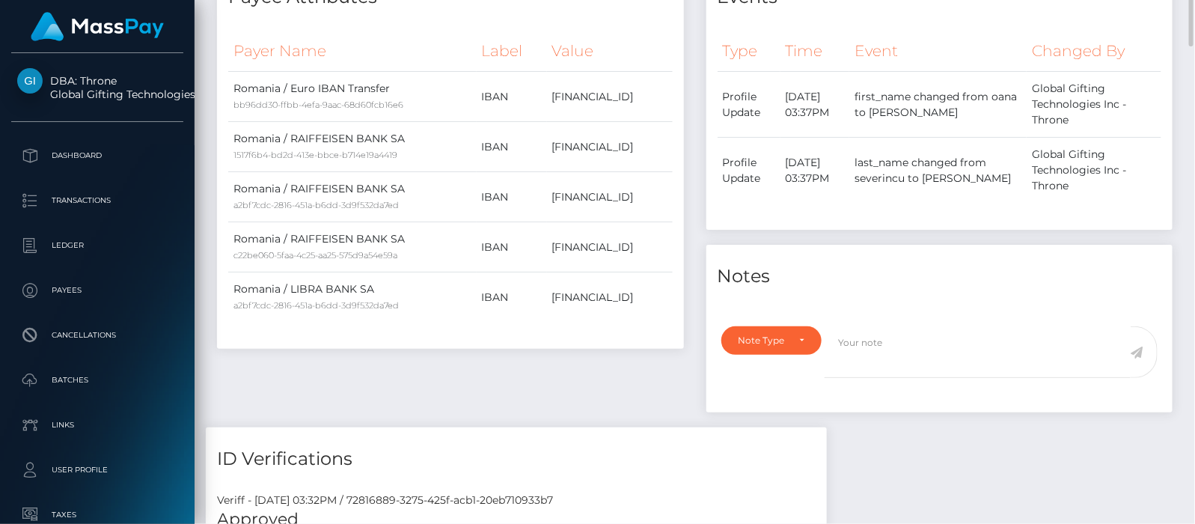
scroll to position [686, 0]
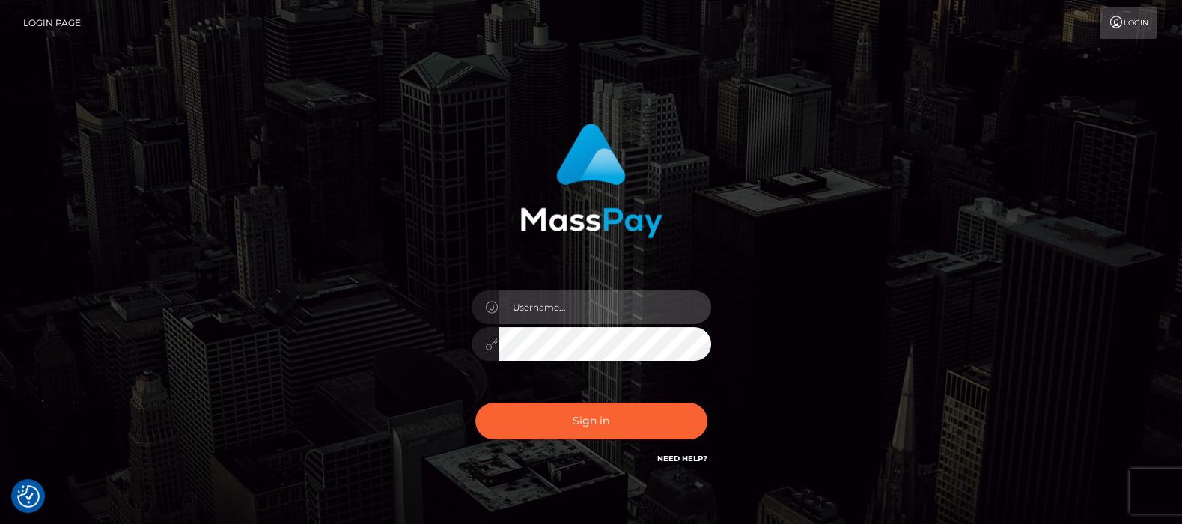
click at [558, 304] on input "text" at bounding box center [604, 307] width 213 height 34
type input "[DOMAIN_NAME]"
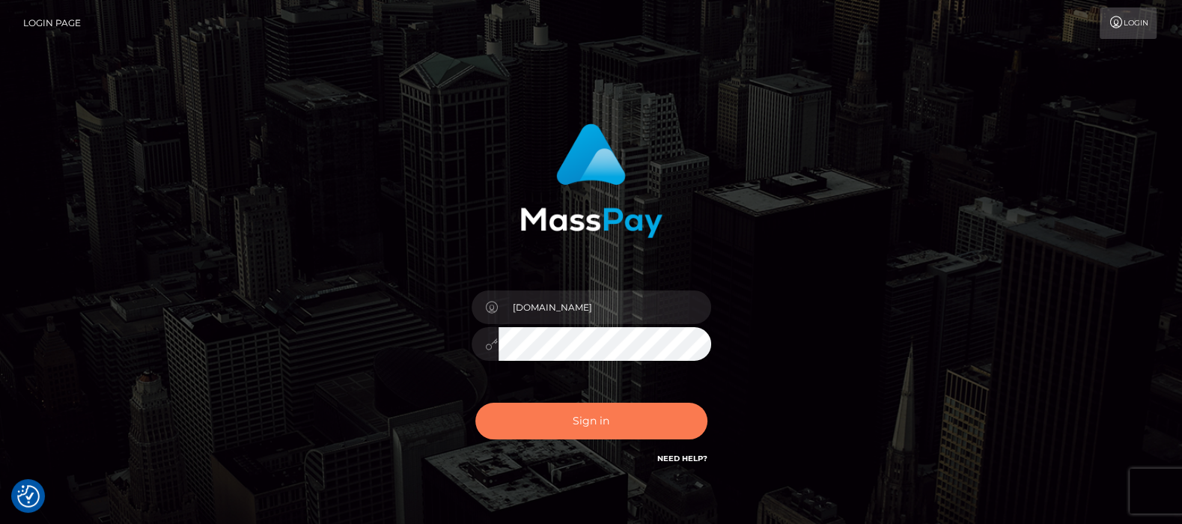
click at [585, 418] on button "Sign in" at bounding box center [591, 421] width 232 height 37
click at [587, 421] on button "Sign in" at bounding box center [591, 421] width 232 height 37
click at [586, 421] on button "Sign in" at bounding box center [591, 421] width 232 height 37
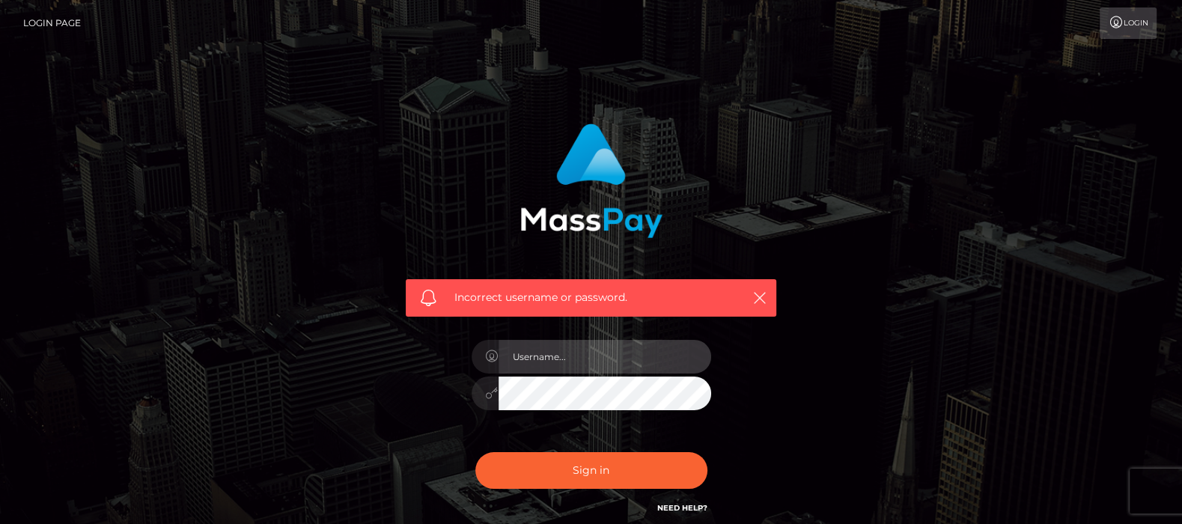
click at [588, 352] on input "text" at bounding box center [604, 357] width 213 height 34
type input "[DOMAIN_NAME]"
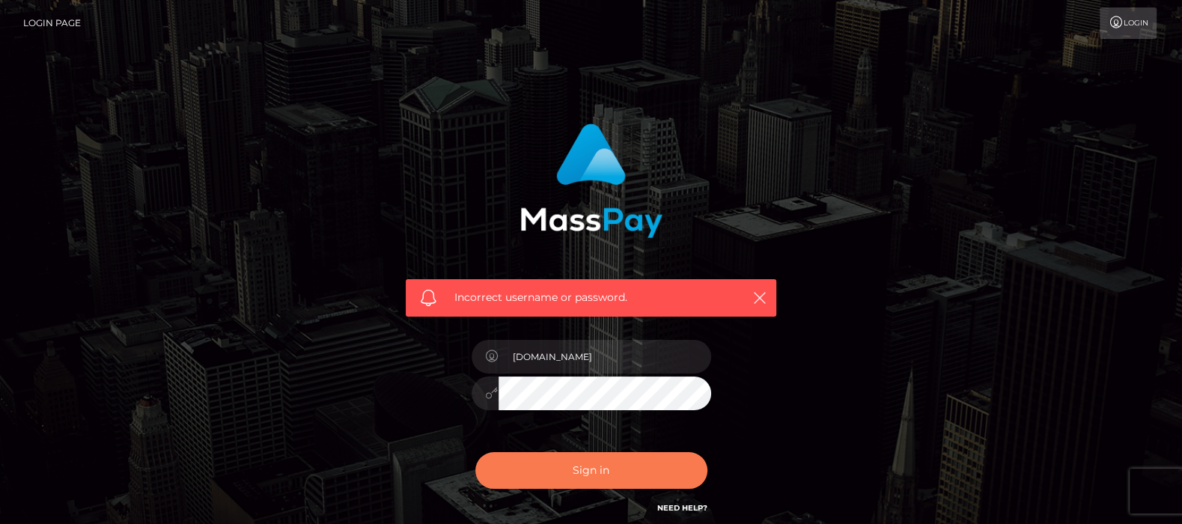
click at [587, 471] on button "Sign in" at bounding box center [591, 470] width 232 height 37
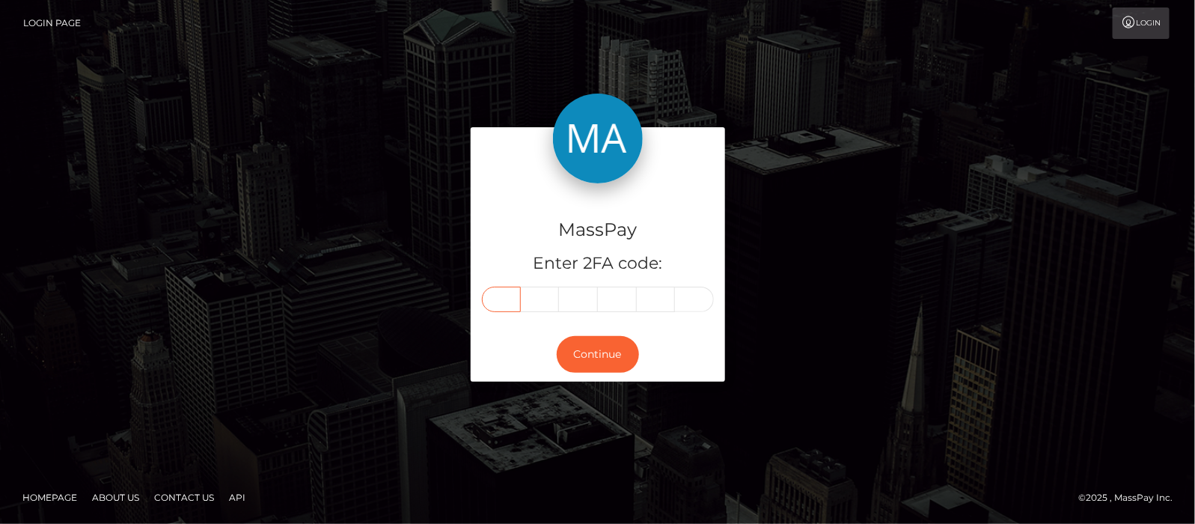
click at [503, 299] on input "text" at bounding box center [501, 299] width 39 height 25
type input "5"
type input "6"
type input "2"
type input "4"
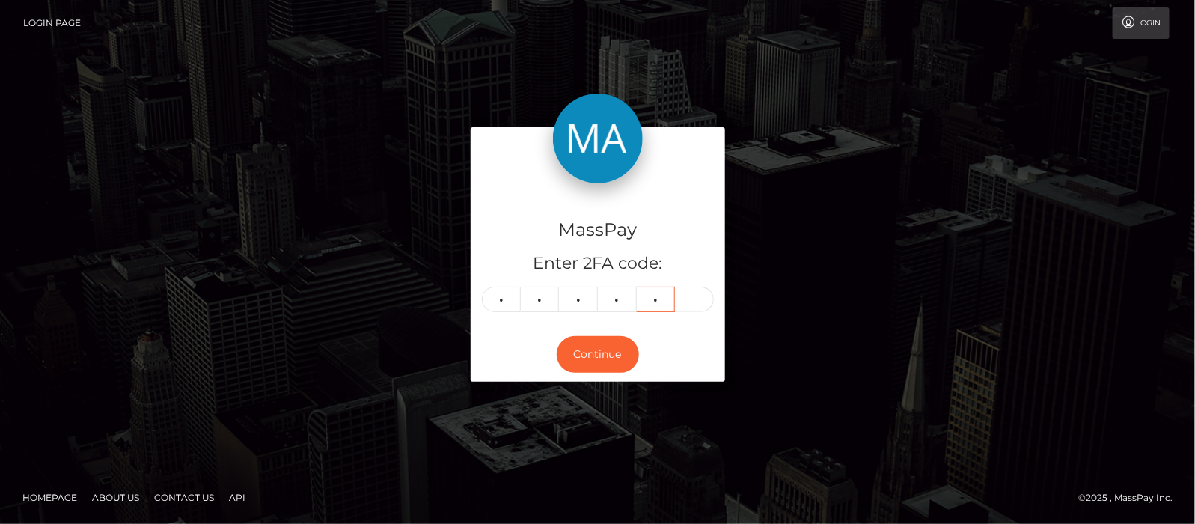
type input "3"
type input "2"
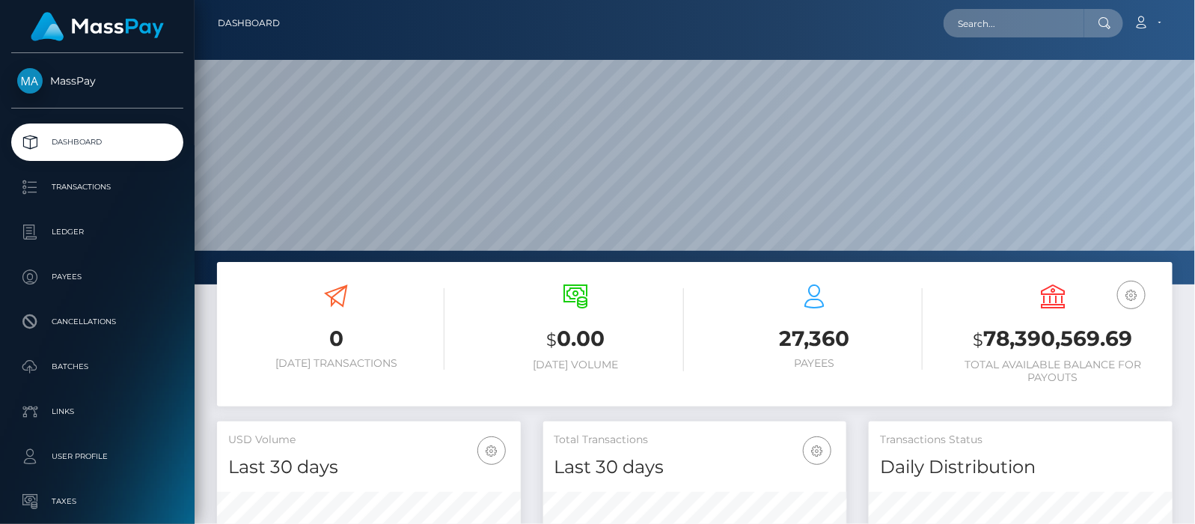
scroll to position [265, 304]
click at [1056, 19] on input "text" at bounding box center [1014, 23] width 141 height 28
paste input "[EMAIL_ADDRESS][DOMAIN_NAME]"
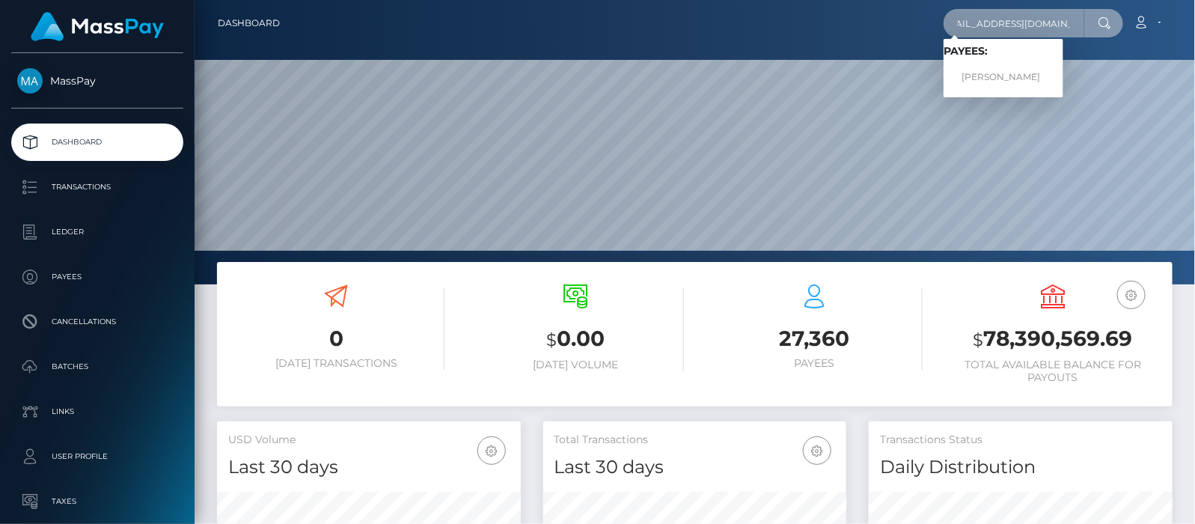
type input "glamlivemodel@gmail.com"
click at [1032, 76] on link "OANA-ROXANA SEVERINCU" at bounding box center [1004, 78] width 120 height 28
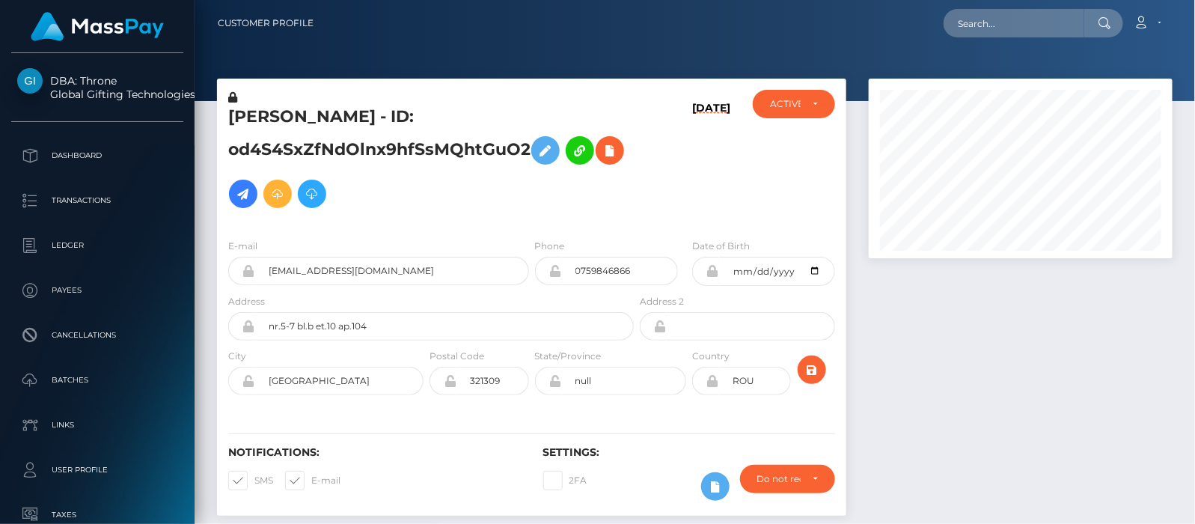
click at [252, 194] on icon at bounding box center [243, 194] width 18 height 19
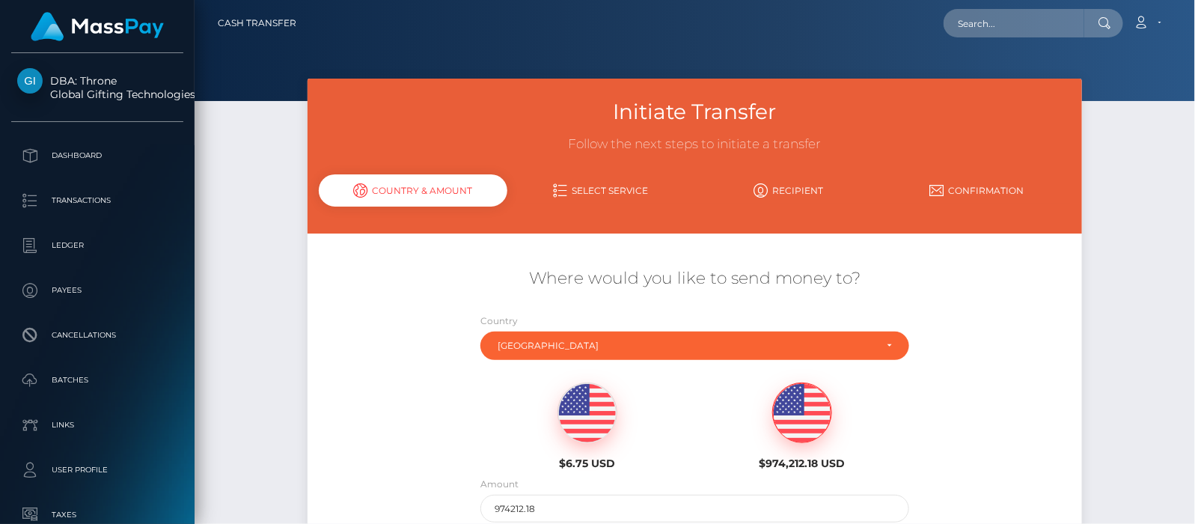
scroll to position [94, 0]
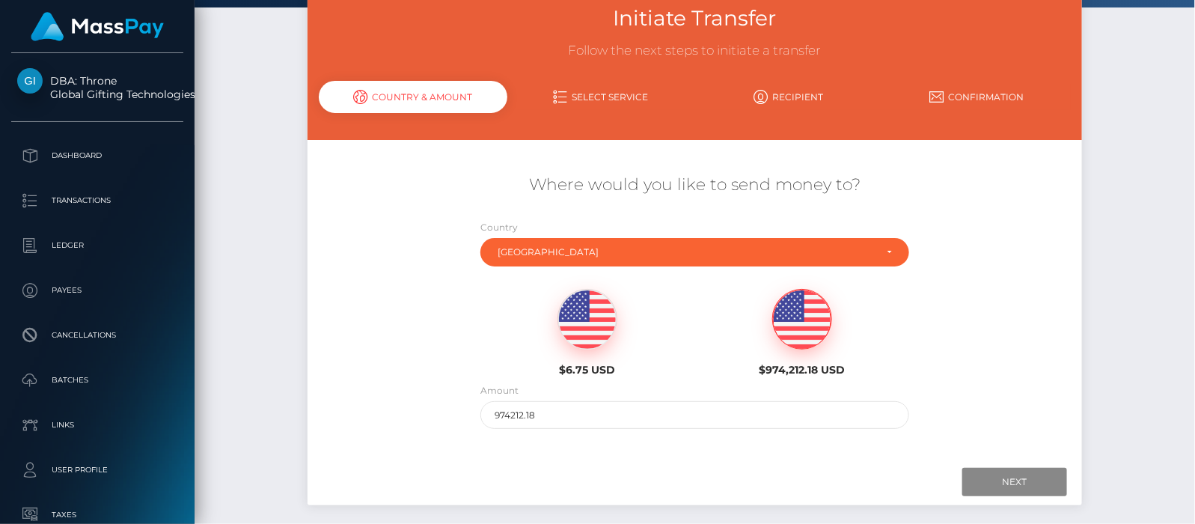
click at [813, 332] on img at bounding box center [802, 320] width 58 height 60
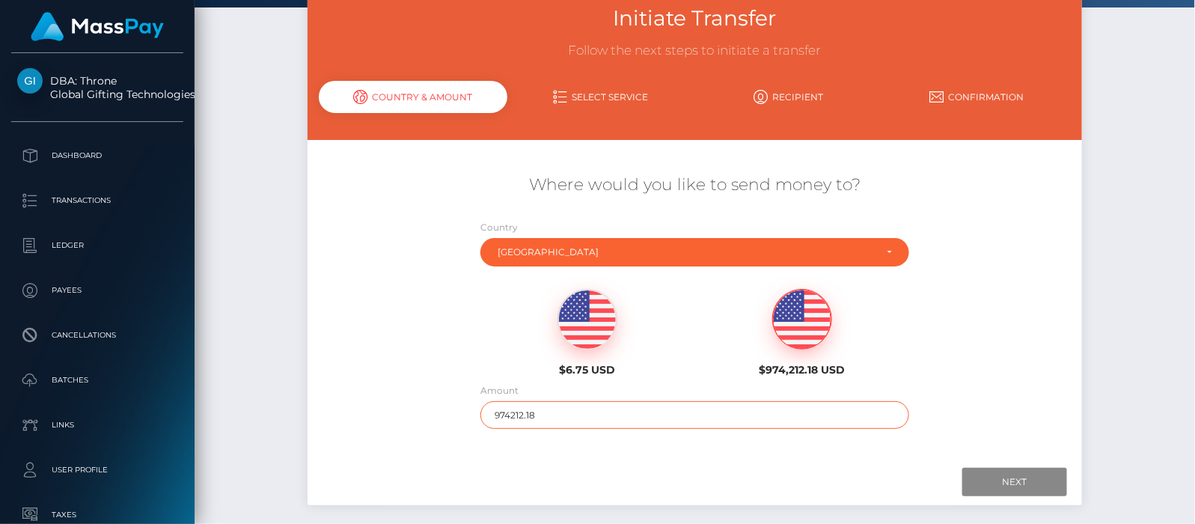
drag, startPoint x: 580, startPoint y: 407, endPoint x: 410, endPoint y: 400, distance: 170.1
click at [410, 400] on div "Where would you like to send money to? Country Abkhazia [GEOGRAPHIC_DATA] [GEOG…" at bounding box center [695, 301] width 774 height 270
type input "100"
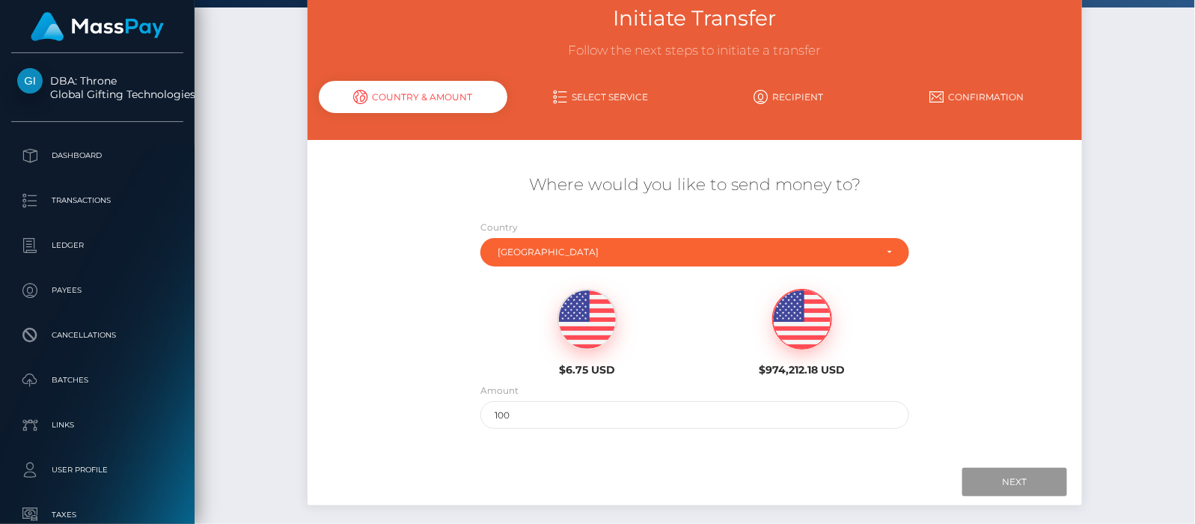
click at [1001, 486] on input "Next" at bounding box center [1014, 482] width 105 height 28
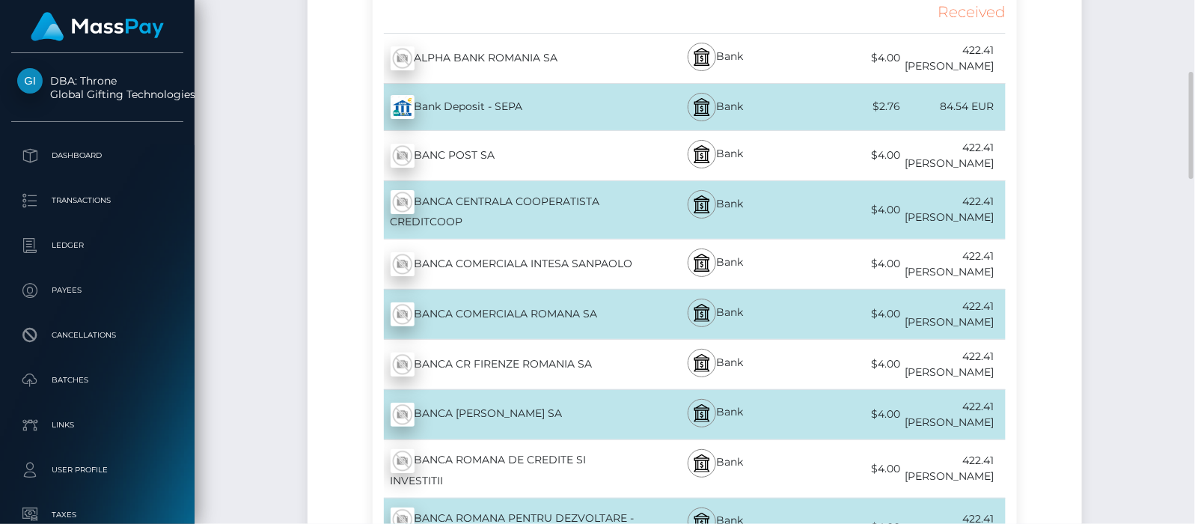
scroll to position [261, 0]
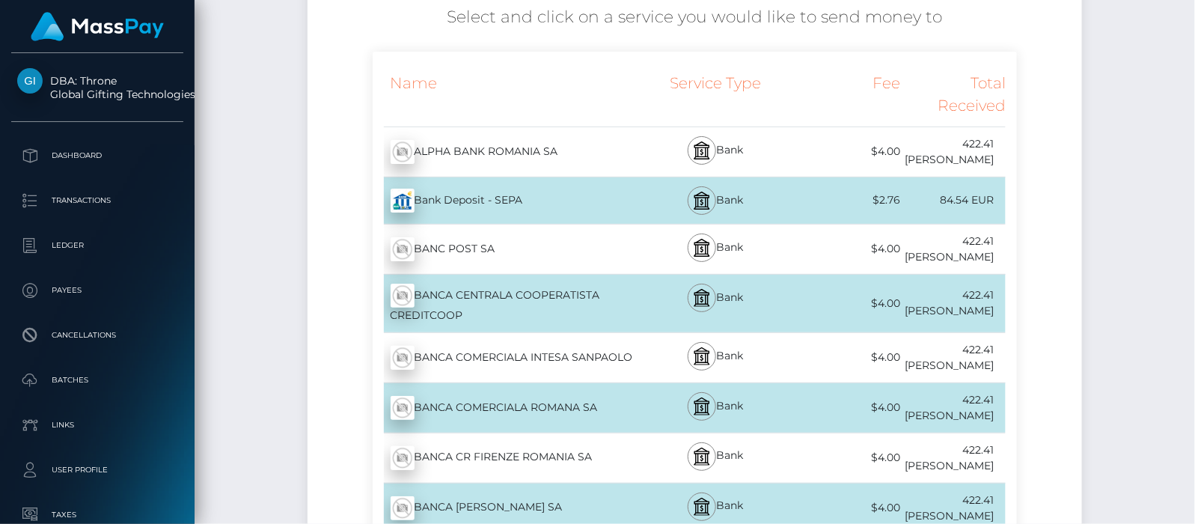
click at [545, 195] on div "Bank Deposit - SEPA - EUR" at bounding box center [505, 201] width 264 height 42
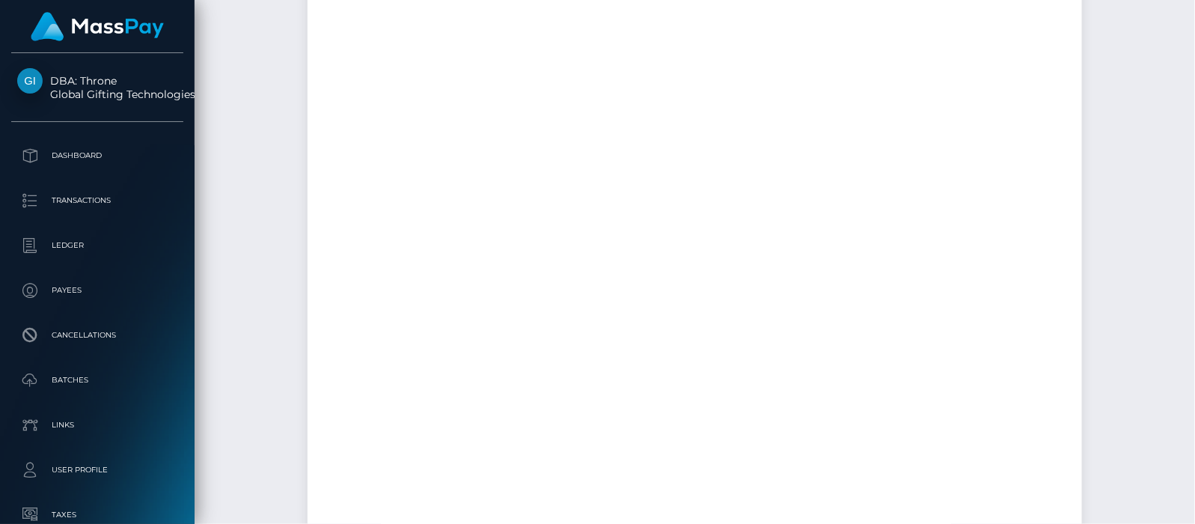
scroll to position [260, 0]
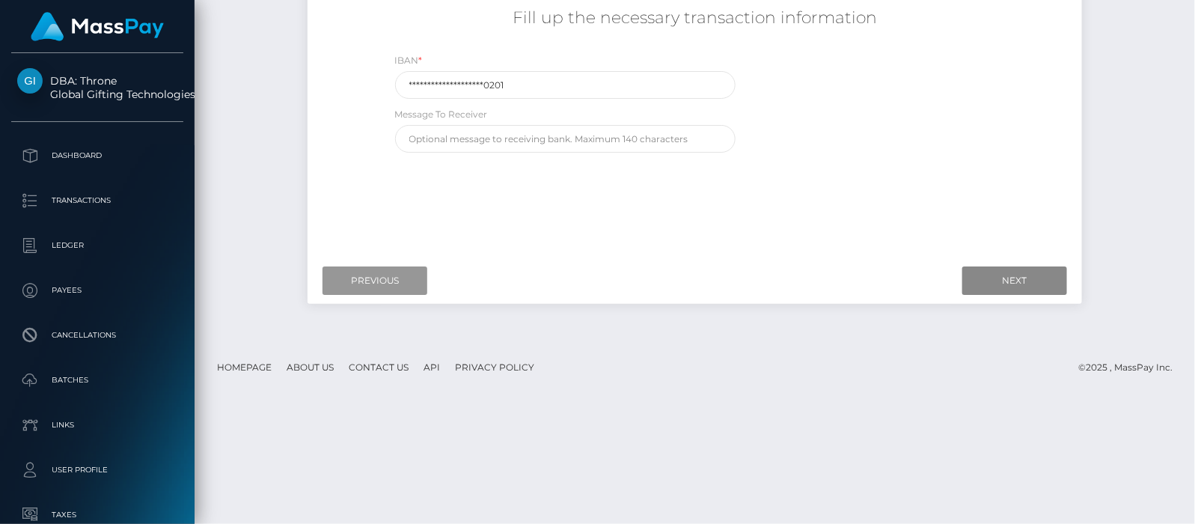
click at [382, 279] on input "Previous" at bounding box center [375, 280] width 105 height 28
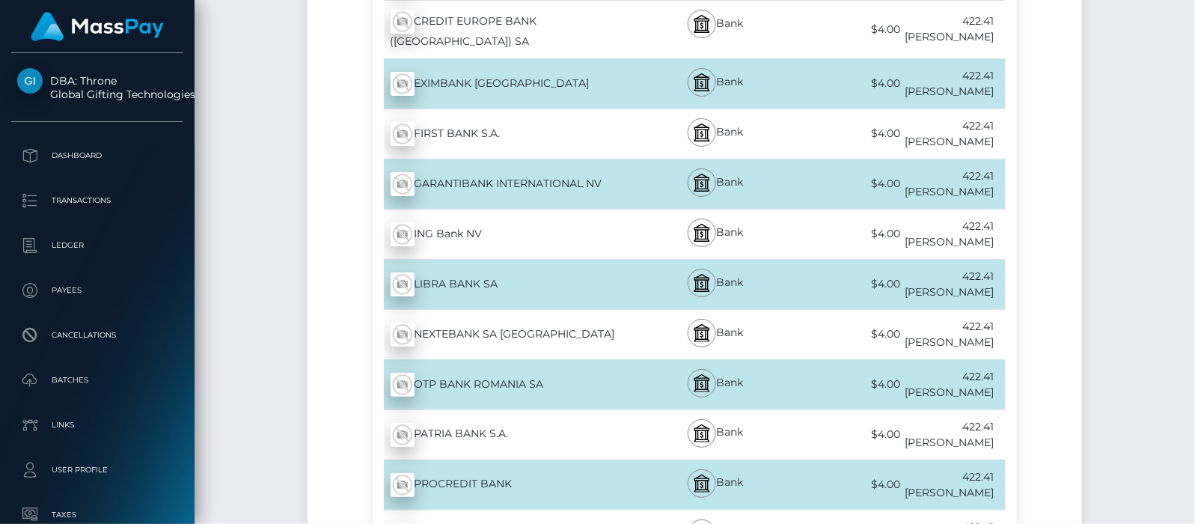
scroll to position [1664, 0]
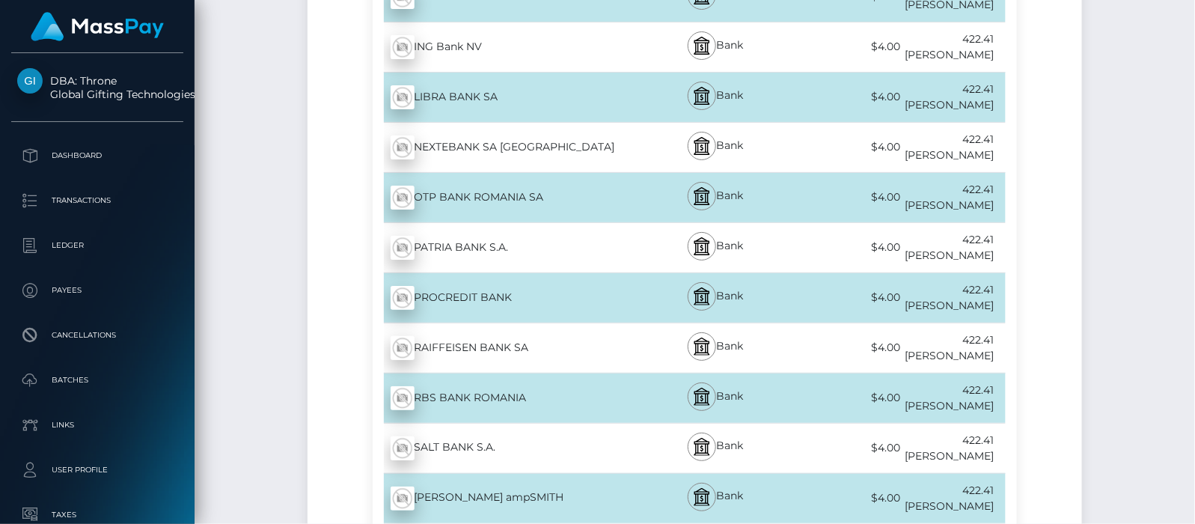
click at [495, 327] on div "RAIFFEISEN BANK SA - RON" at bounding box center [505, 348] width 264 height 42
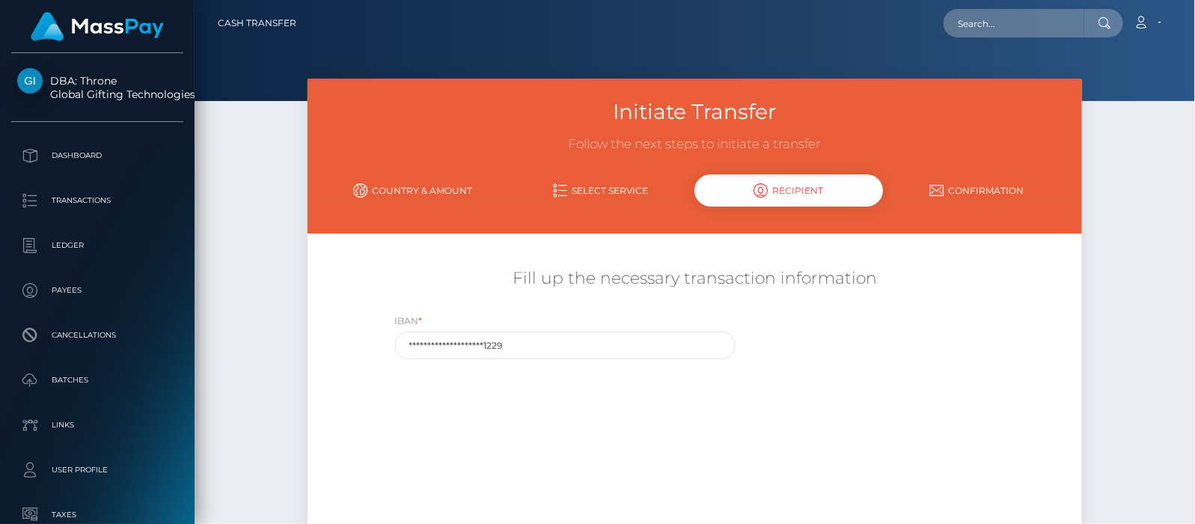
scroll to position [129, 0]
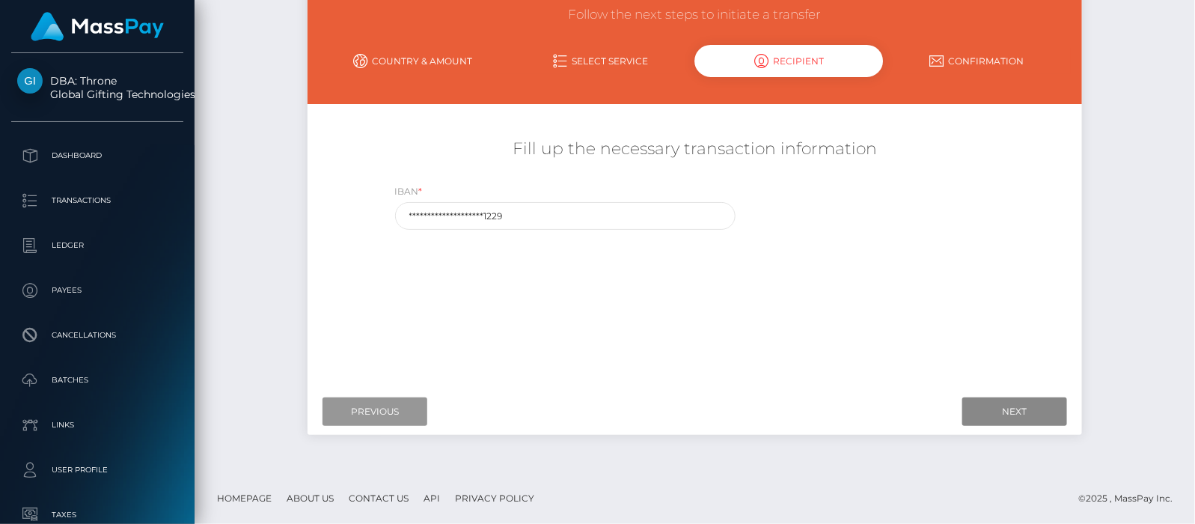
click at [382, 407] on input "Previous" at bounding box center [375, 411] width 105 height 28
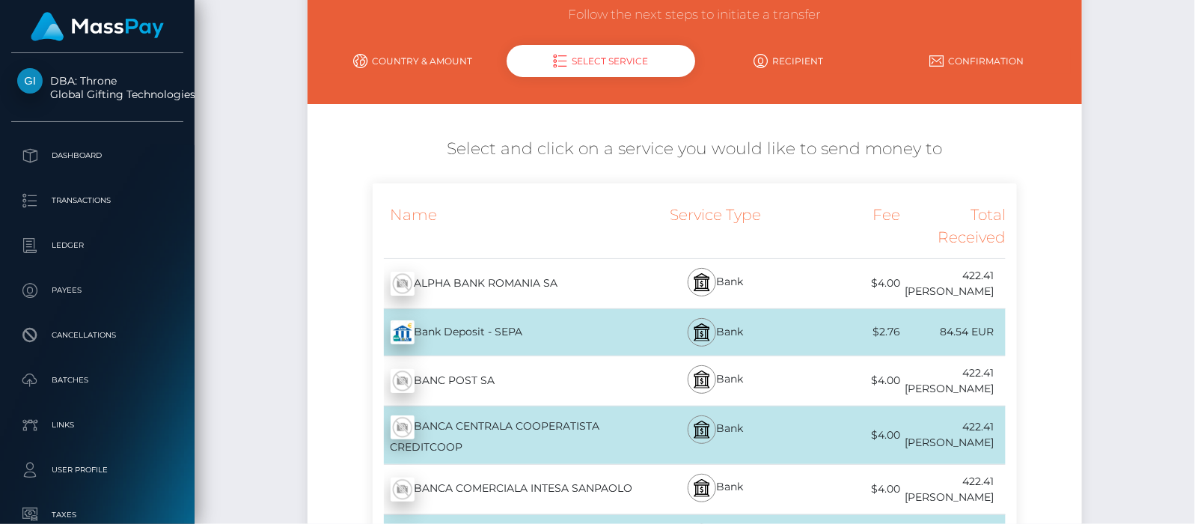
click at [525, 326] on div "Bank Deposit - SEPA - EUR" at bounding box center [505, 332] width 264 height 42
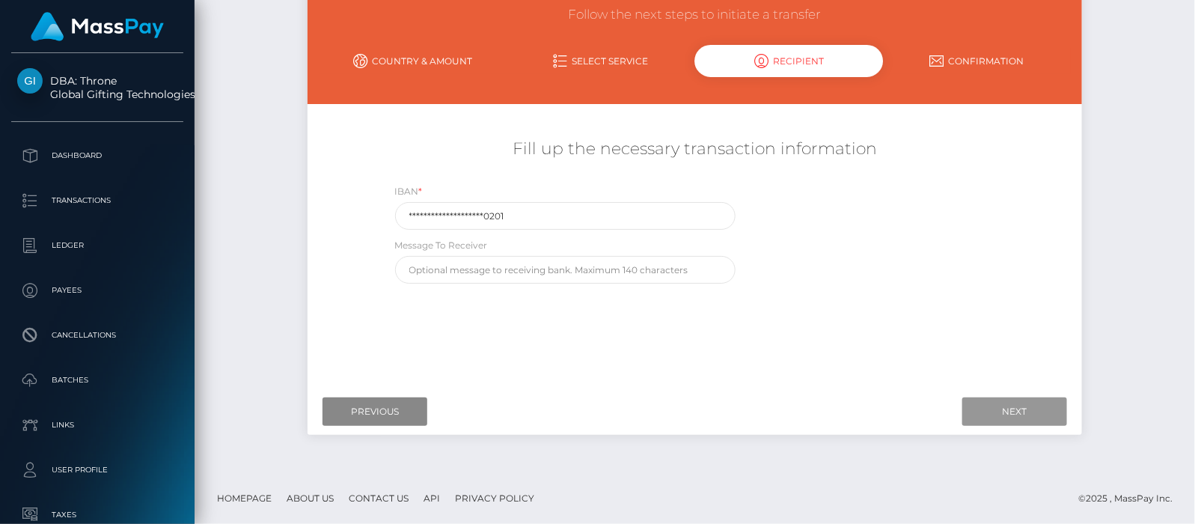
click at [995, 406] on input "Next" at bounding box center [1014, 411] width 105 height 28
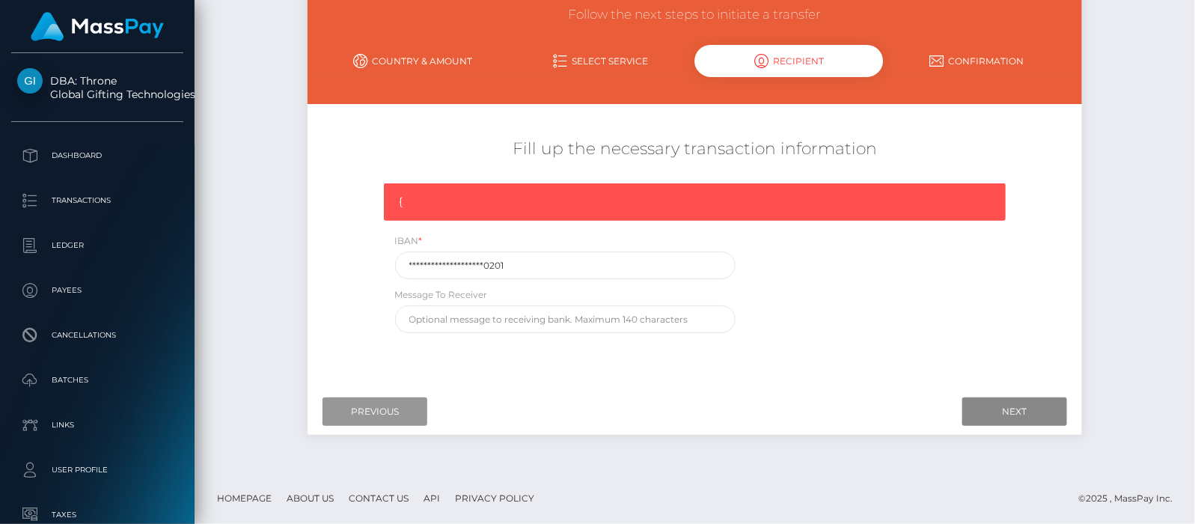
click at [376, 406] on input "Previous" at bounding box center [375, 411] width 105 height 28
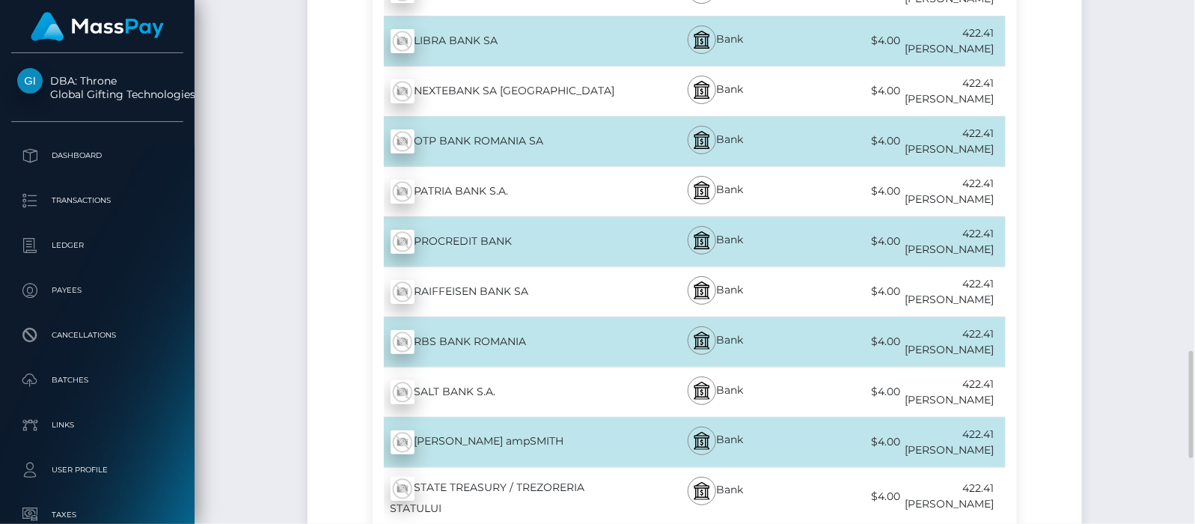
scroll to position [1626, 0]
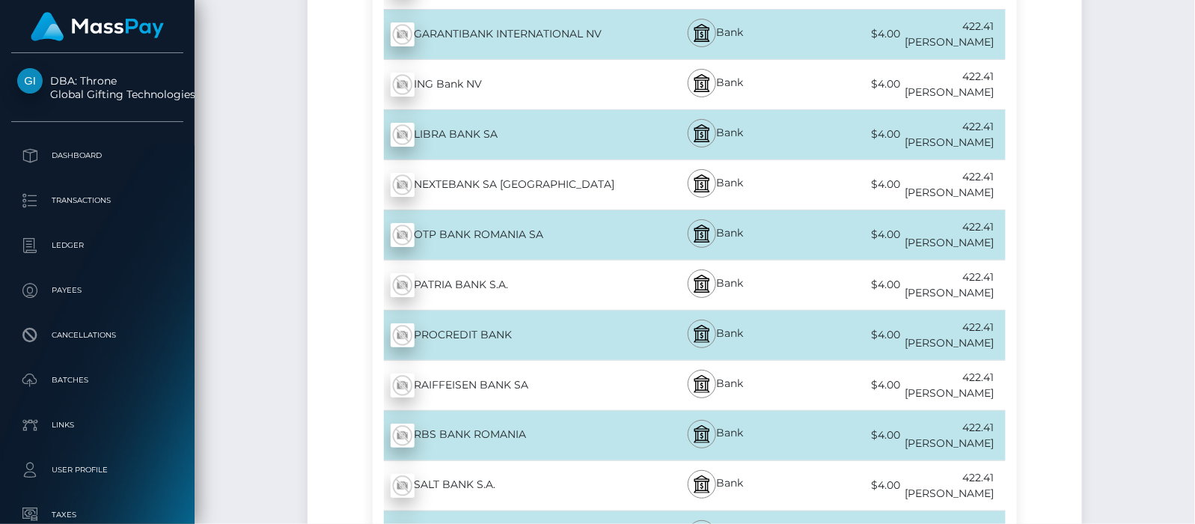
click at [506, 364] on div "RAIFFEISEN BANK SA - RON" at bounding box center [505, 385] width 264 height 42
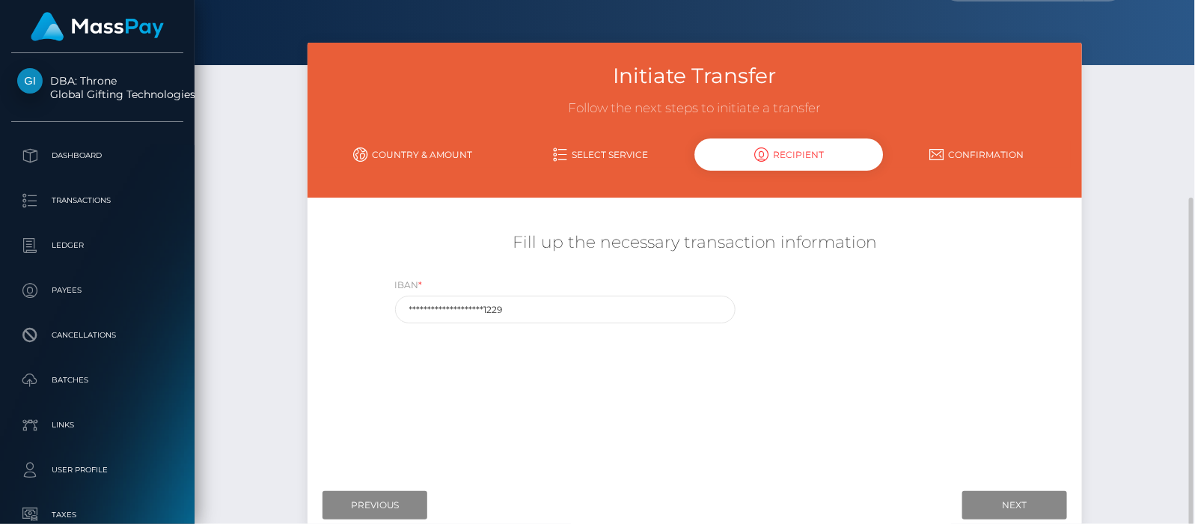
scroll to position [129, 0]
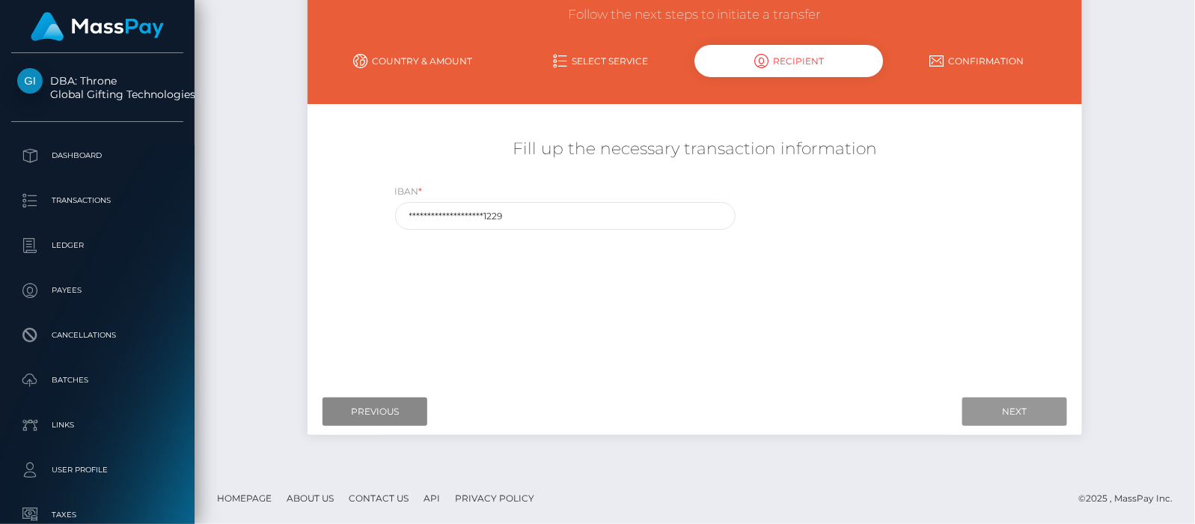
click at [1008, 409] on input "Next" at bounding box center [1014, 411] width 105 height 28
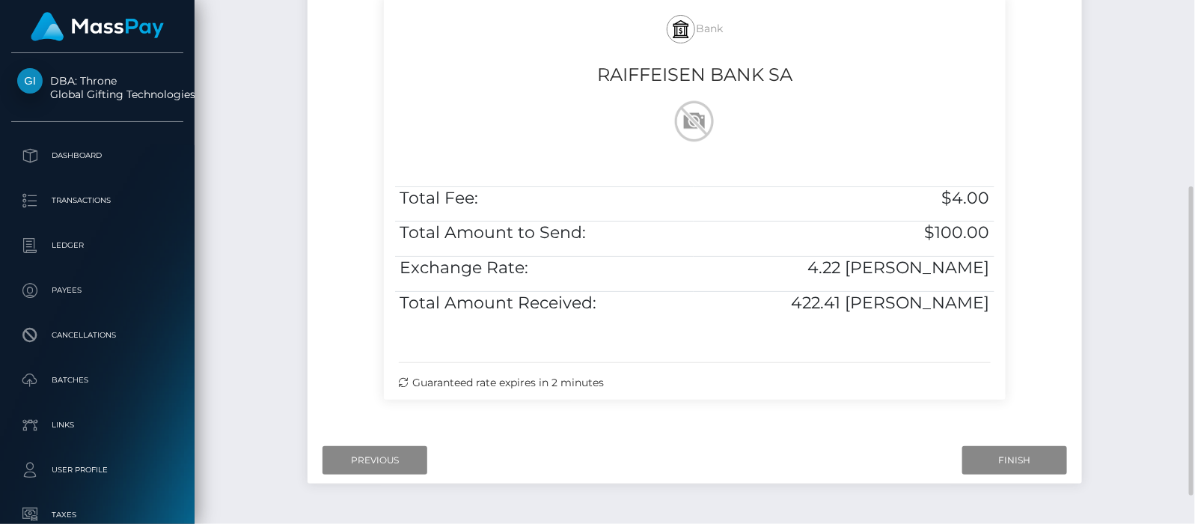
scroll to position [364, 0]
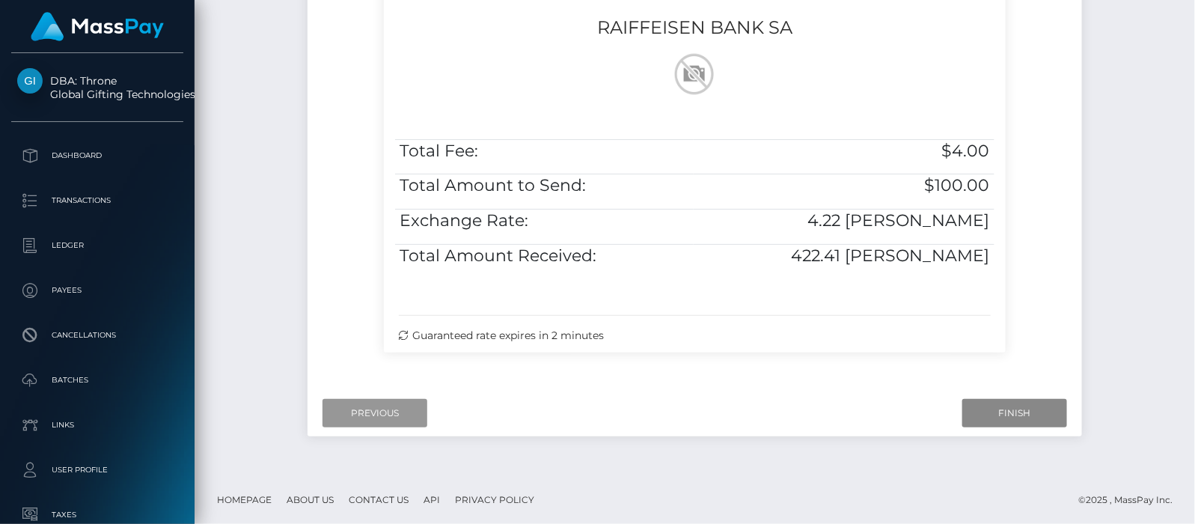
click at [379, 409] on input "Previous" at bounding box center [375, 413] width 105 height 28
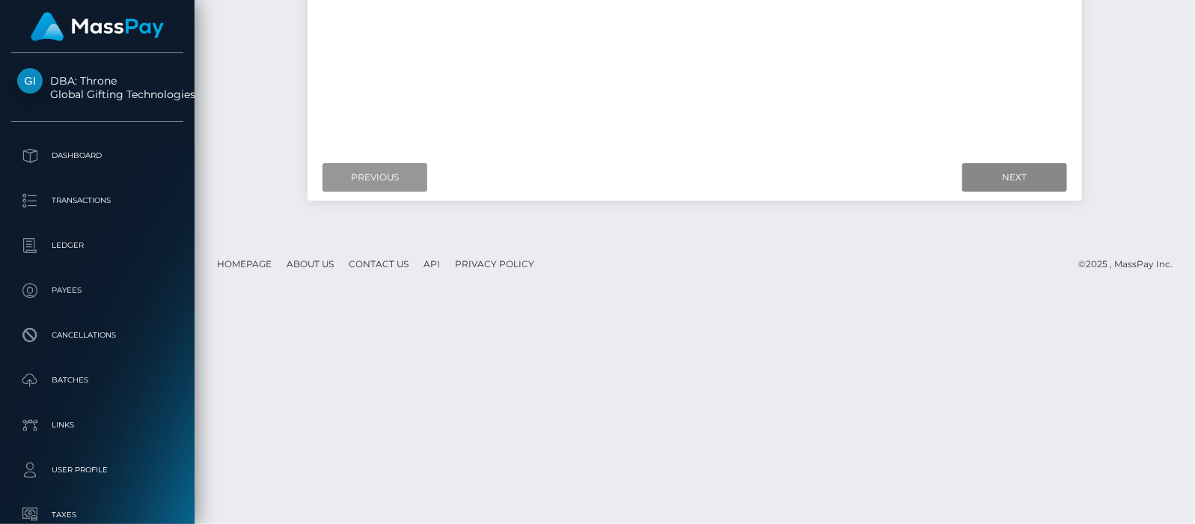
scroll to position [177, 0]
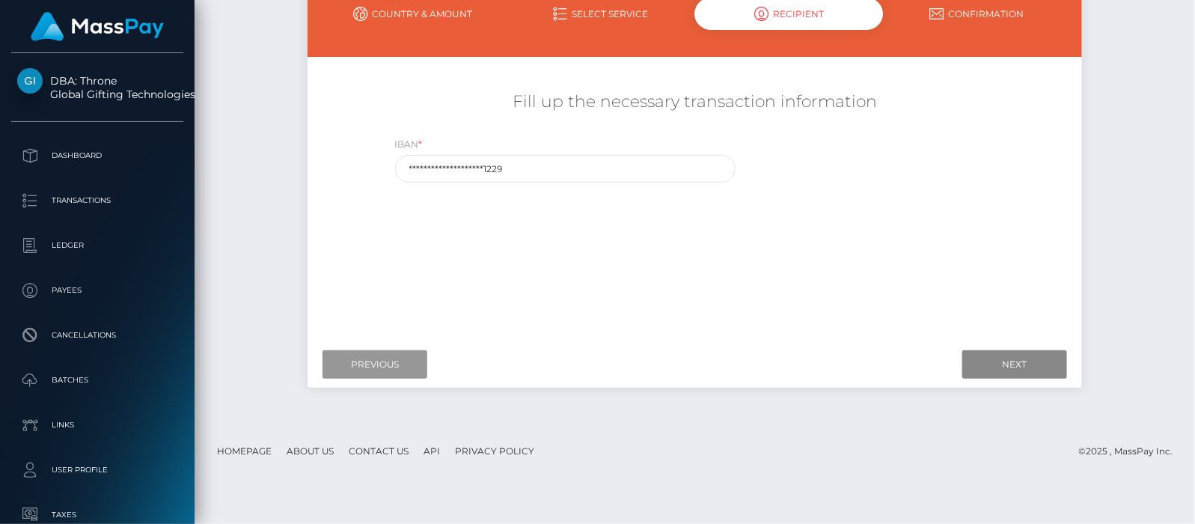
click at [377, 361] on input "Previous" at bounding box center [375, 364] width 105 height 28
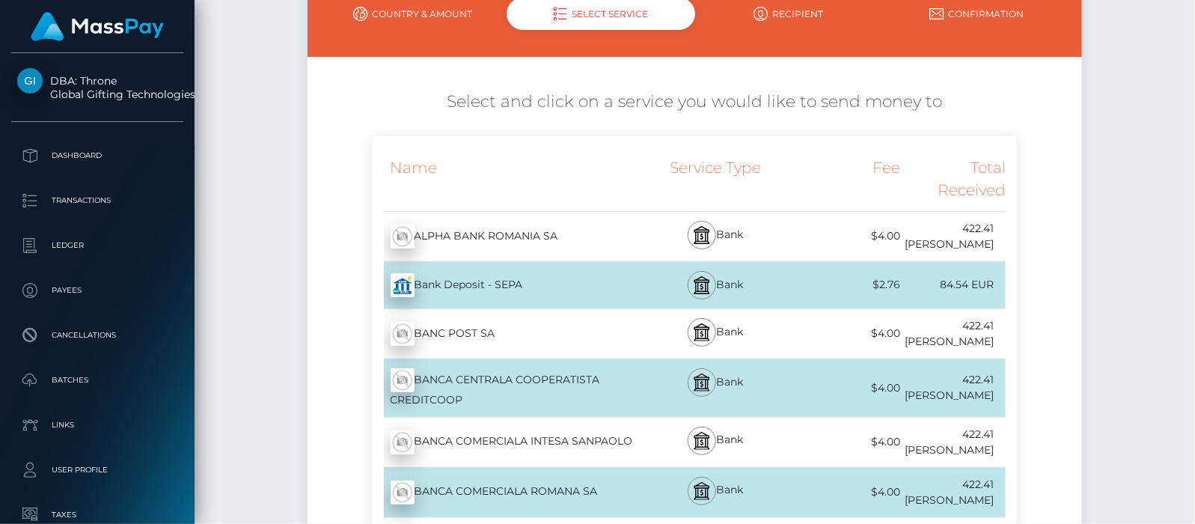
click at [515, 278] on div "Bank Deposit - SEPA - EUR" at bounding box center [505, 285] width 264 height 42
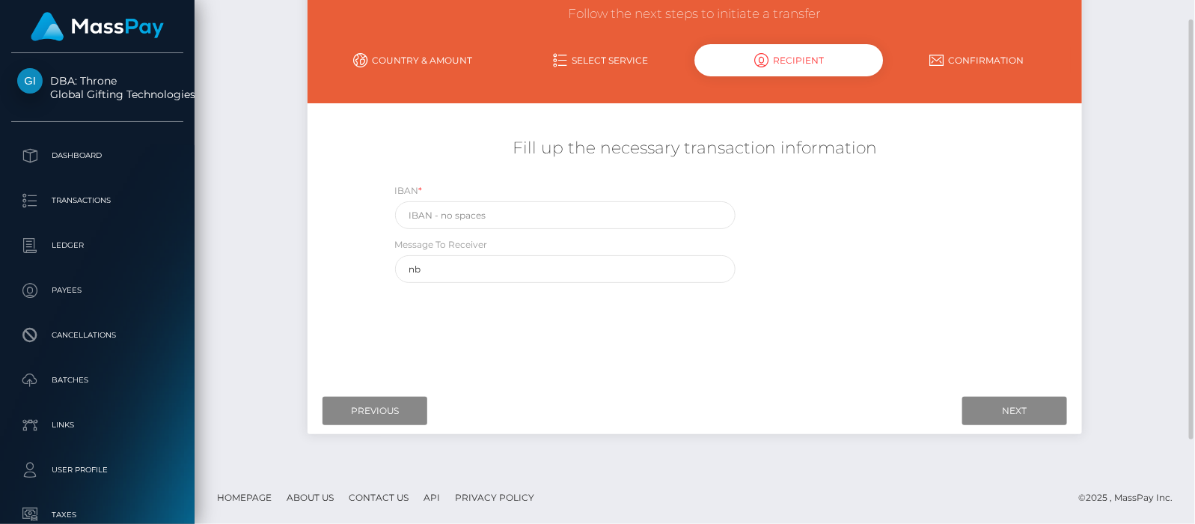
scroll to position [83, 0]
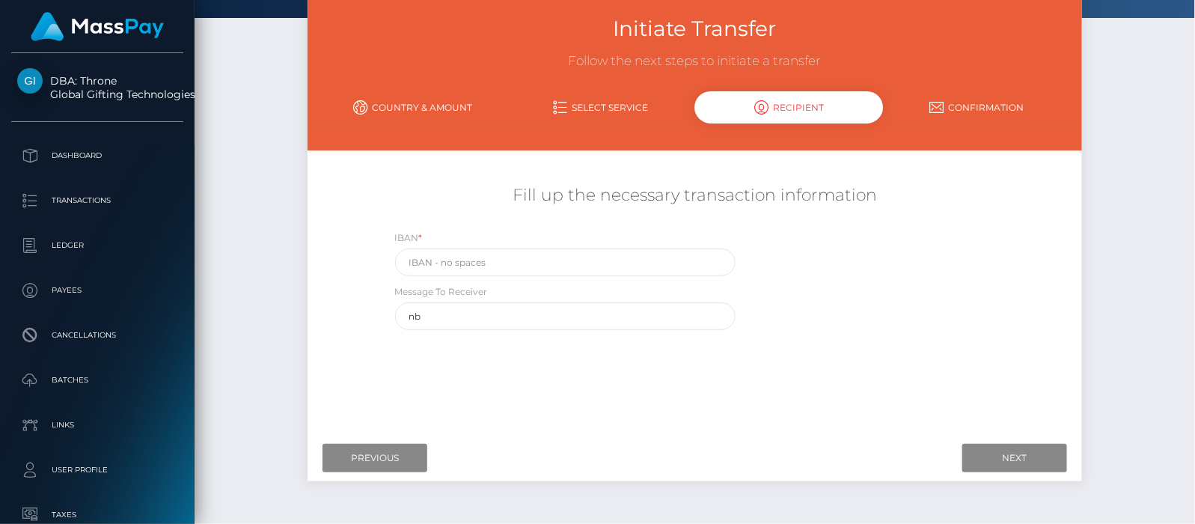
click at [63, 153] on p "Dashboard" at bounding box center [97, 155] width 160 height 22
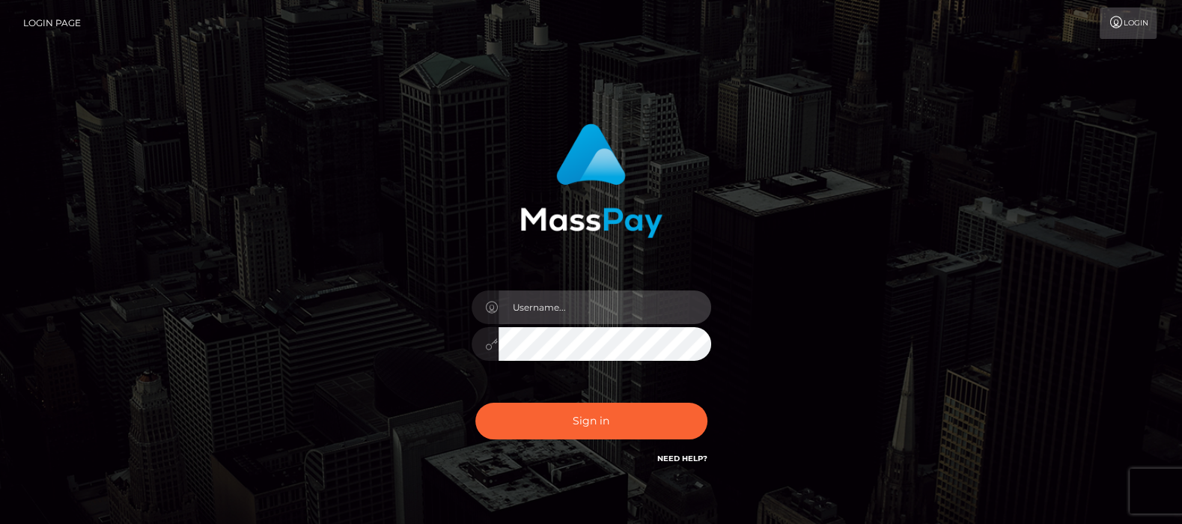
click at [575, 309] on input "text" at bounding box center [604, 307] width 213 height 34
type input "[DOMAIN_NAME]"
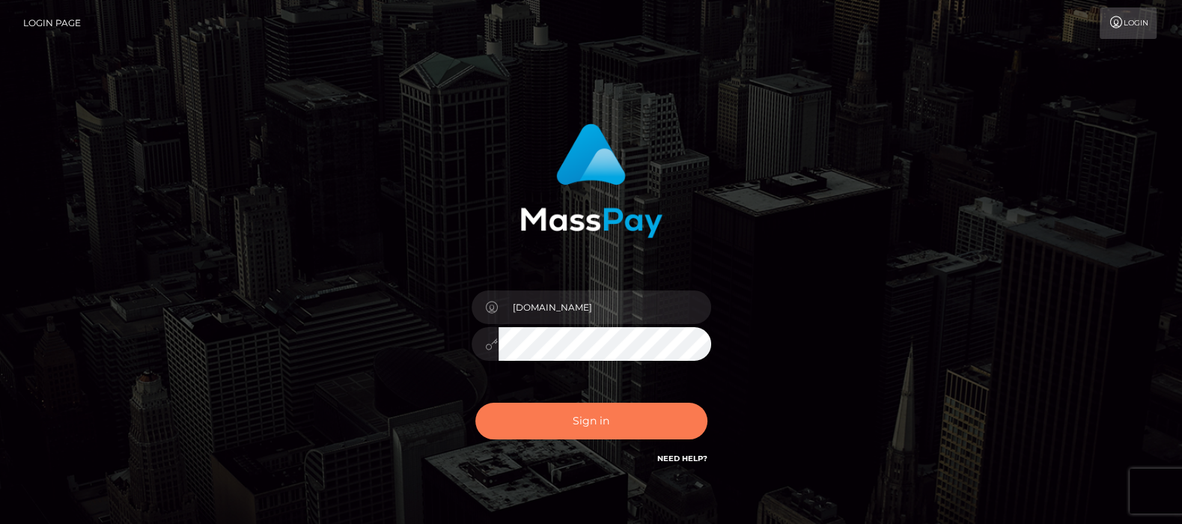
click at [590, 419] on button "Sign in" at bounding box center [591, 421] width 232 height 37
